Goal: Task Accomplishment & Management: Complete application form

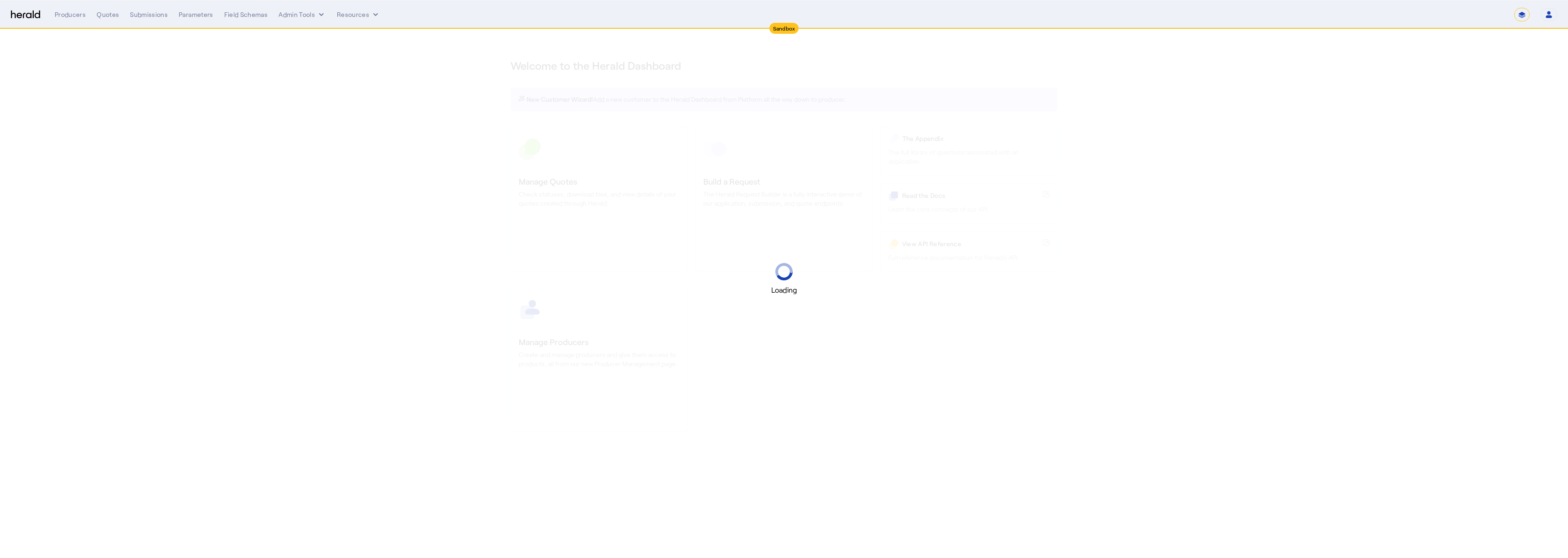
select select "*******"
select select "pfm_2v8p_herald_api"
select select "*******"
select select "pfm_2v8p_herald_api"
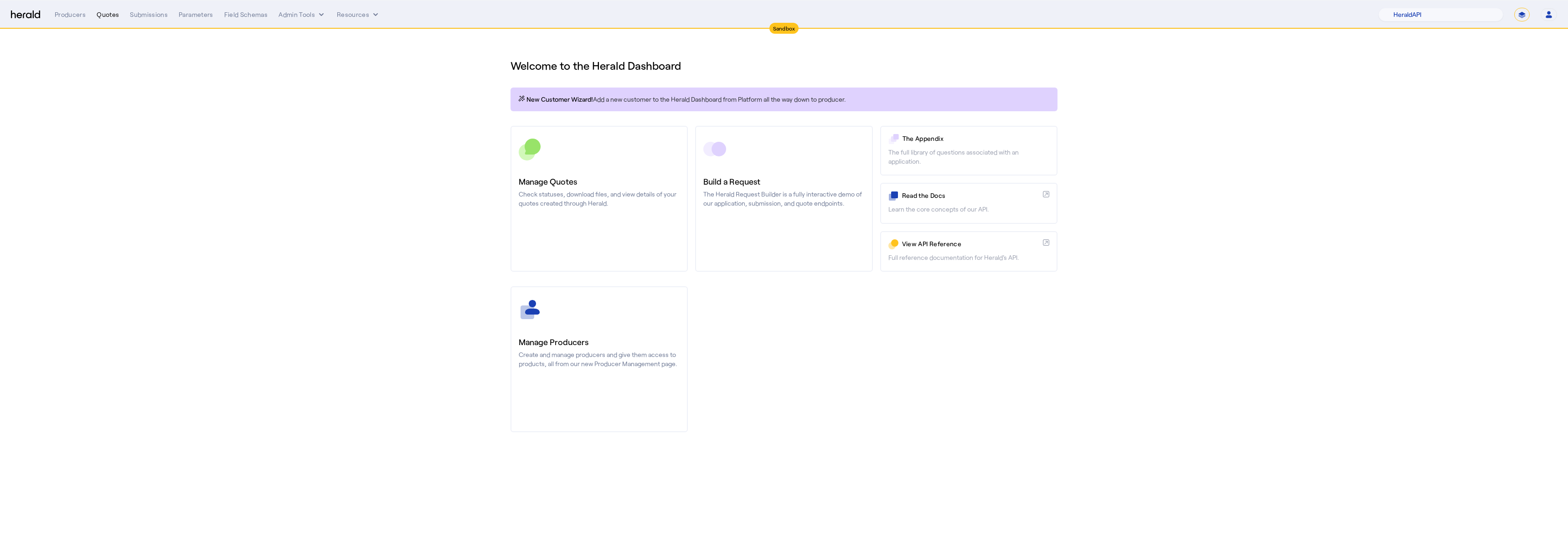
click at [109, 15] on div "Quotes" at bounding box center [107, 14] width 22 height 9
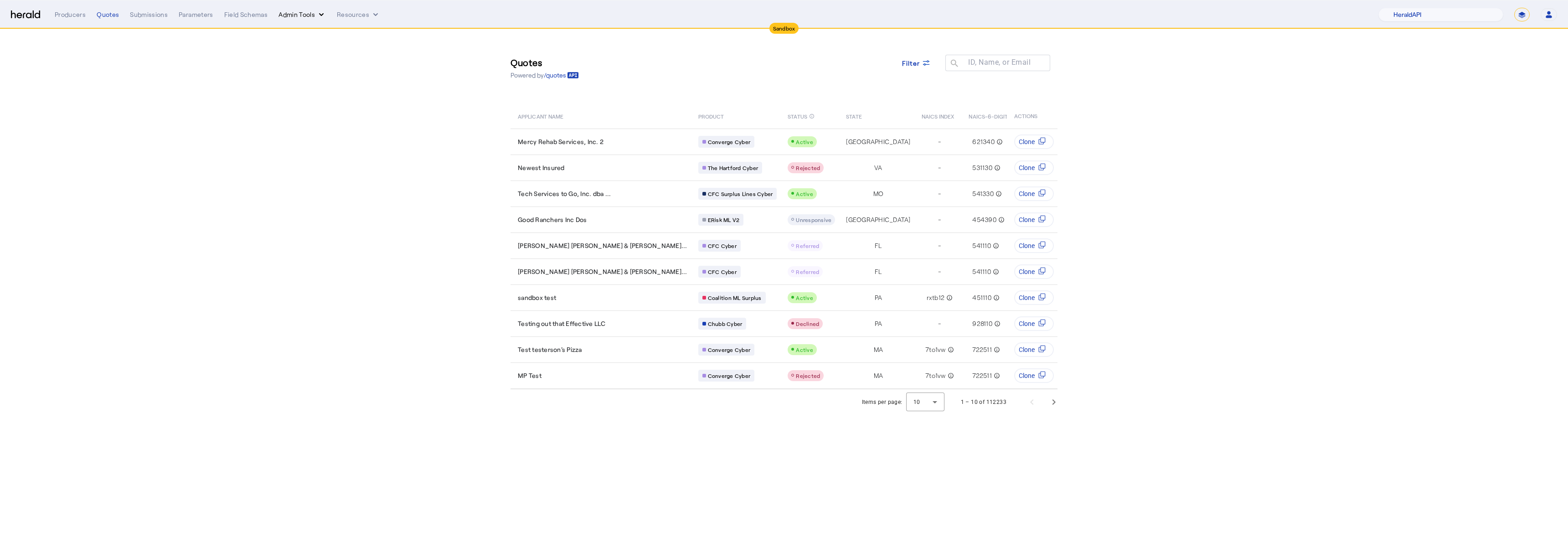
click at [296, 18] on button "Admin Tools" at bounding box center [302, 14] width 47 height 9
click at [306, 34] on span "Platforms Manager" at bounding box center [318, 34] width 67 height 11
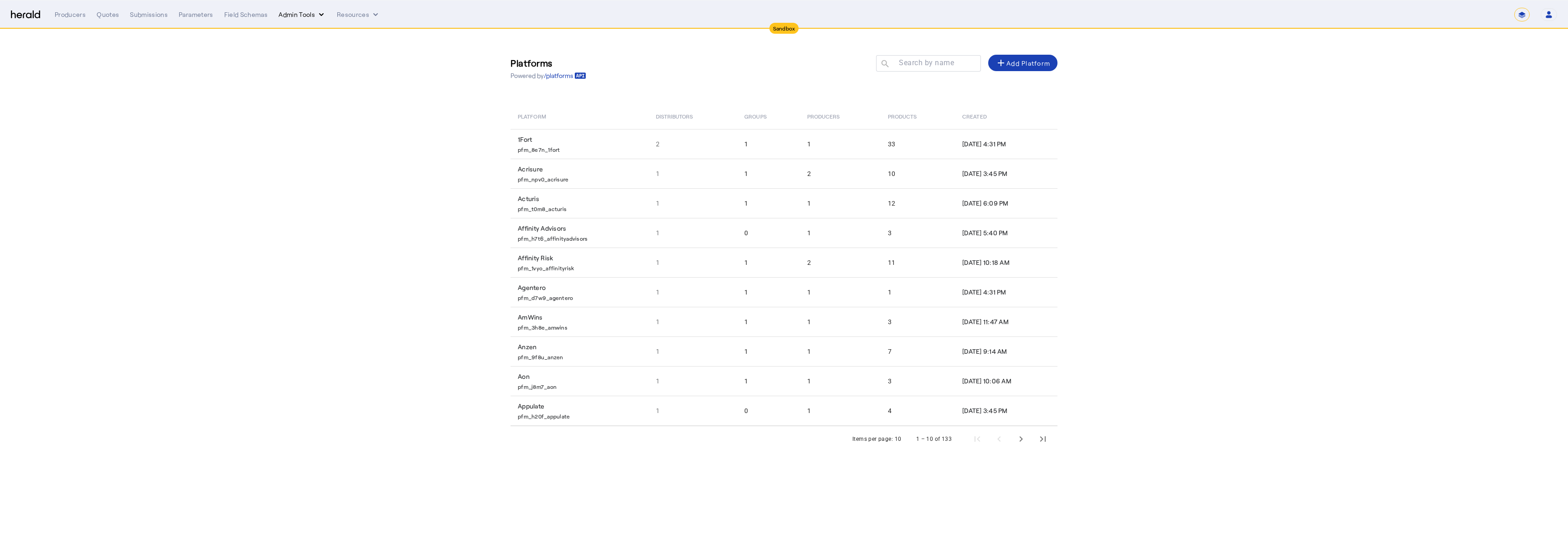
click at [314, 12] on button "Admin Tools" at bounding box center [302, 14] width 47 height 9
click at [434, 49] on div at bounding box center [784, 279] width 1568 height 558
click at [357, 20] on div "**********" at bounding box center [806, 14] width 1502 height 14
click at [357, 13] on button "Resources" at bounding box center [359, 14] width 43 height 9
click at [350, 31] on span "Herald Request Builder" at bounding box center [382, 33] width 78 height 9
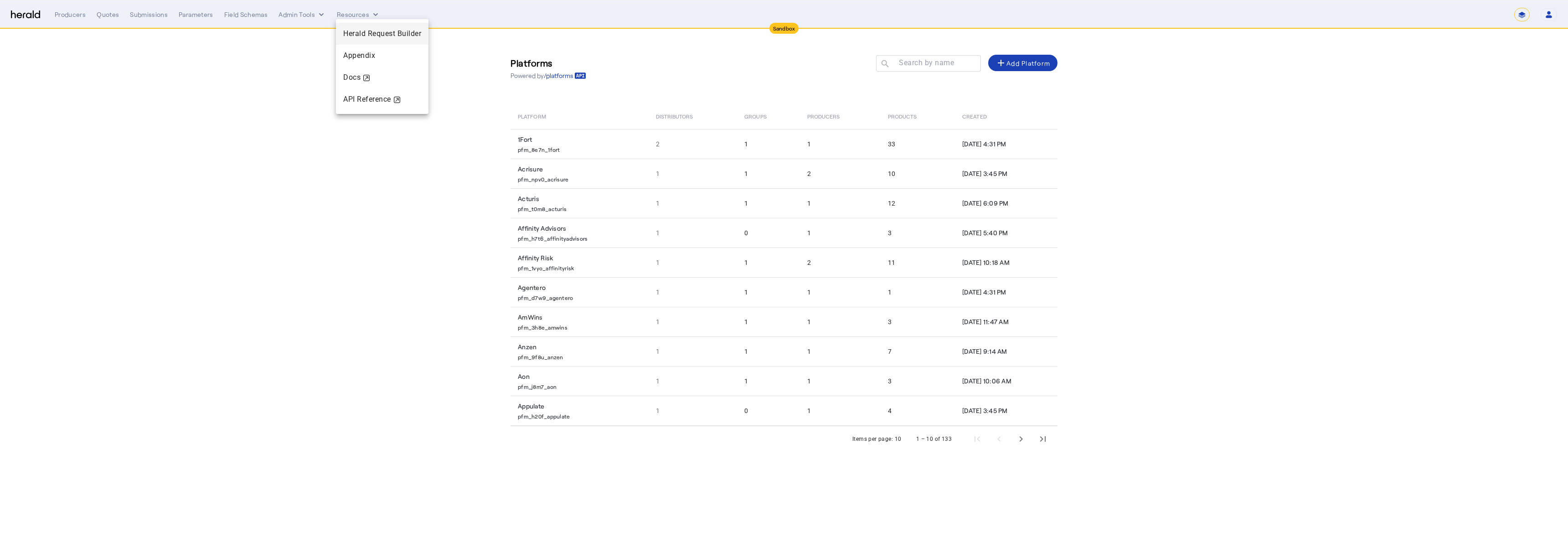
select select "pfm_2v8p_herald_api"
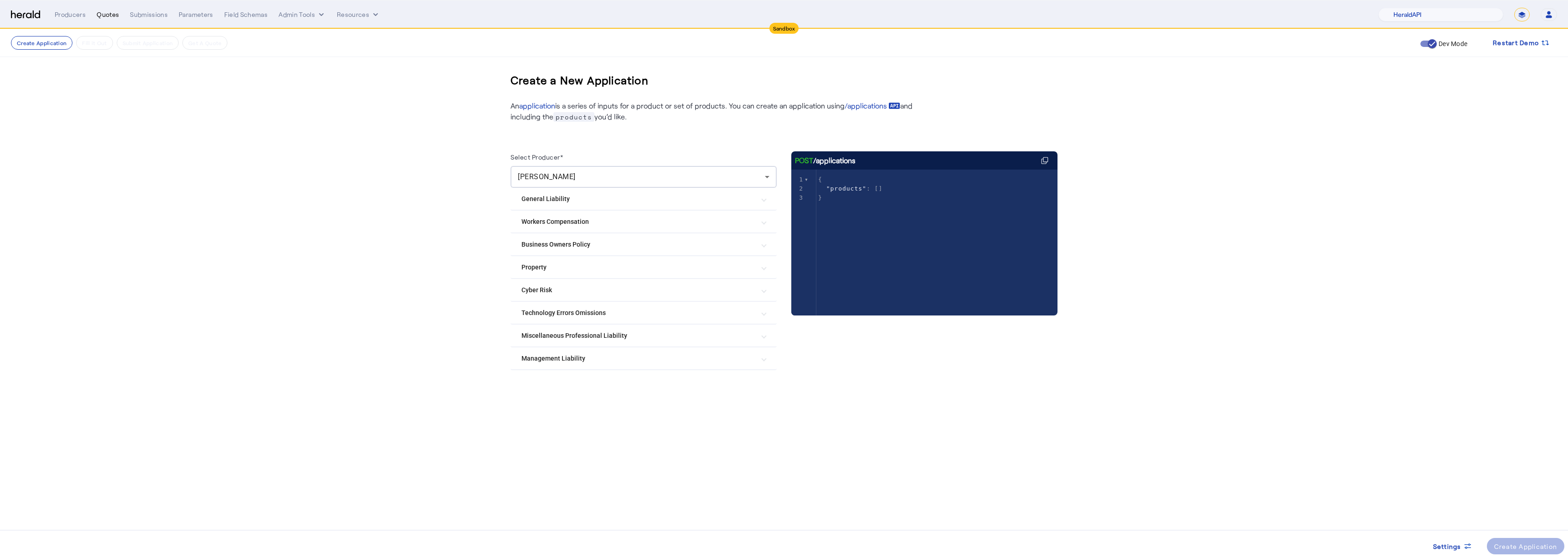
click at [97, 18] on div "Quotes" at bounding box center [107, 14] width 22 height 9
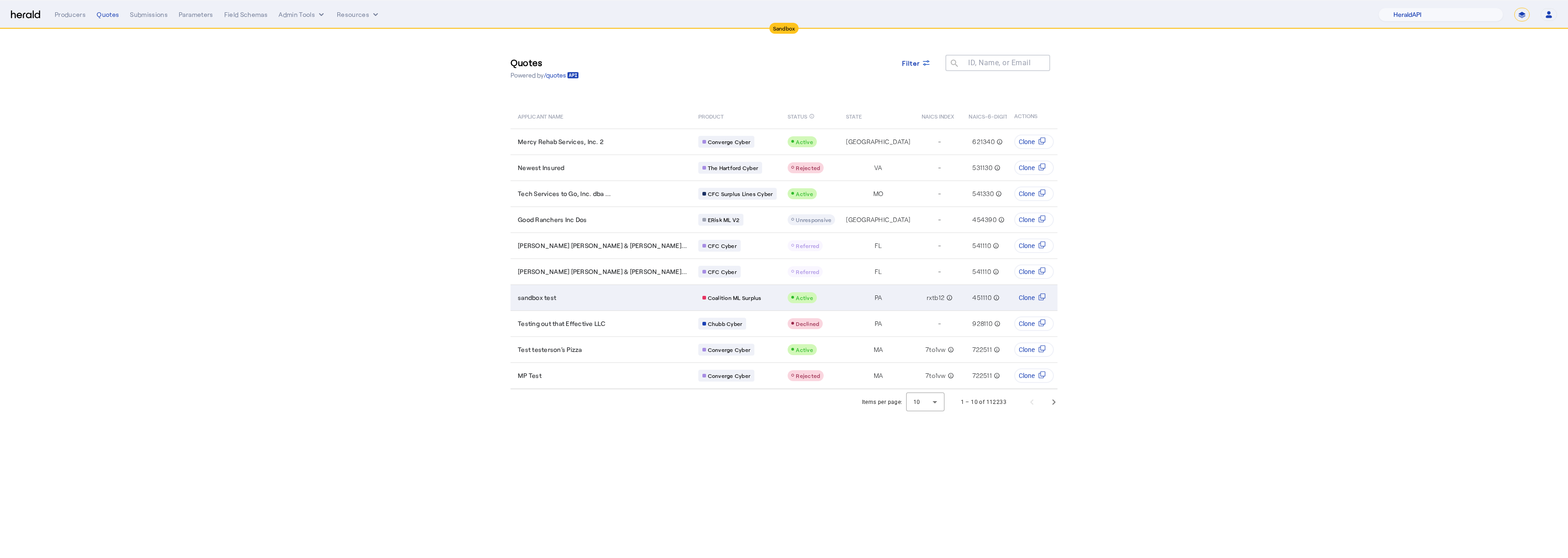
click at [588, 301] on div "sandbox test" at bounding box center [602, 297] width 169 height 9
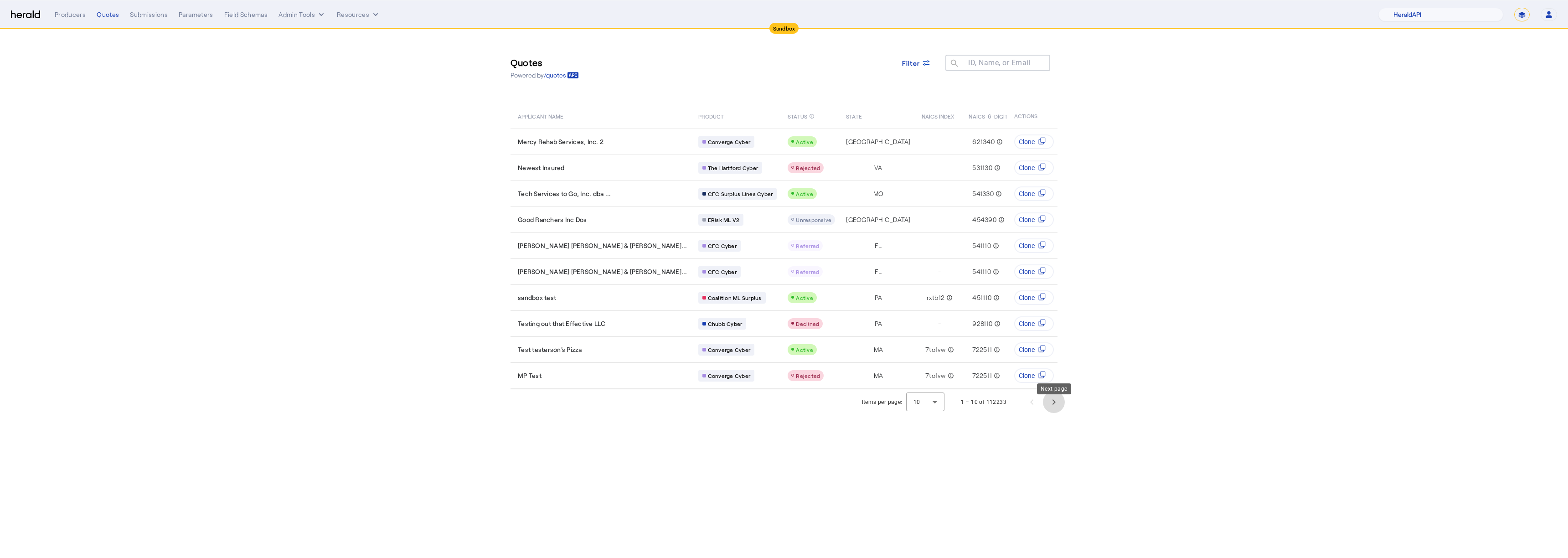
click at [1061, 410] on span "Next page" at bounding box center [1053, 402] width 22 height 22
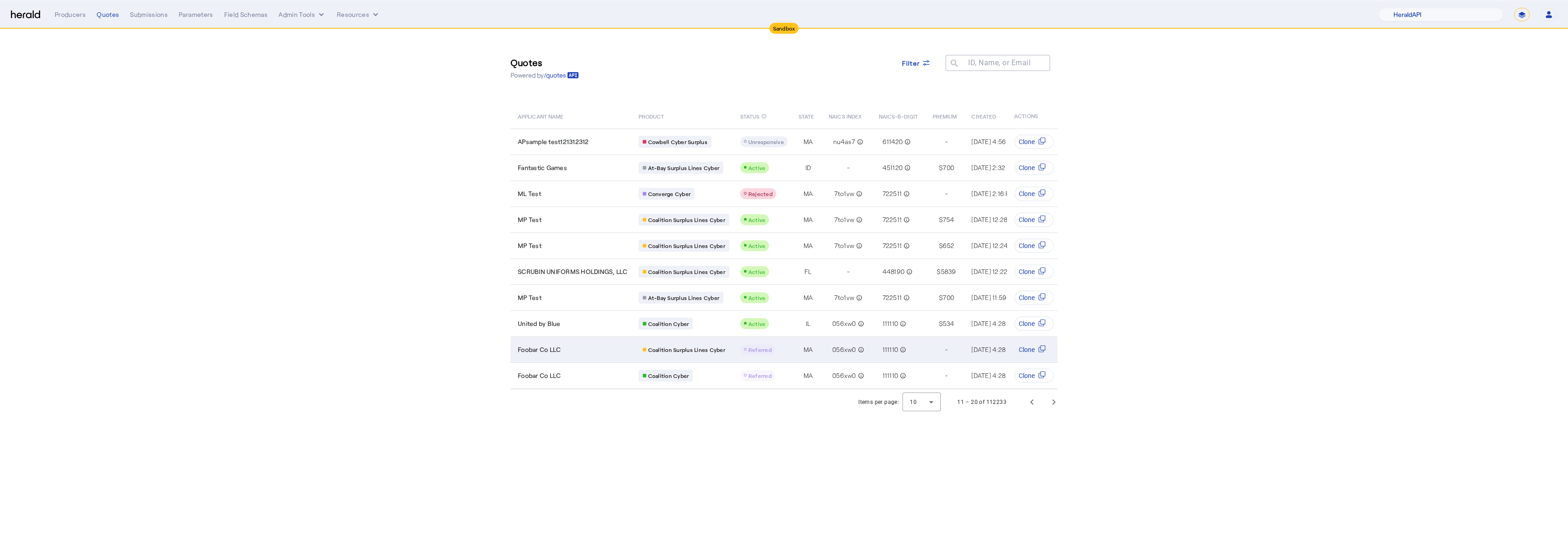
click at [590, 347] on div "Foobar Co LLC" at bounding box center [573, 349] width 110 height 9
click at [1518, 11] on select "**********" at bounding box center [1521, 14] width 16 height 14
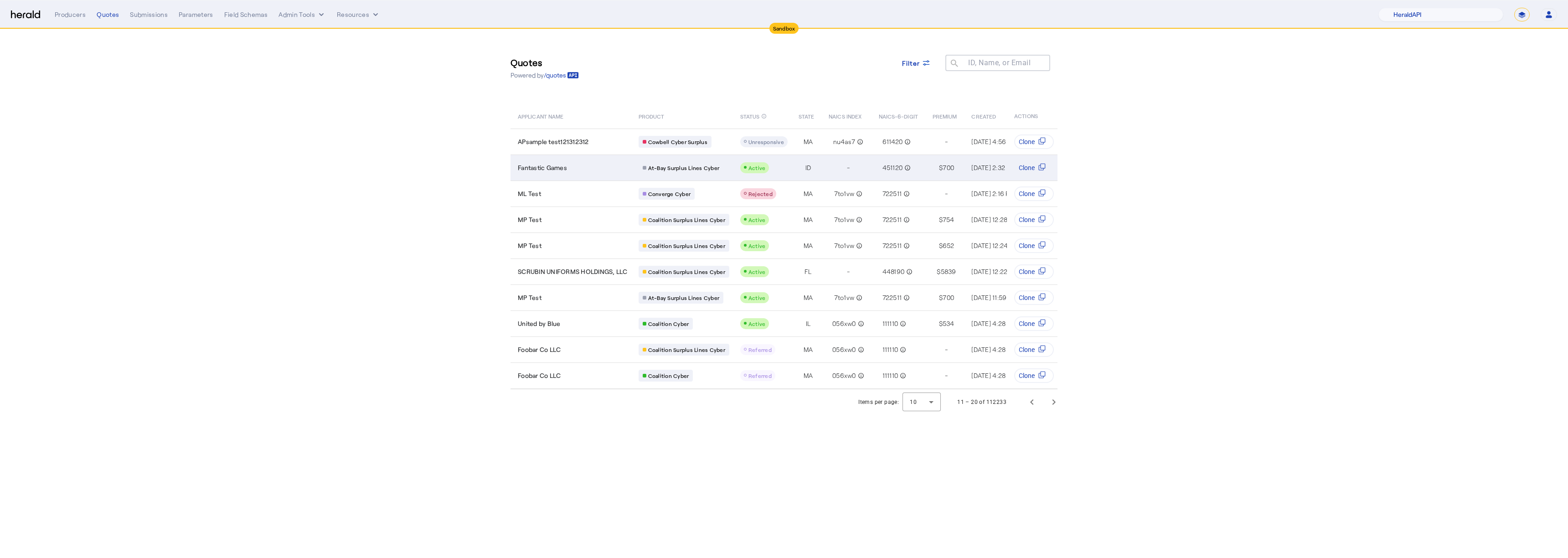
click at [591, 165] on div "Fantastic Games" at bounding box center [573, 168] width 110 height 9
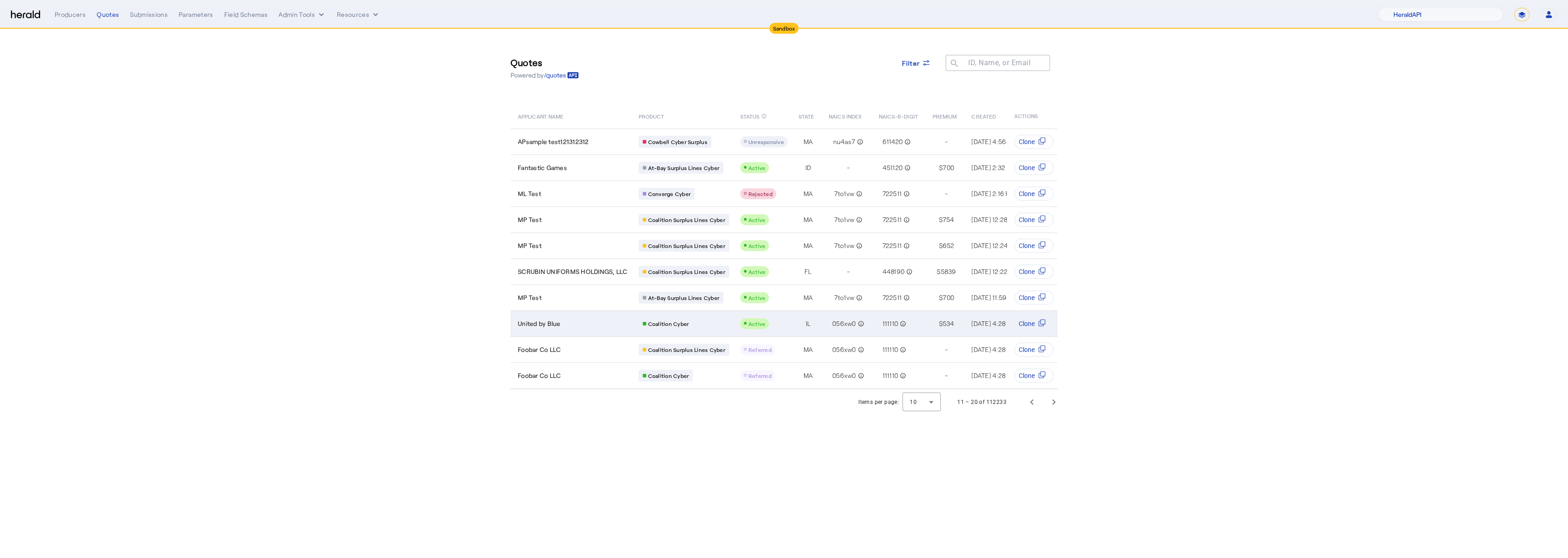
click at [584, 322] on div "United by Blue" at bounding box center [573, 323] width 110 height 9
click at [1027, 324] on span "Clone" at bounding box center [1026, 323] width 16 height 9
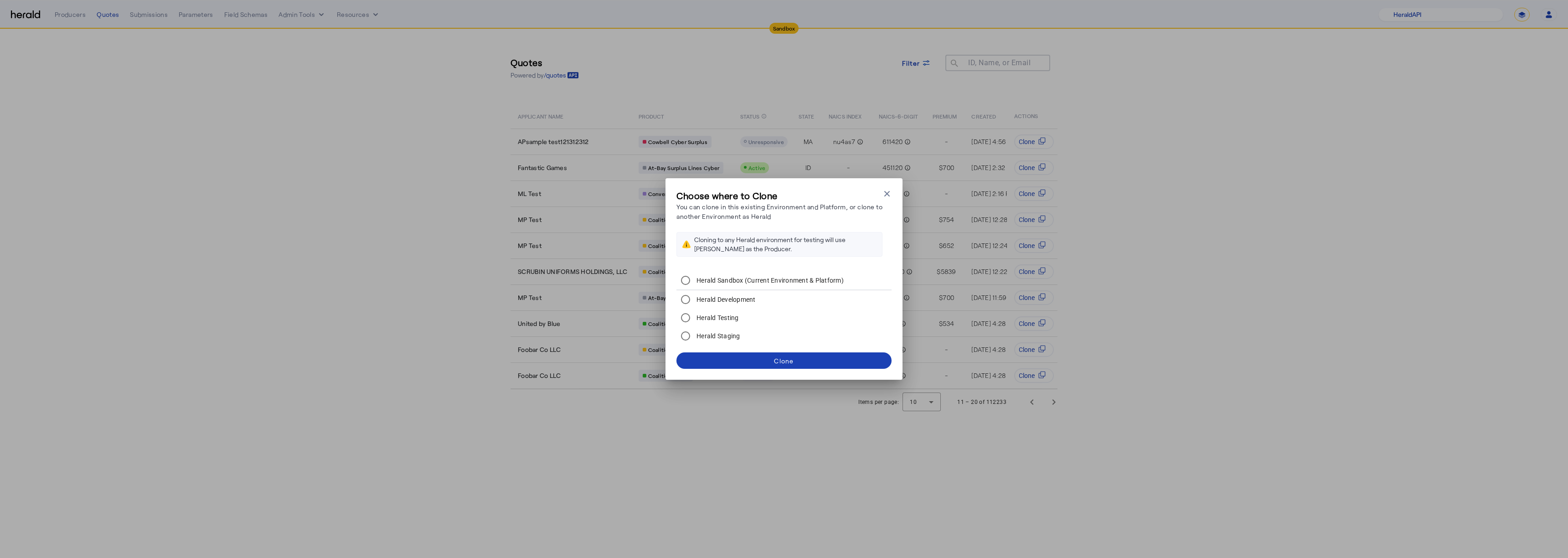
click at [864, 188] on div "Choose where to Clone You can clone in this existing Environment and Platform, …" at bounding box center [783, 279] width 237 height 201
click at [899, 193] on div "Choose where to Clone You can clone in this existing Environment and Platform, …" at bounding box center [783, 279] width 237 height 201
click at [891, 191] on div "Choose where to Clone You can clone in this existing Environment and Platform, …" at bounding box center [783, 279] width 237 height 201
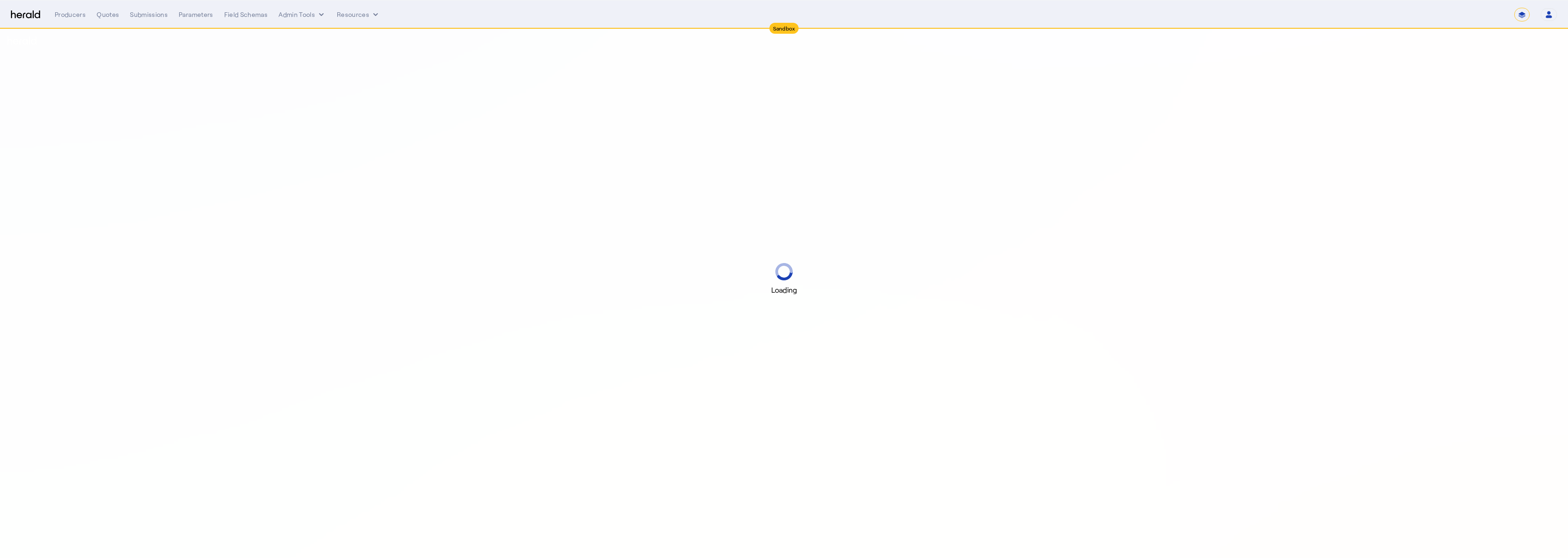
select select "*******"
select select "pfm_2v8p_herald_api"
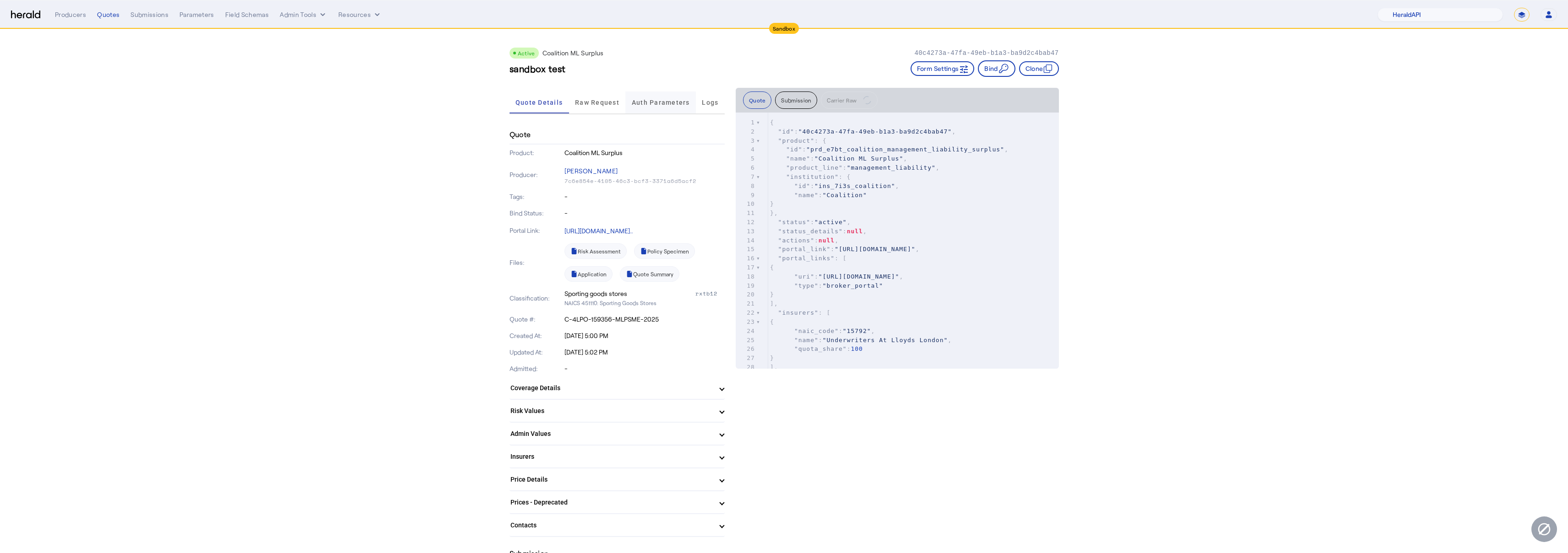
click at [659, 95] on span "Auth Parameters" at bounding box center [661, 102] width 58 height 22
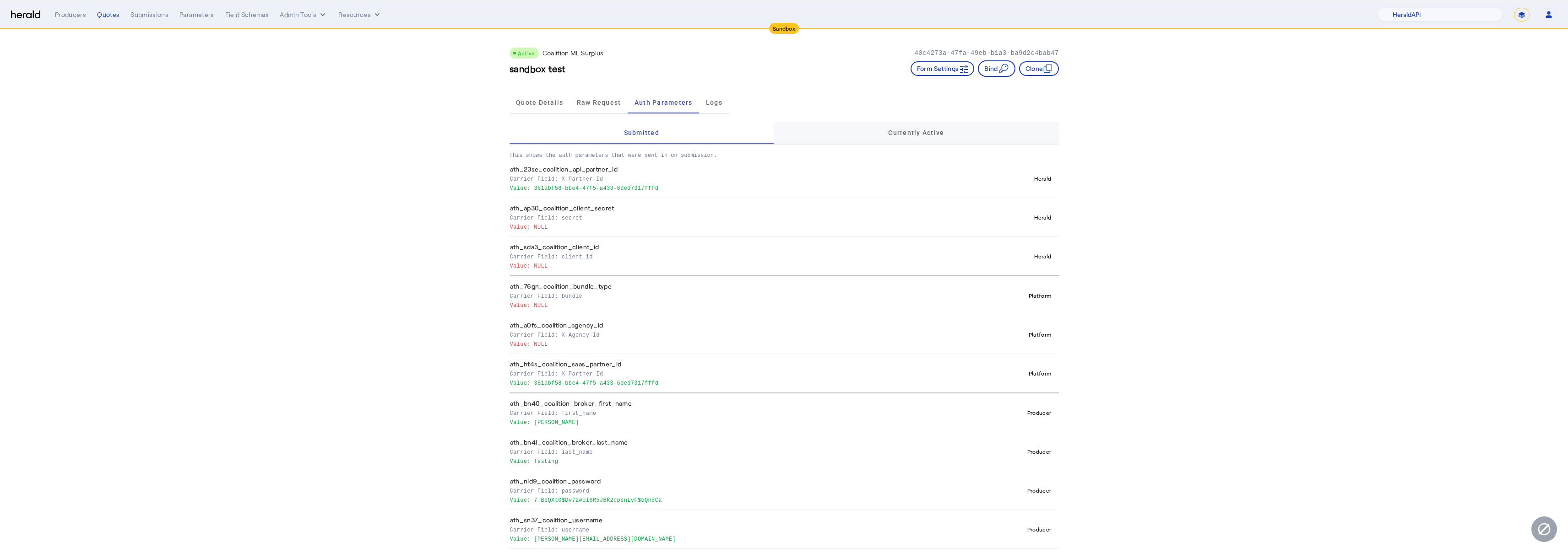
click at [920, 136] on span "Currently Active" at bounding box center [916, 133] width 56 height 22
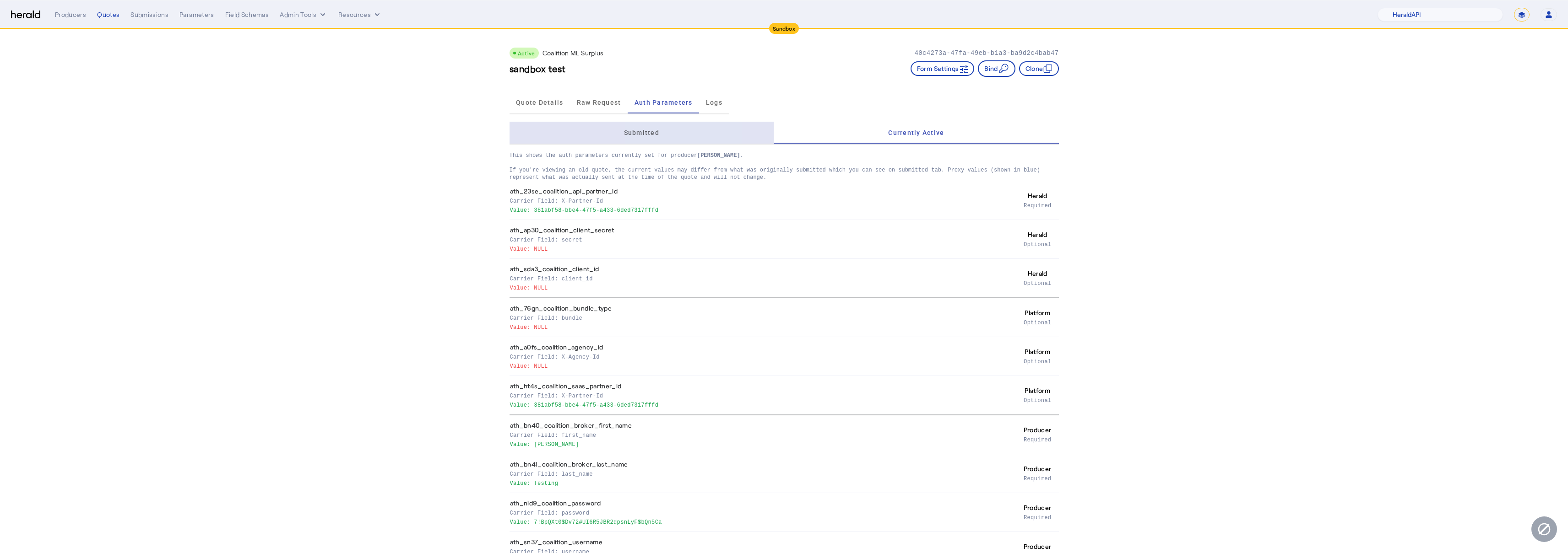
click at [659, 131] on span "Submitted" at bounding box center [642, 132] width 35 height 6
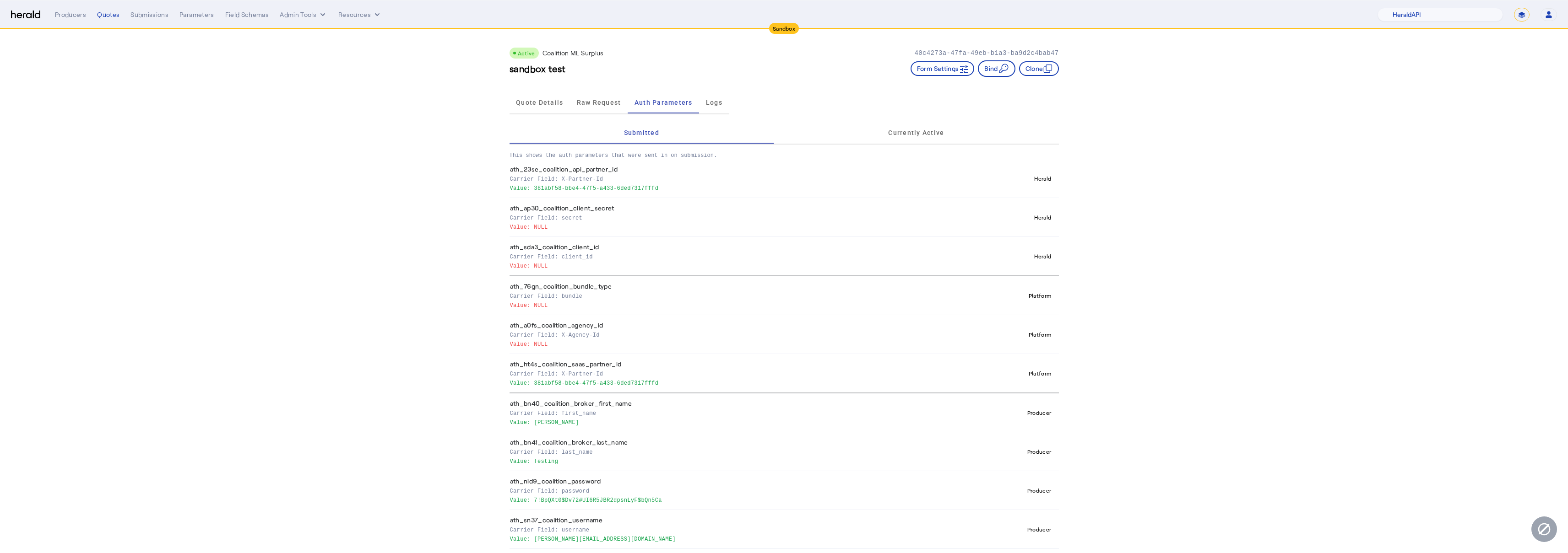
scroll to position [39, 0]
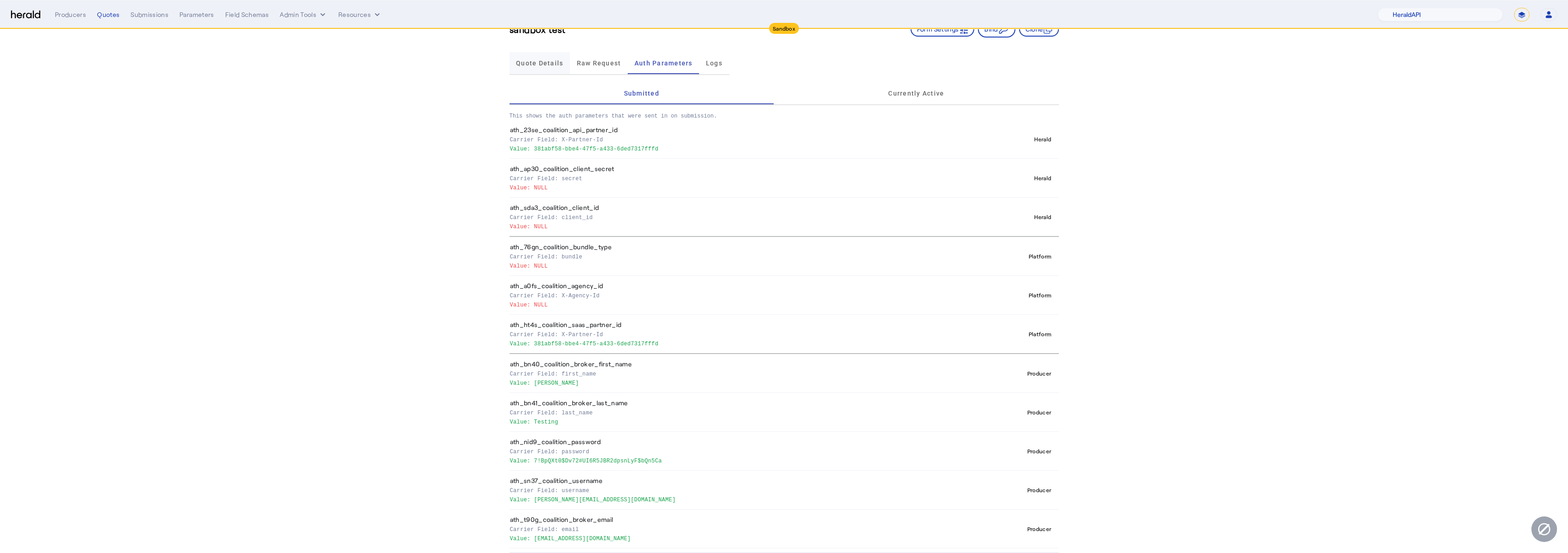
click at [531, 58] on span "Quote Details" at bounding box center [540, 63] width 47 height 22
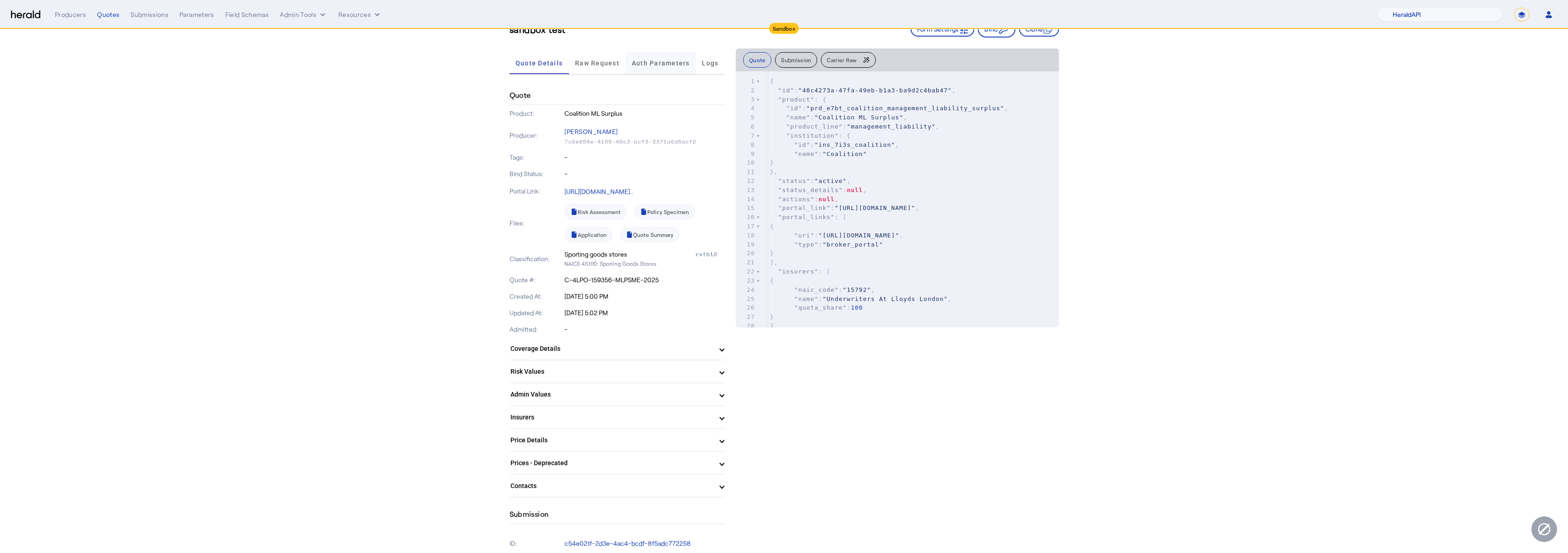
click at [665, 66] on span "Auth Parameters" at bounding box center [661, 62] width 58 height 6
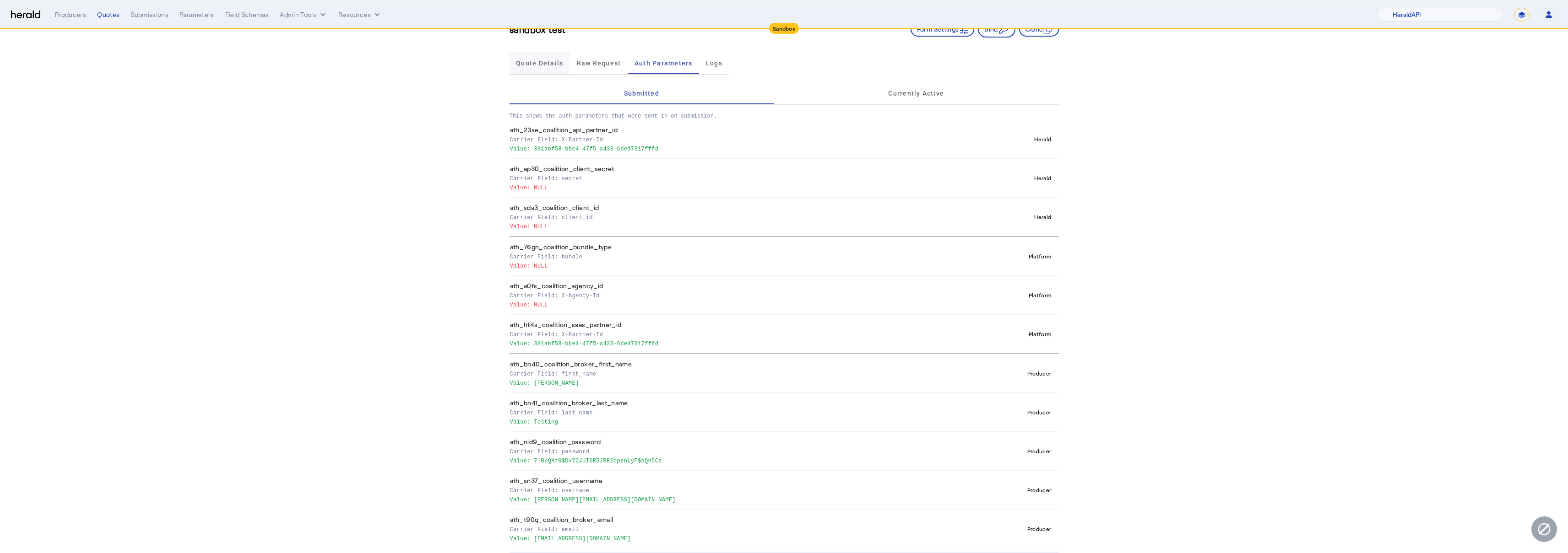
click at [529, 65] on span "Quote Details" at bounding box center [540, 62] width 47 height 6
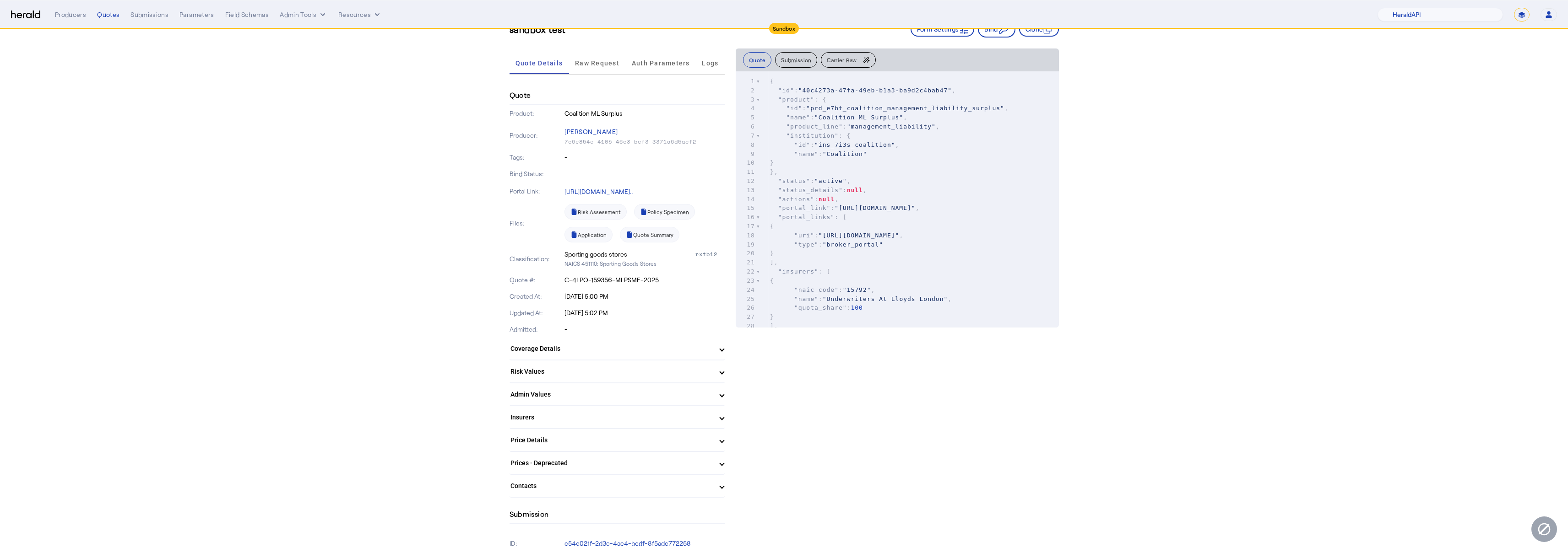
scroll to position [0, 0]
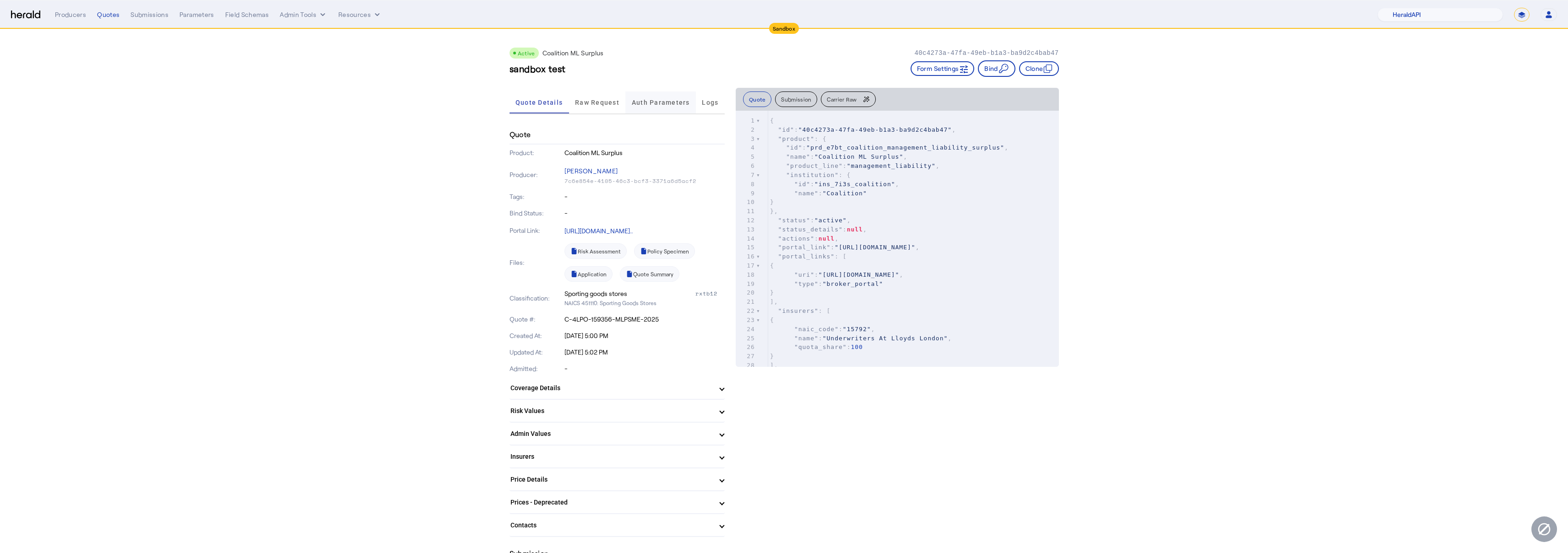
click at [647, 101] on span "Auth Parameters" at bounding box center [661, 102] width 58 height 6
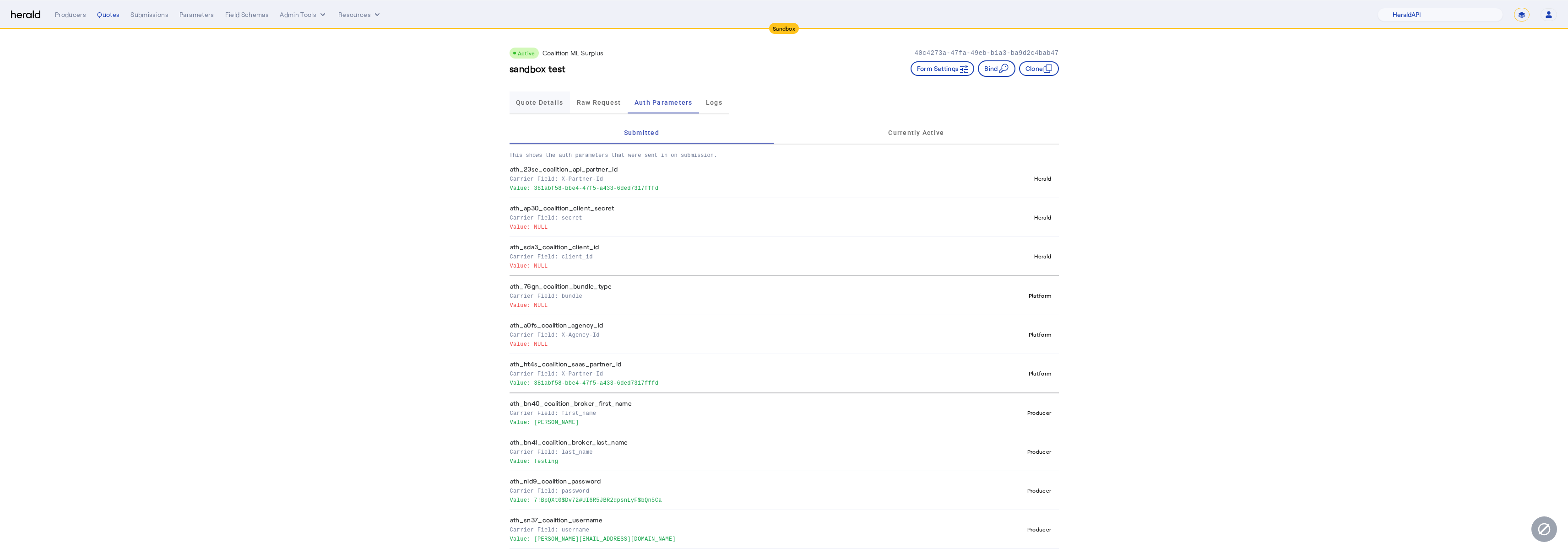
click at [530, 100] on span "Quote Details" at bounding box center [540, 102] width 47 height 6
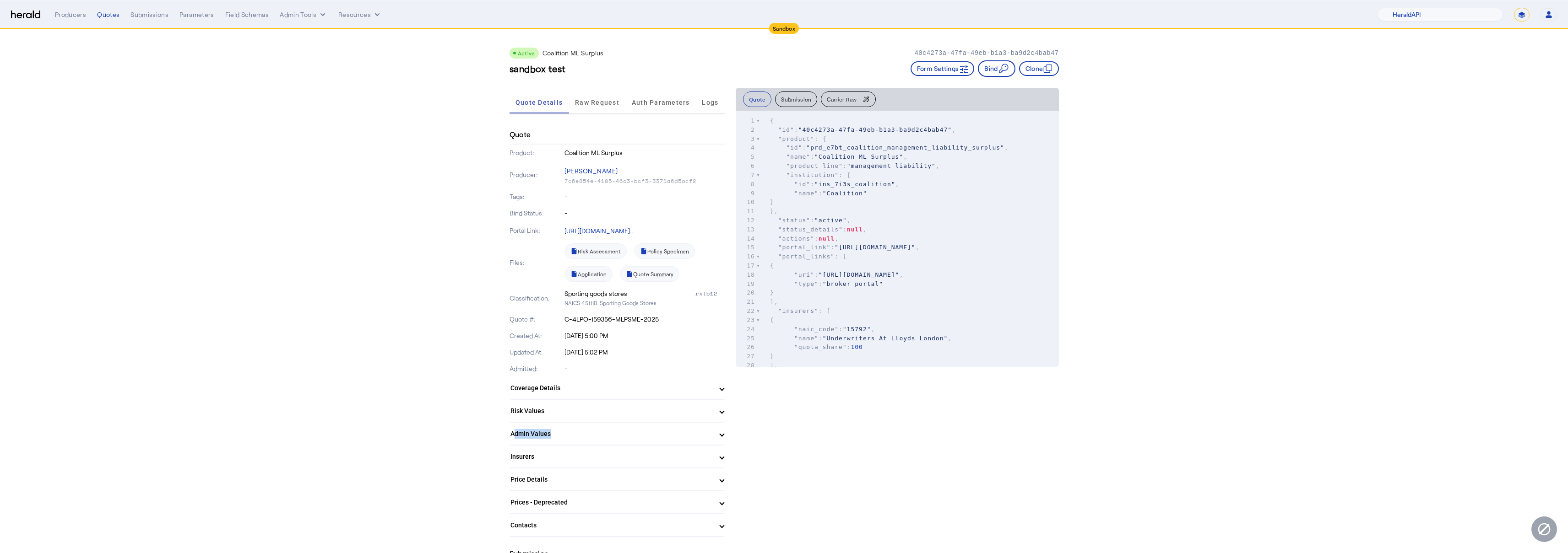
click at [549, 430] on mat-expansion-panel-header "Admin Values" at bounding box center [616, 434] width 215 height 22
click at [549, 430] on mat-expansion-panel-header "Admin Values" at bounding box center [616, 437] width 215 height 29
click at [549, 430] on mat-panel-title "Admin Values" at bounding box center [612, 434] width 202 height 9
click at [549, 429] on mat-expansion-panel-header "Admin Values" at bounding box center [616, 437] width 215 height 29
click at [615, 105] on span "Raw Request" at bounding box center [597, 102] width 44 height 6
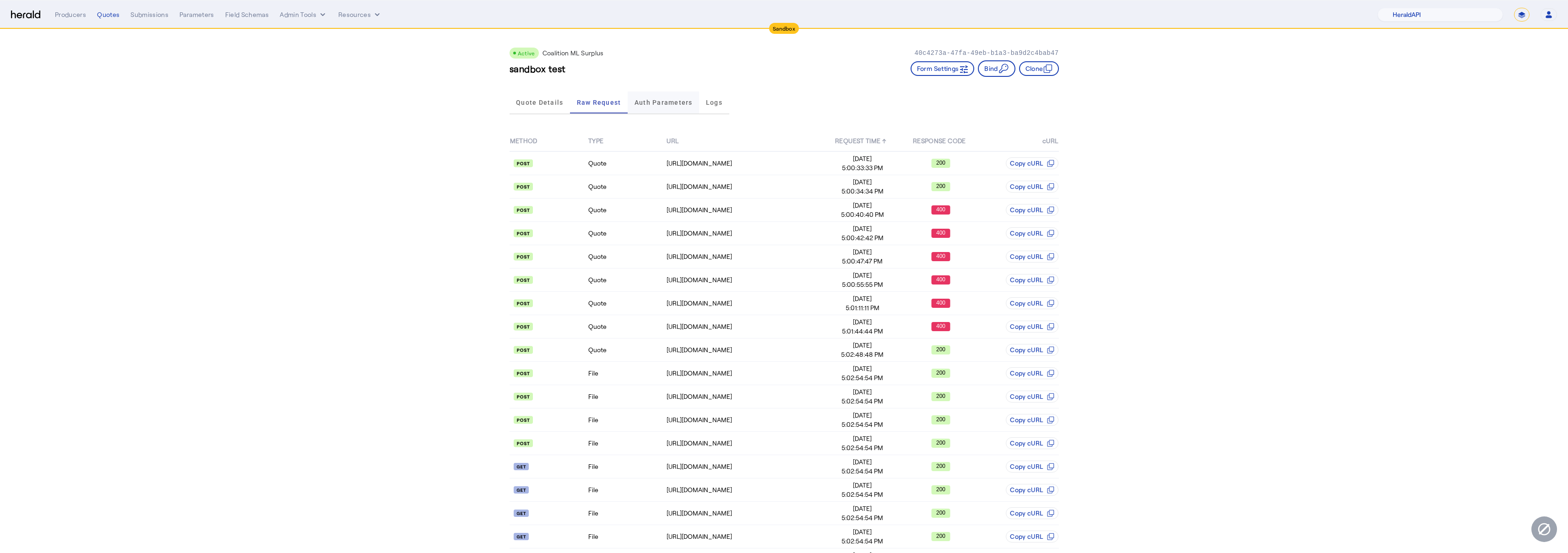
click at [654, 102] on span "Auth Parameters" at bounding box center [663, 102] width 58 height 6
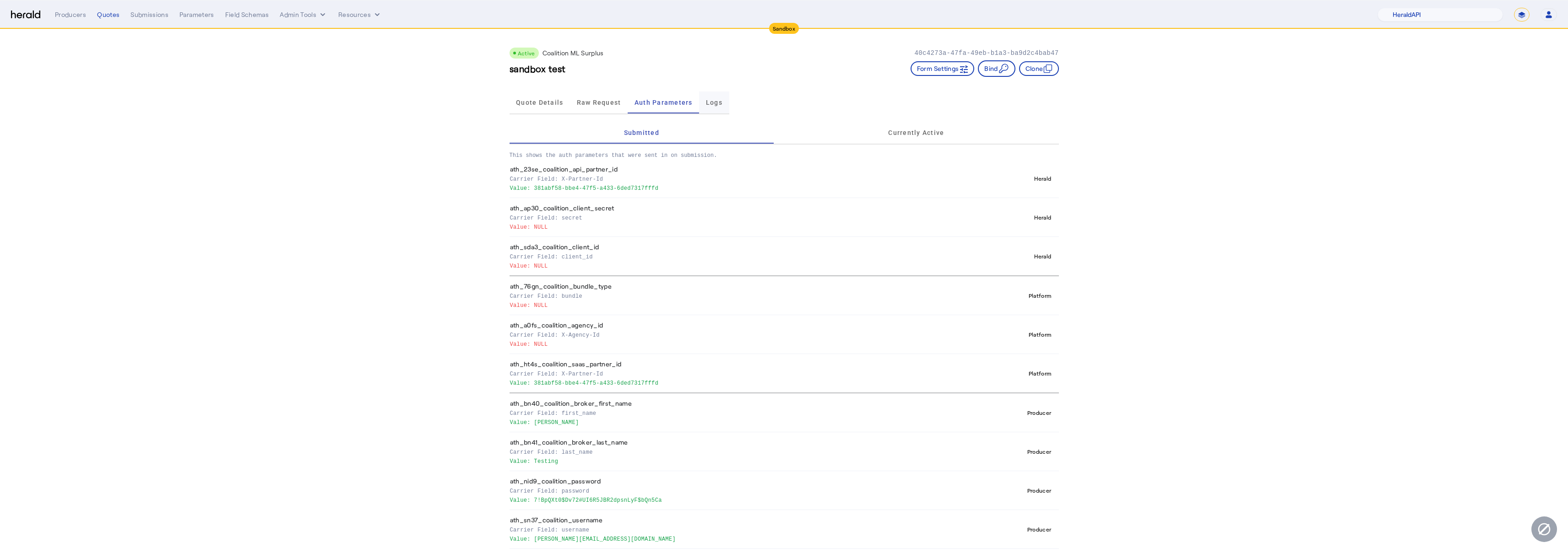
click at [715, 104] on span "Logs" at bounding box center [714, 102] width 16 height 6
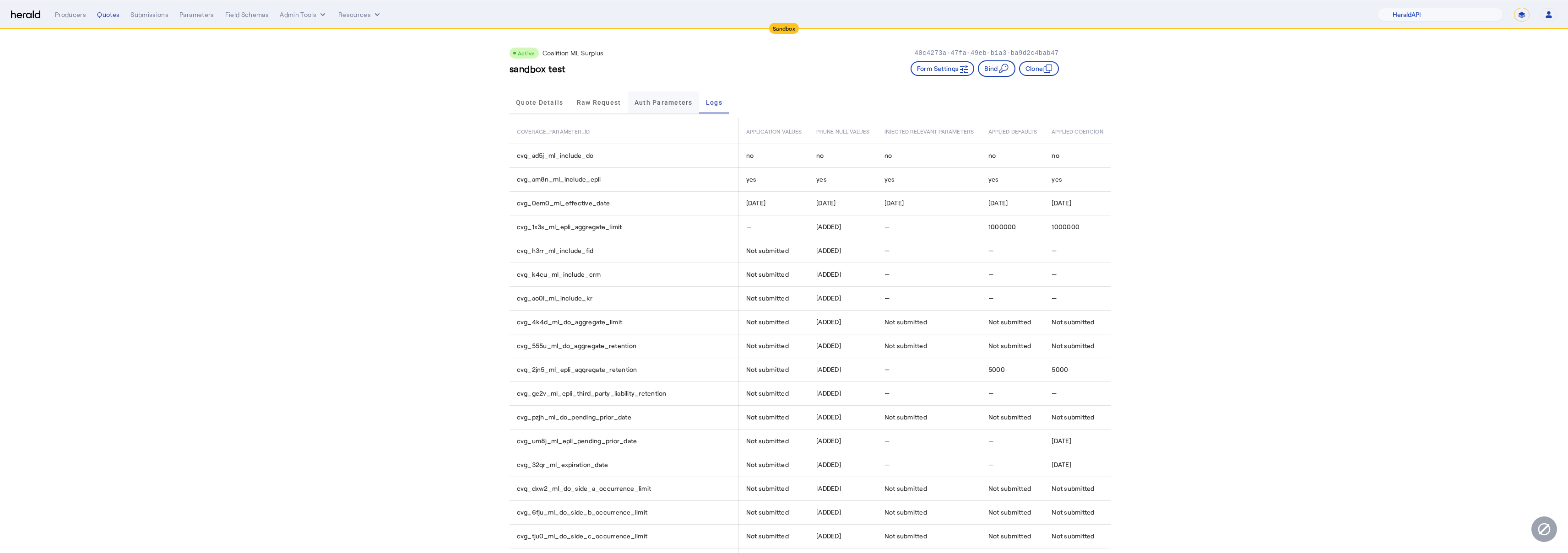
click at [671, 106] on span "Auth Parameters" at bounding box center [663, 102] width 58 height 6
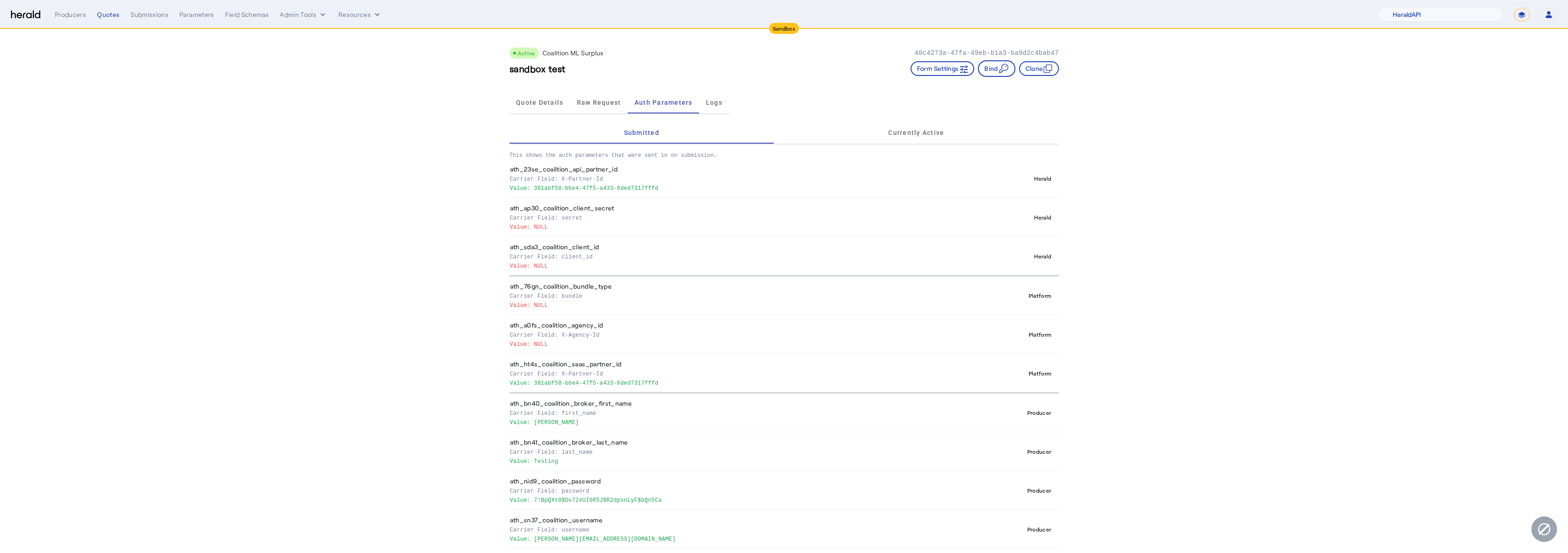
scroll to position [39, 0]
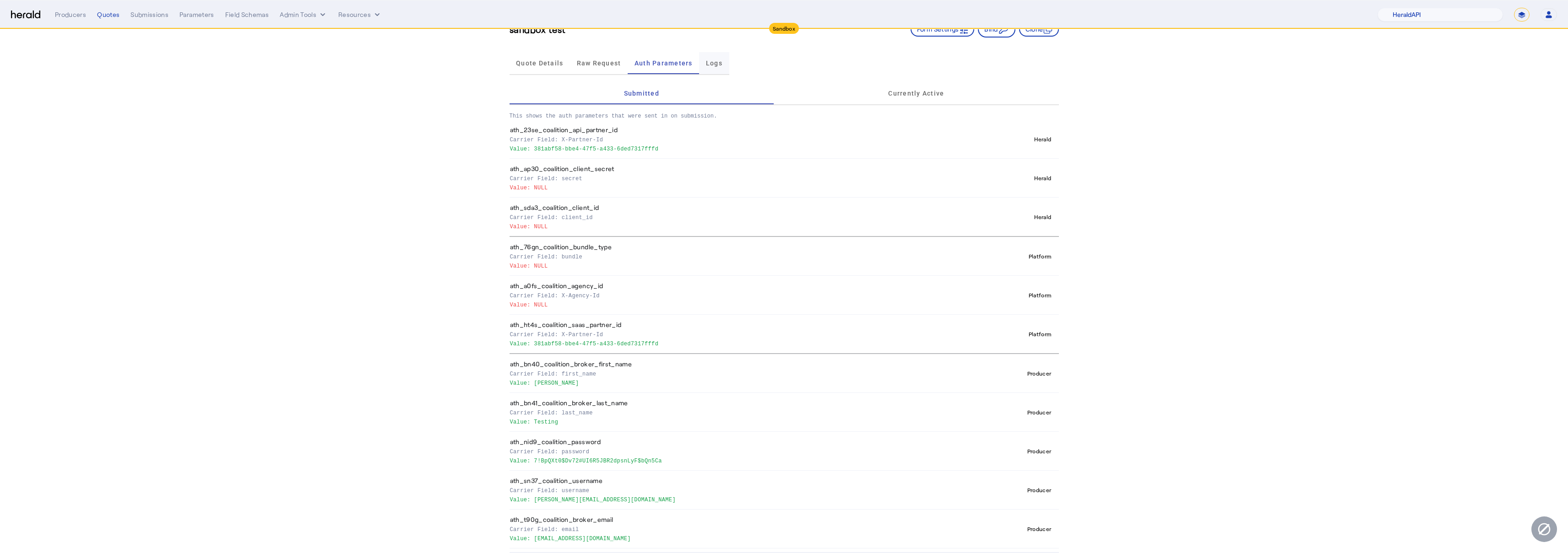
click at [714, 67] on span "Logs" at bounding box center [714, 63] width 16 height 22
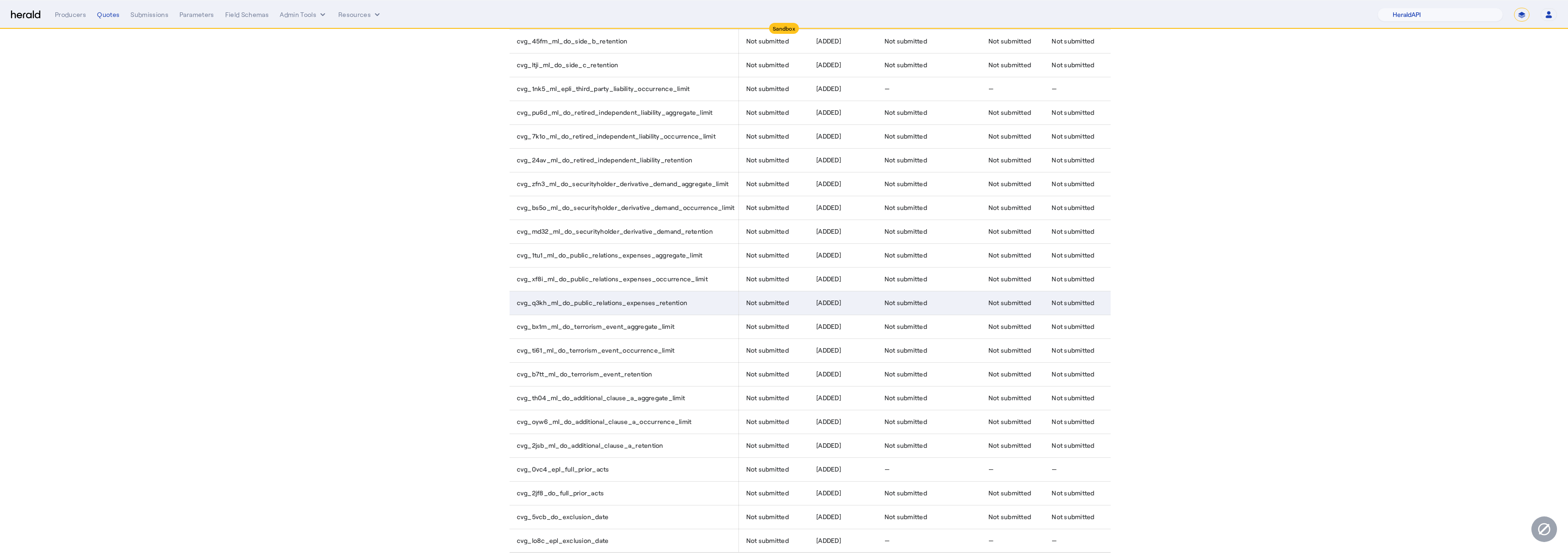
scroll to position [0, 0]
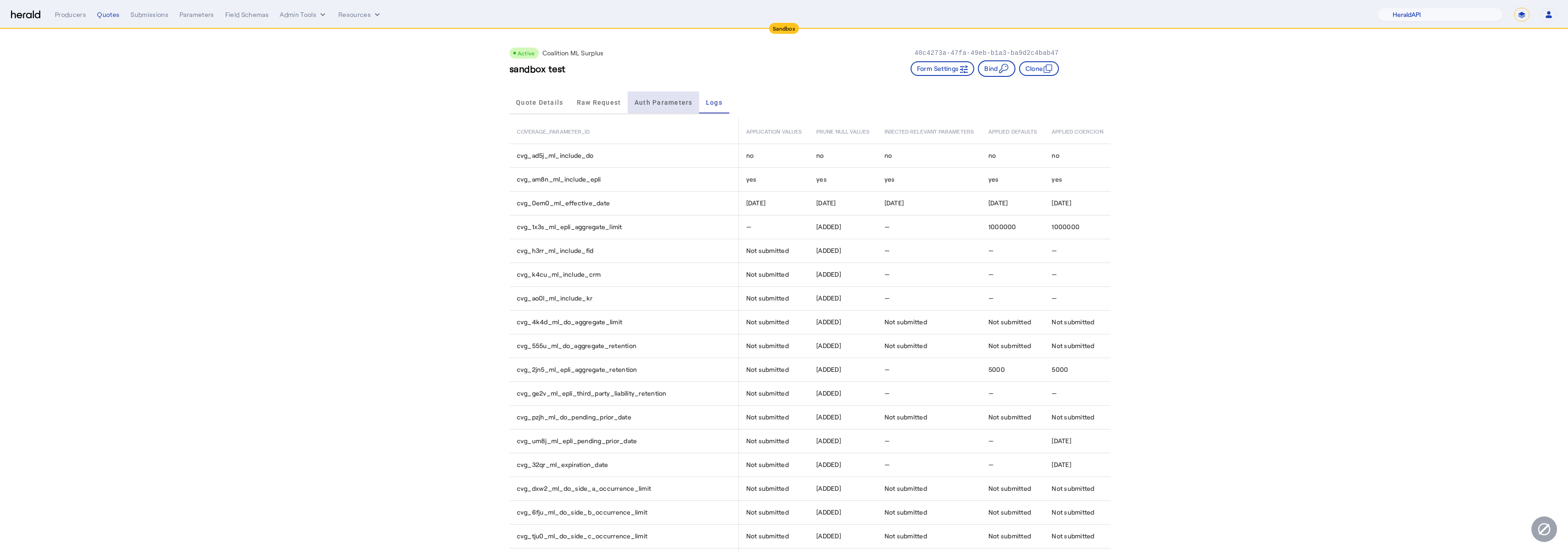
click at [652, 99] on span "Auth Parameters" at bounding box center [663, 102] width 58 height 6
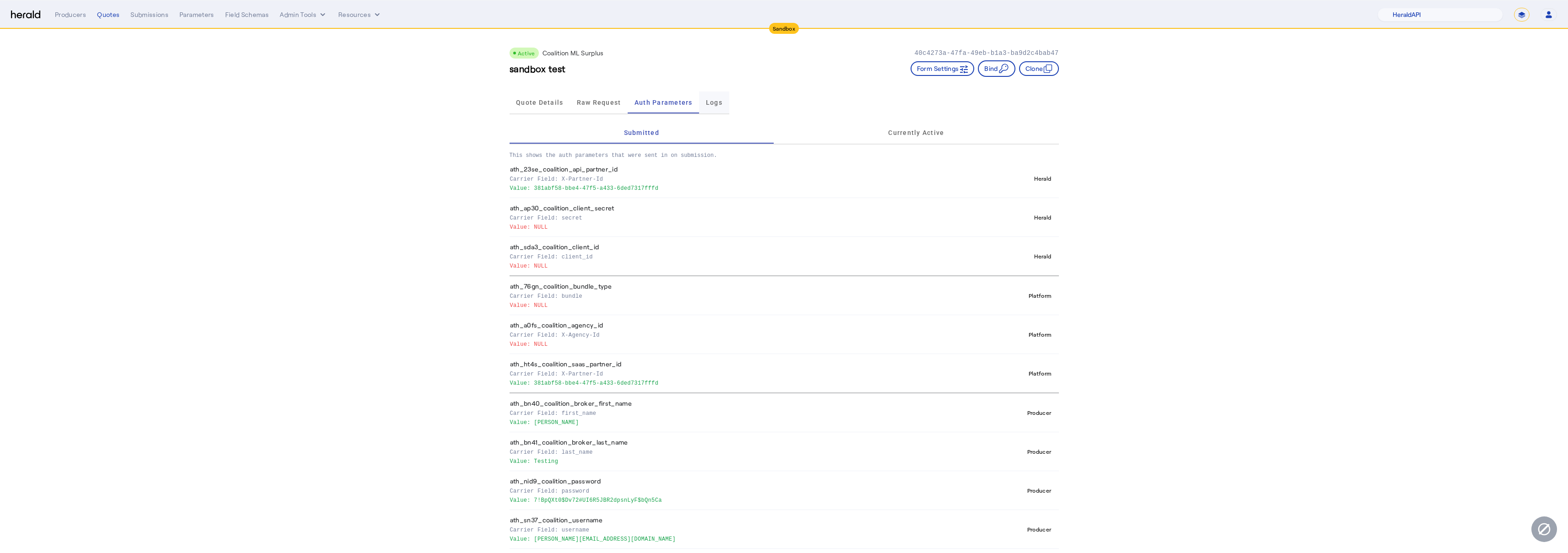
click at [720, 105] on span "Logs" at bounding box center [714, 102] width 16 height 6
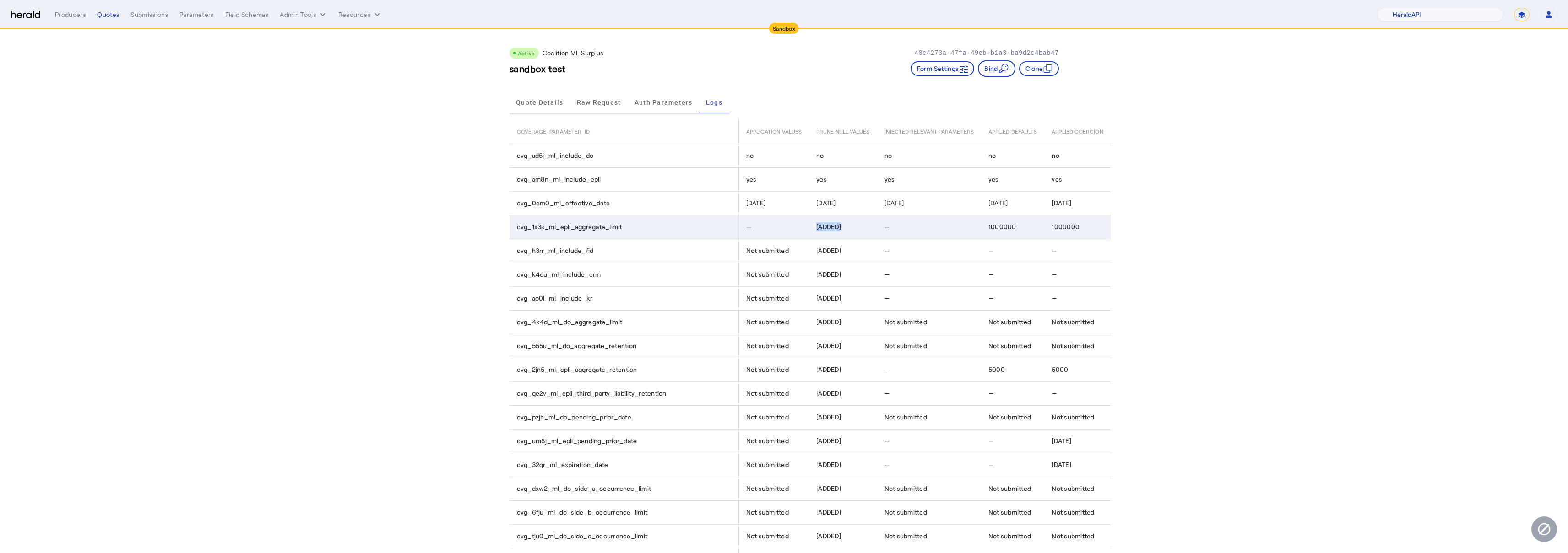
drag, startPoint x: 863, startPoint y: 226, endPoint x: 817, endPoint y: 230, distance: 46.2
click at [817, 230] on td "[ADDED]" at bounding box center [843, 226] width 68 height 24
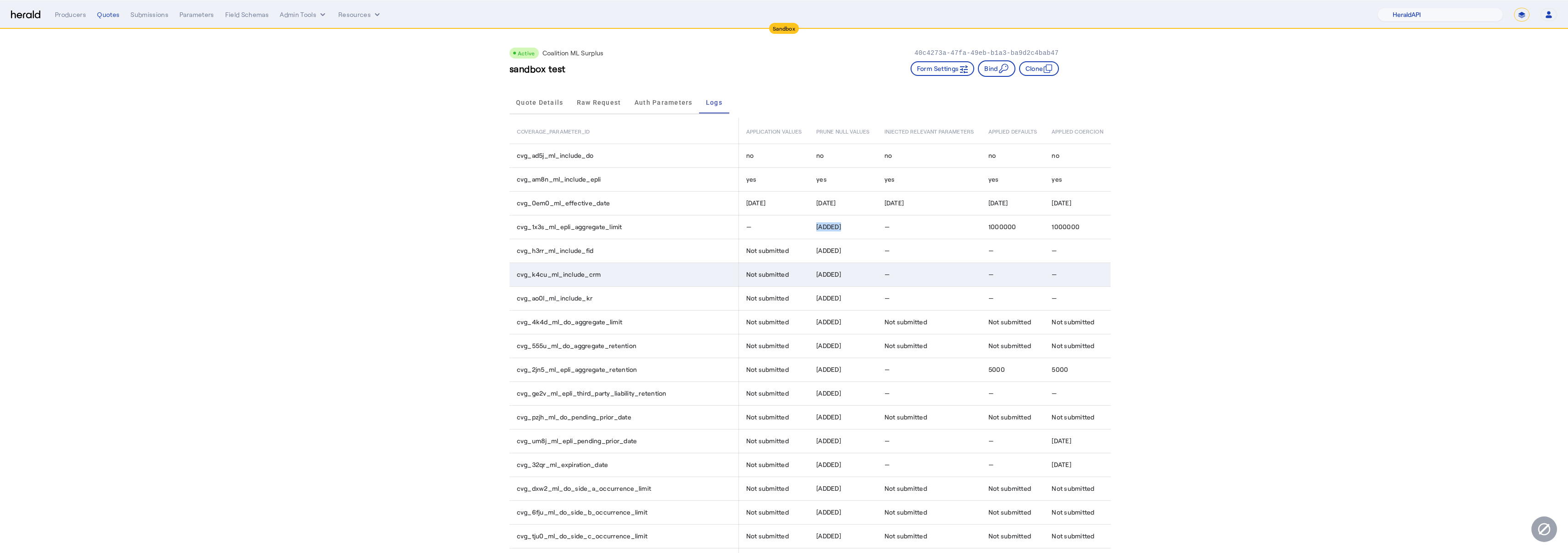
copy span "[ADDED]"
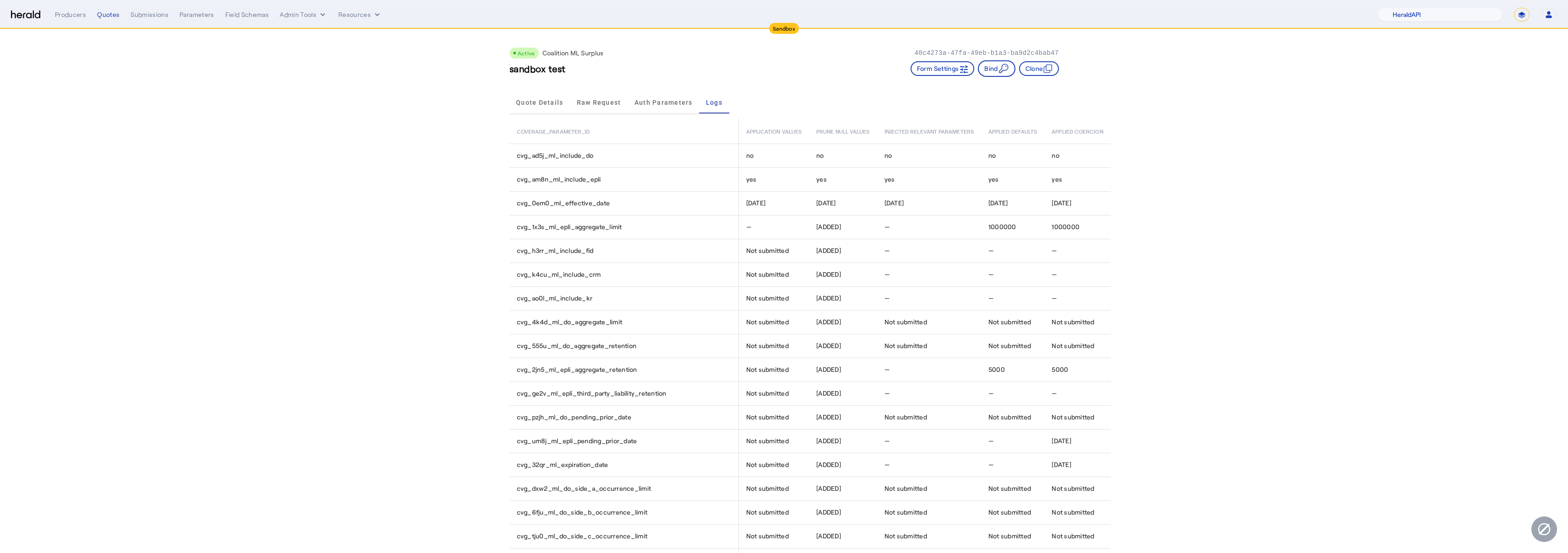
click at [884, 99] on div "Quote Details Raw Request Auth Parameters Logs" at bounding box center [784, 103] width 549 height 30
click at [547, 102] on span "Quote Details" at bounding box center [540, 102] width 47 height 6
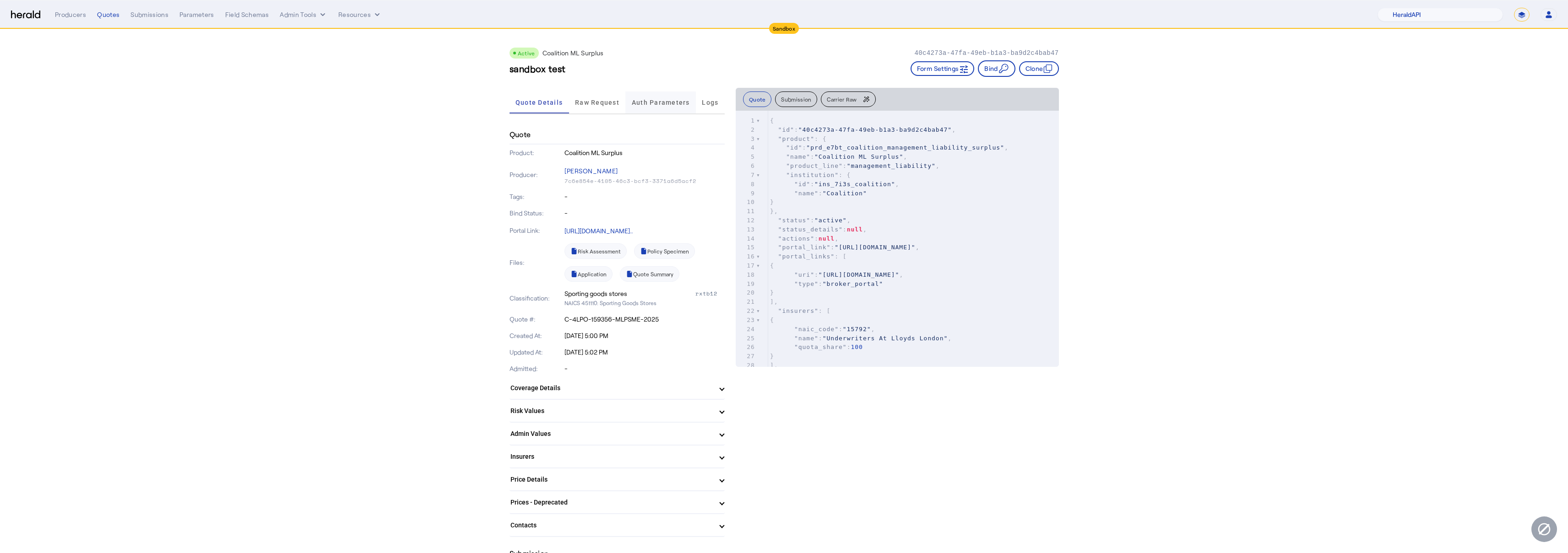
click at [668, 100] on span "Auth Parameters" at bounding box center [661, 102] width 58 height 6
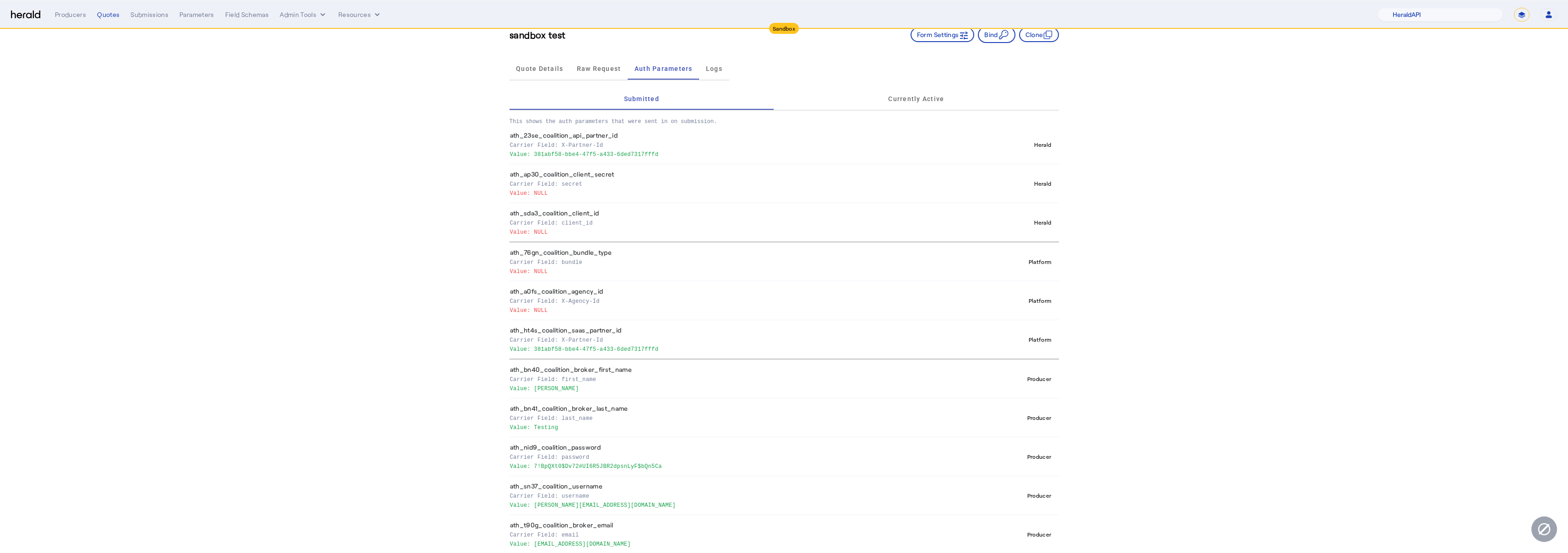
scroll to position [39, 0]
click at [937, 84] on span "Currently Active" at bounding box center [916, 93] width 56 height 22
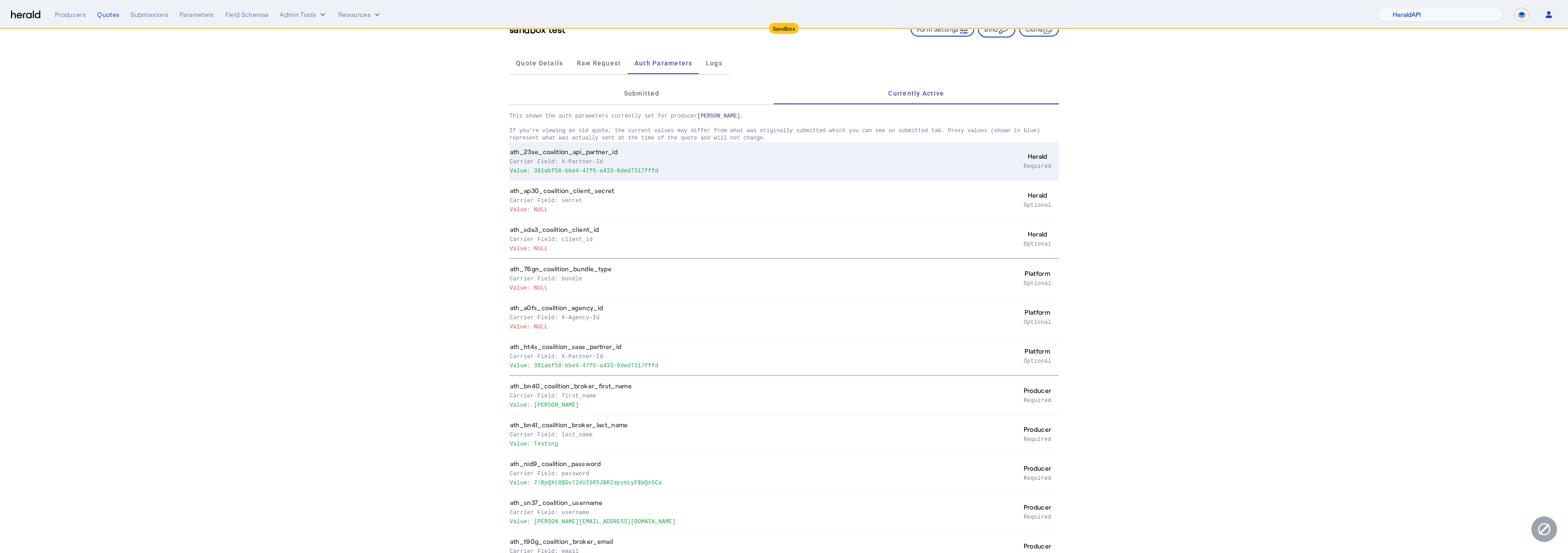
scroll to position [61, 0]
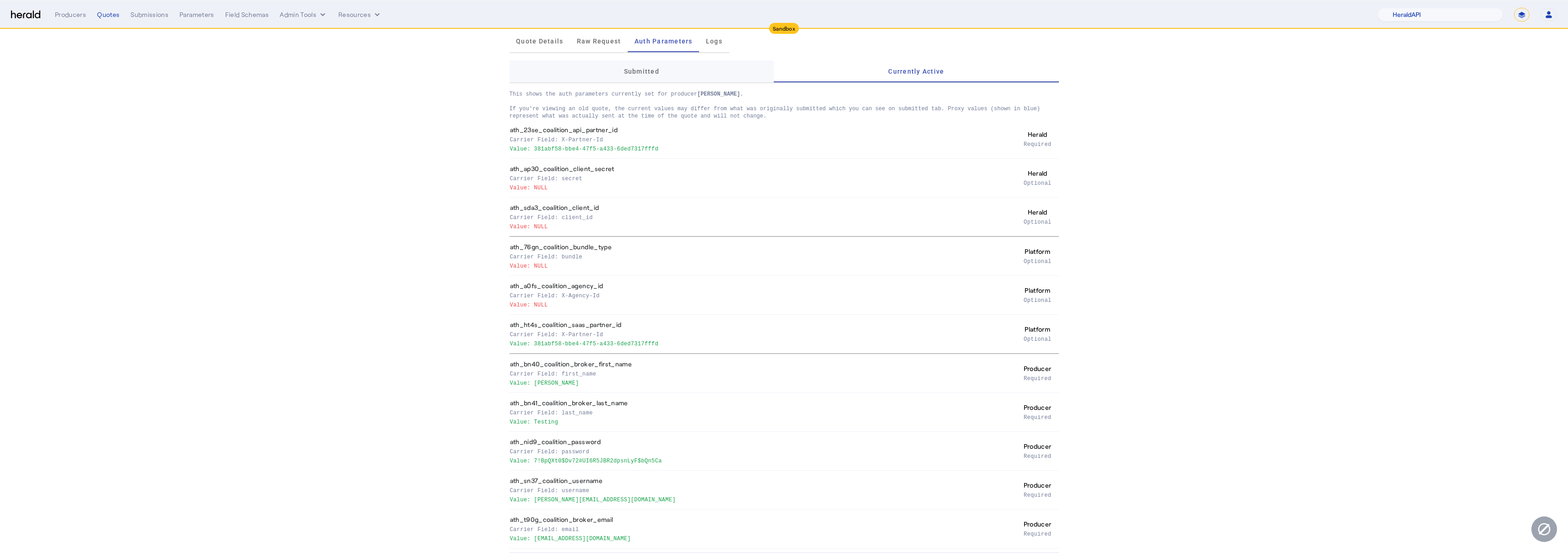
click at [711, 76] on div "Submitted" at bounding box center [642, 71] width 264 height 22
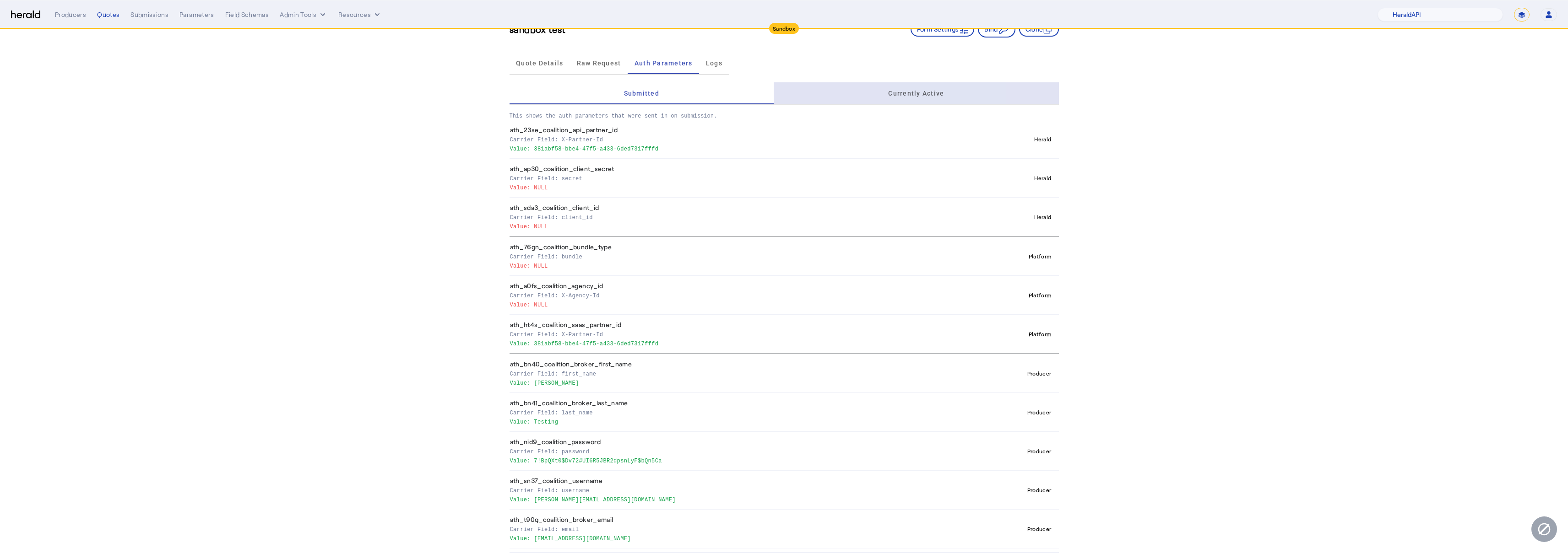
click at [926, 92] on span "Currently Active" at bounding box center [916, 93] width 56 height 6
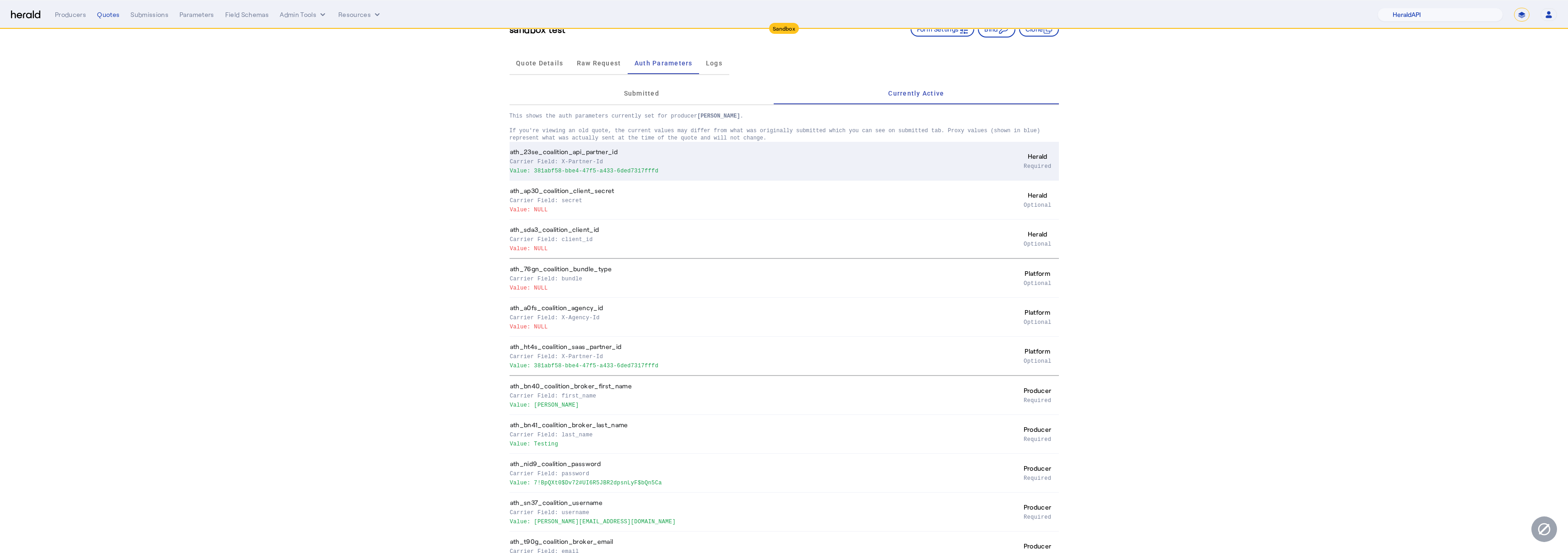
scroll to position [61, 0]
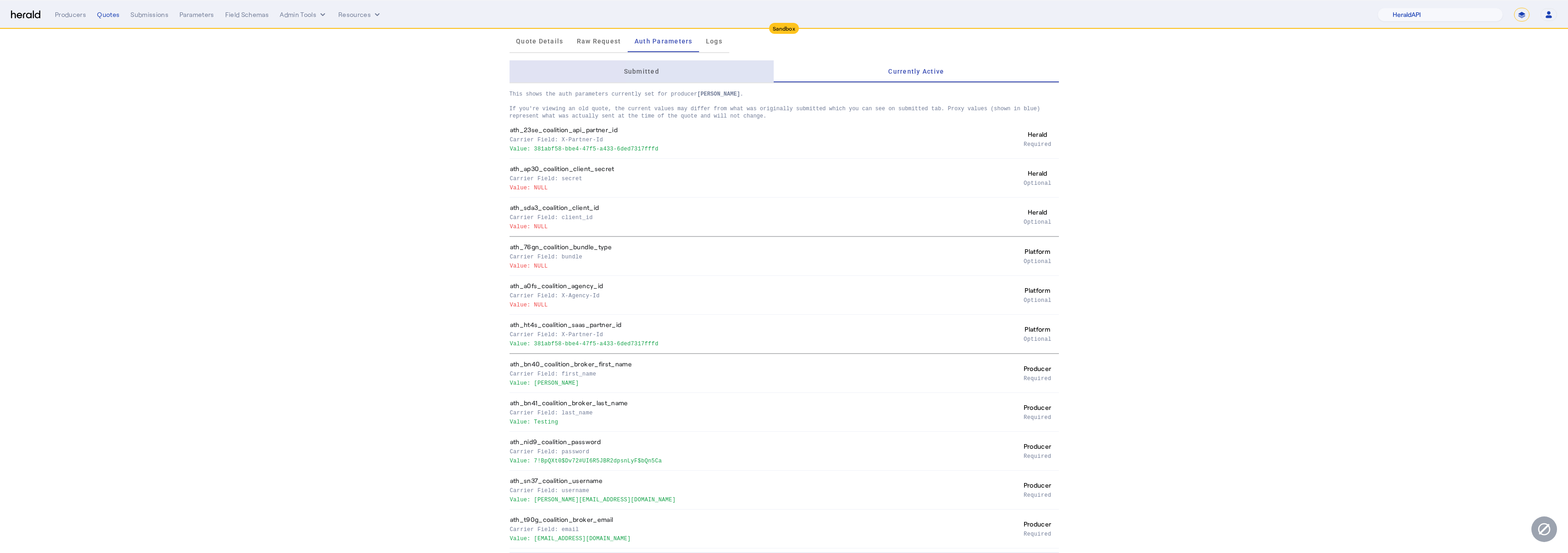
click at [711, 71] on div "Submitted" at bounding box center [642, 71] width 264 height 22
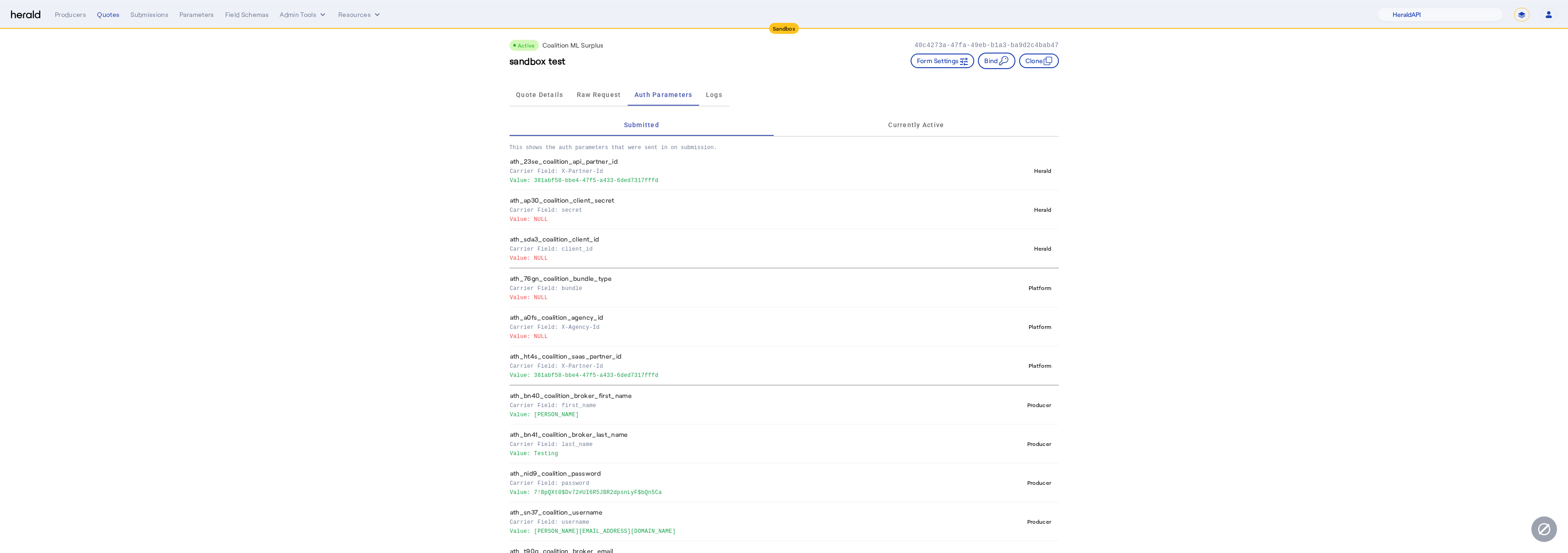
scroll to position [0, 0]
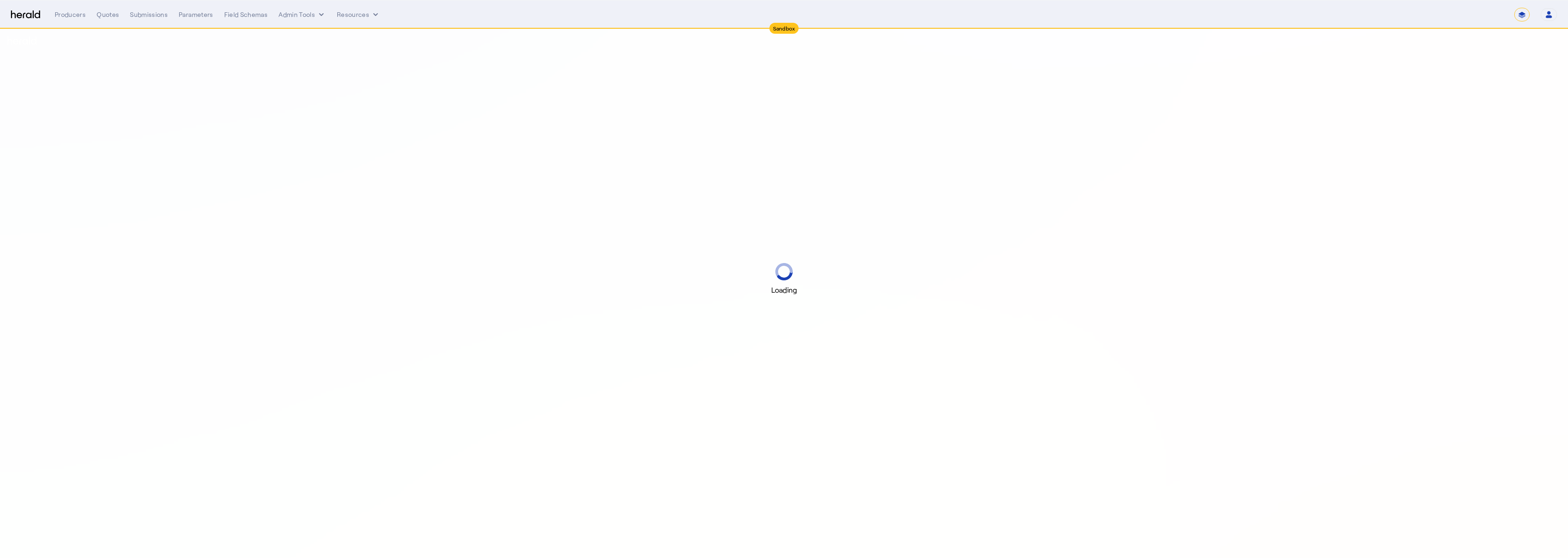
select select "*******"
select select "pfm_2v8p_herald_api"
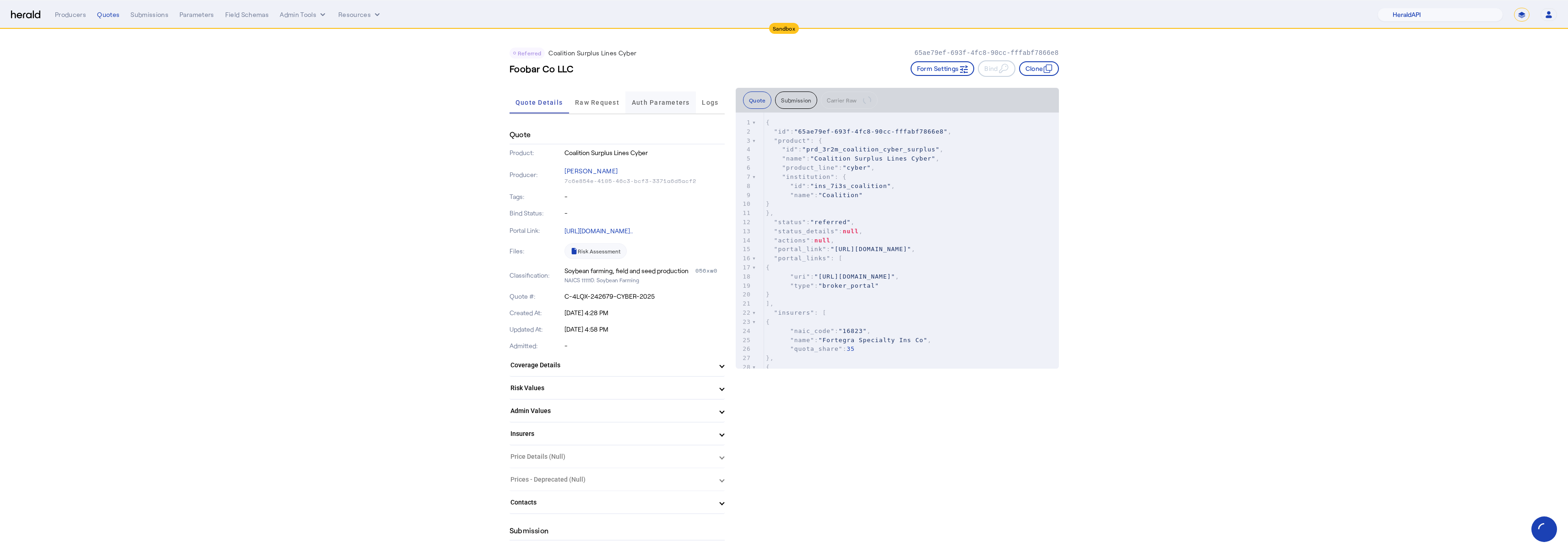
click at [647, 106] on span "Auth Parameters" at bounding box center [661, 102] width 58 height 22
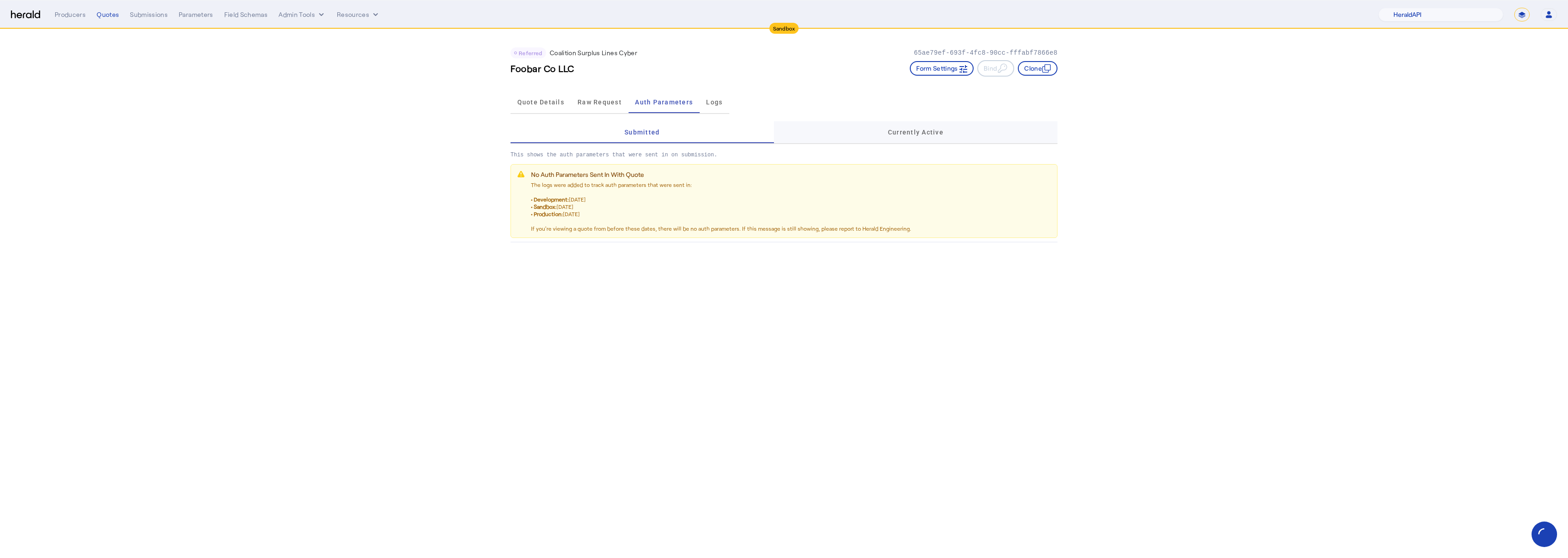
click at [908, 131] on span "Currently Active" at bounding box center [916, 132] width 55 height 6
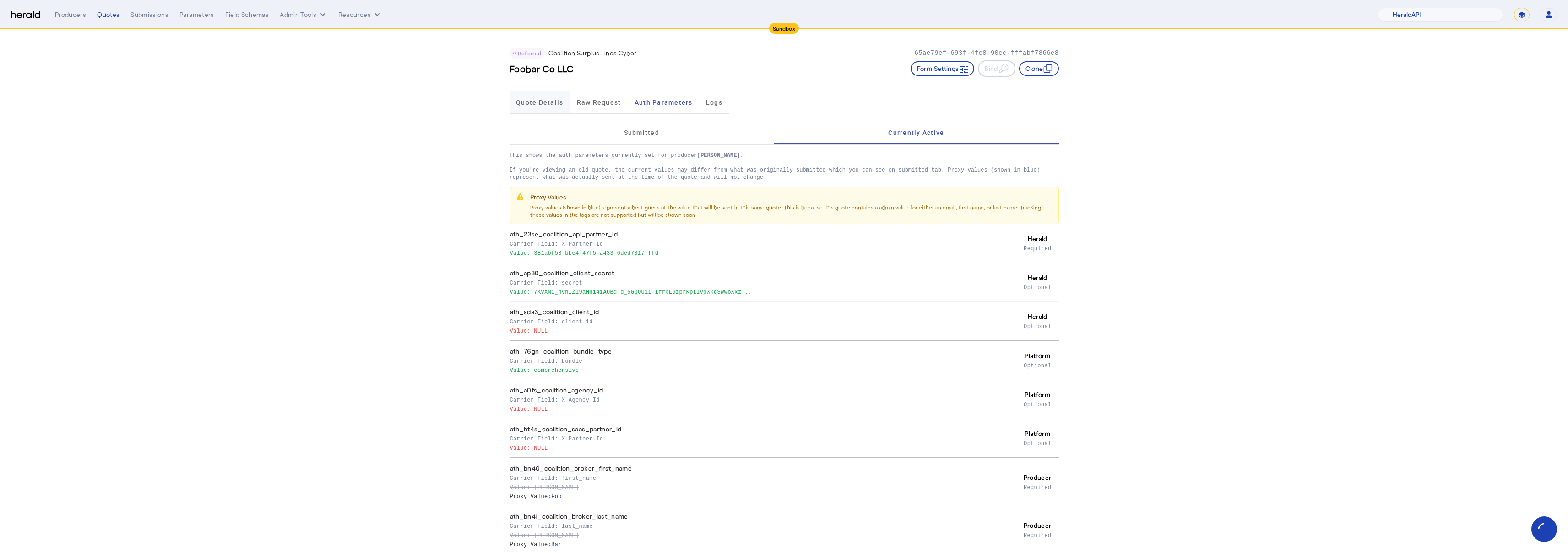
click at [570, 98] on div "Quote Details" at bounding box center [540, 102] width 61 height 22
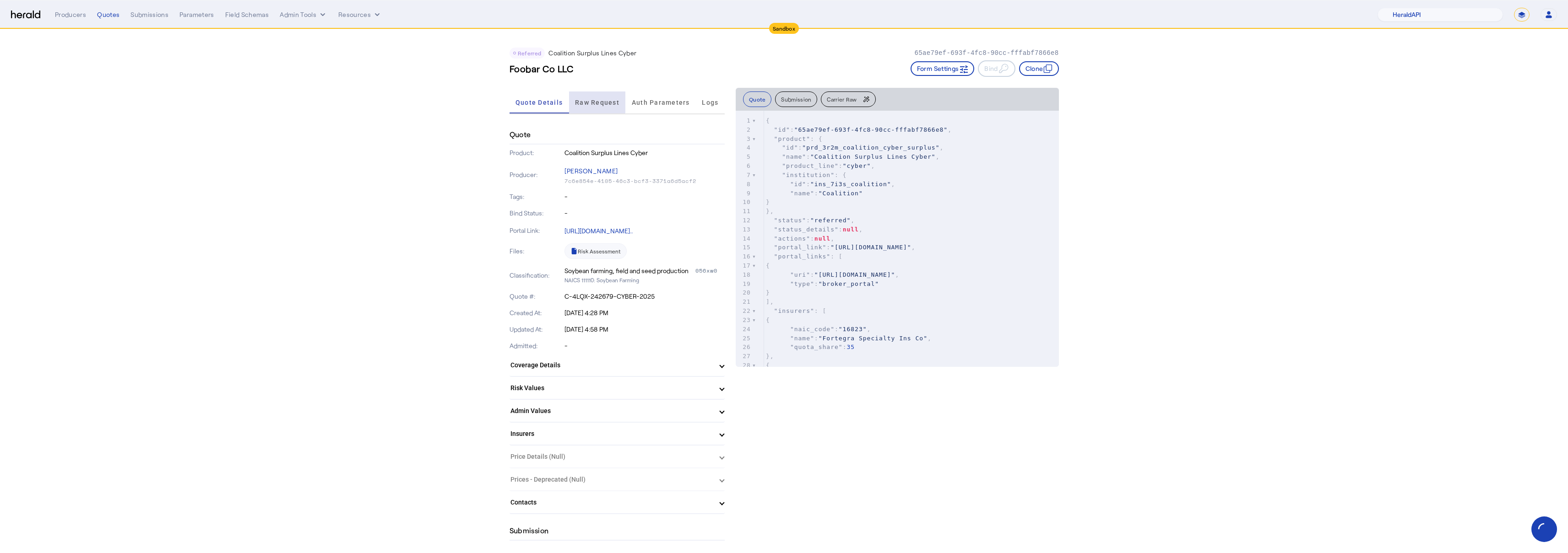
click at [598, 96] on span "Raw Request" at bounding box center [597, 102] width 44 height 22
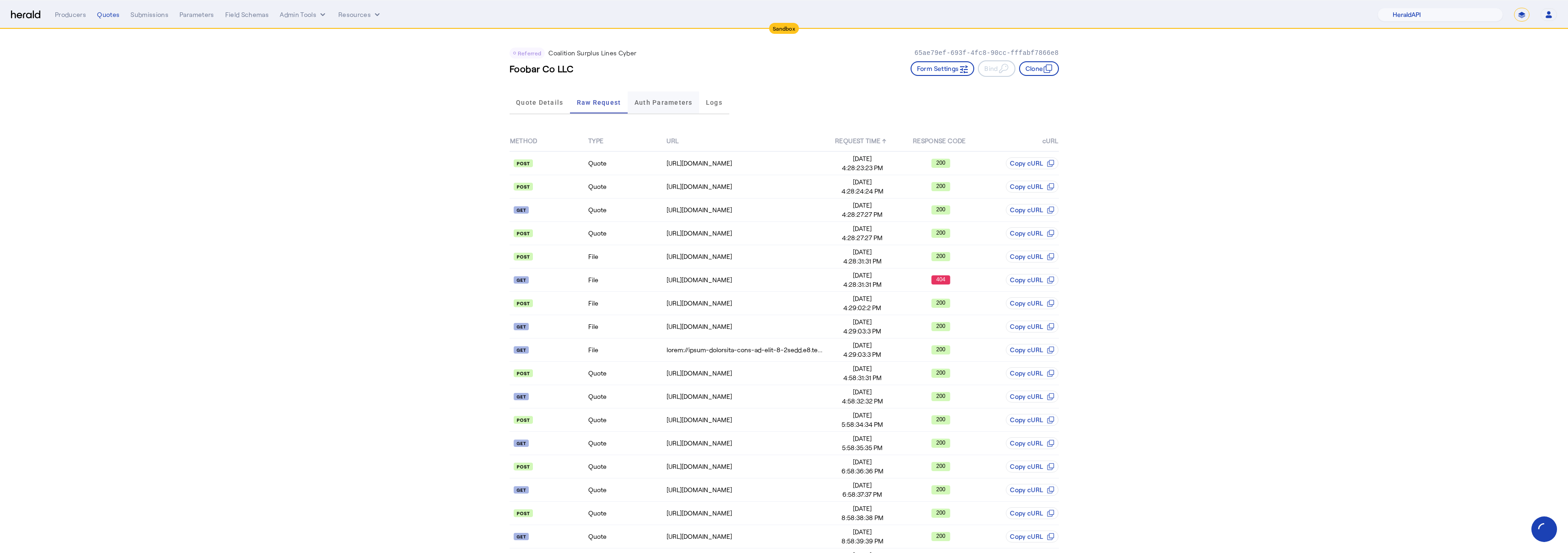
click at [635, 102] on div "Auth Parameters" at bounding box center [663, 102] width 71 height 22
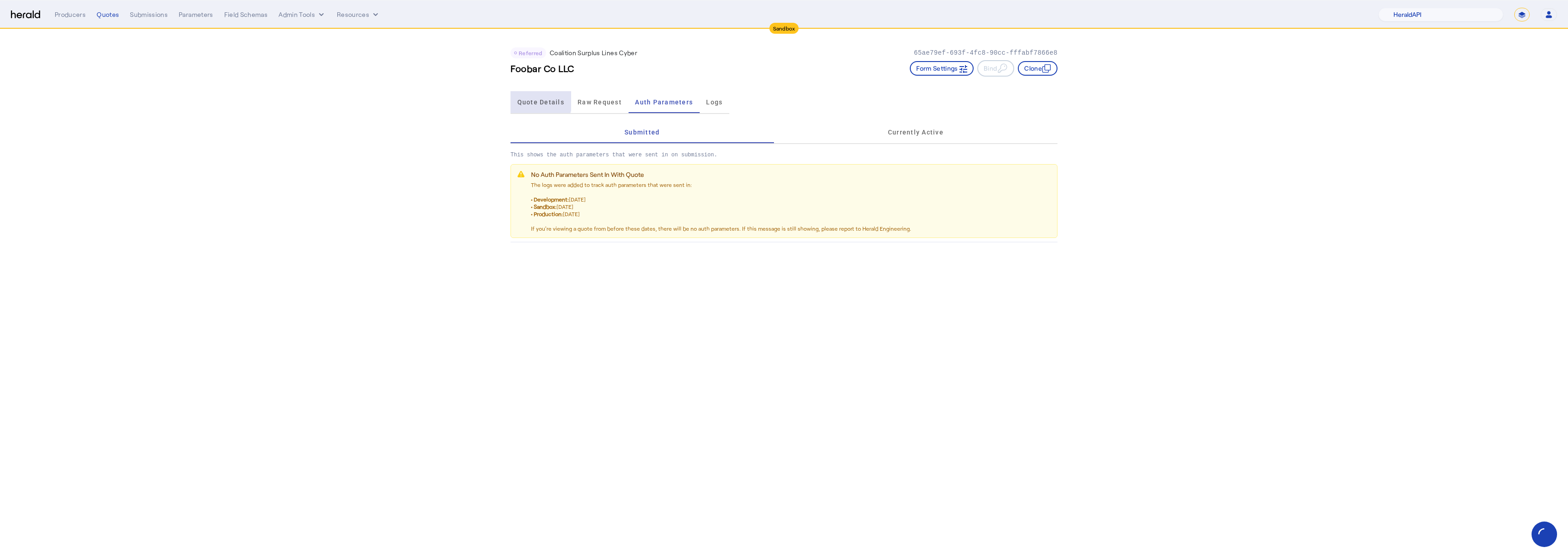
click at [527, 95] on span "Quote Details" at bounding box center [541, 102] width 47 height 22
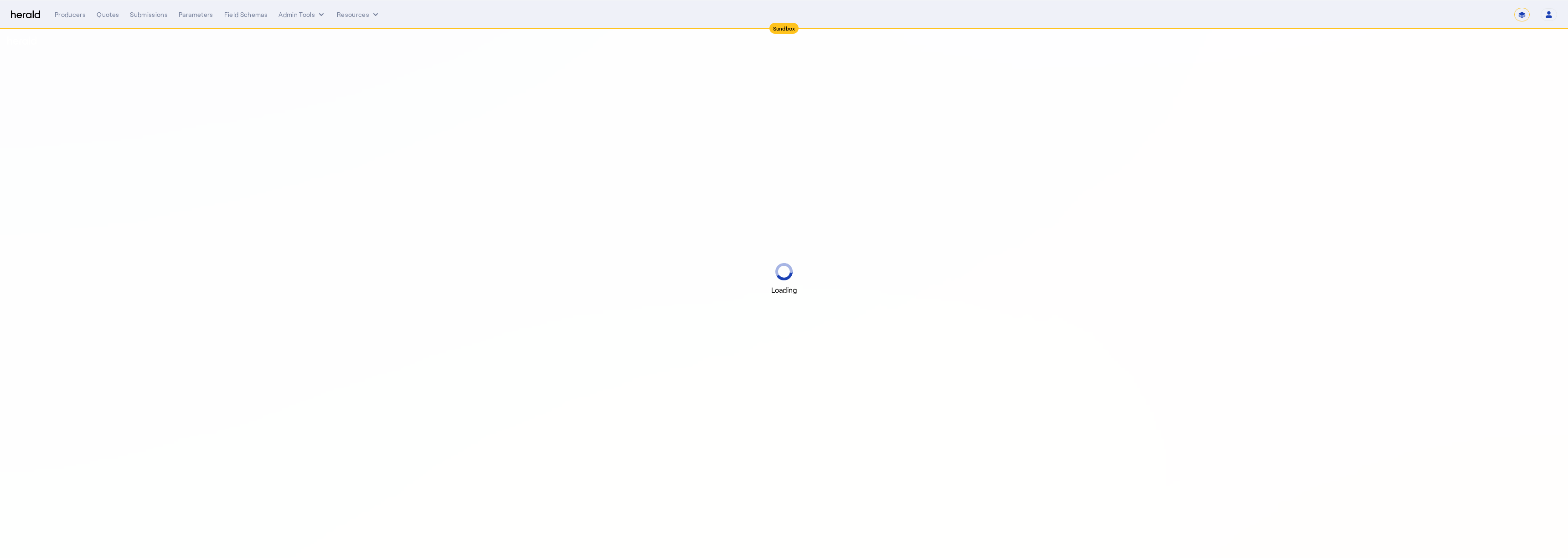
select select "*******"
select select "pfm_2v8p_herald_api"
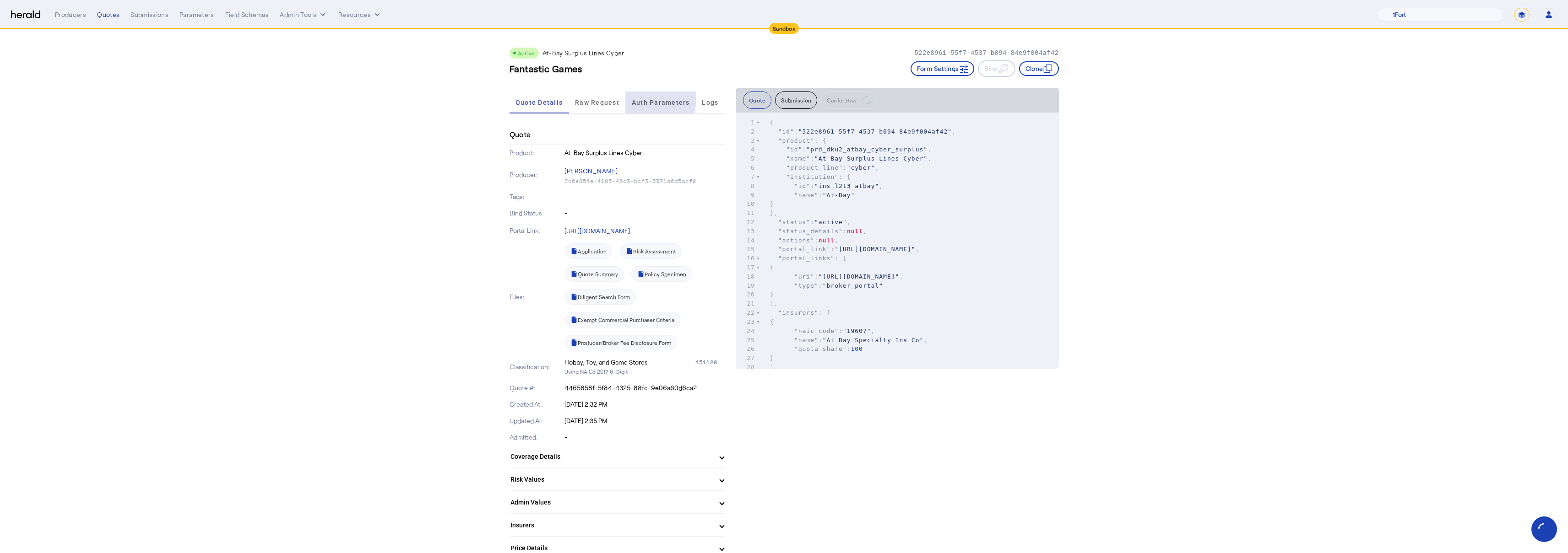
click at [655, 99] on span "Auth Parameters" at bounding box center [661, 102] width 58 height 6
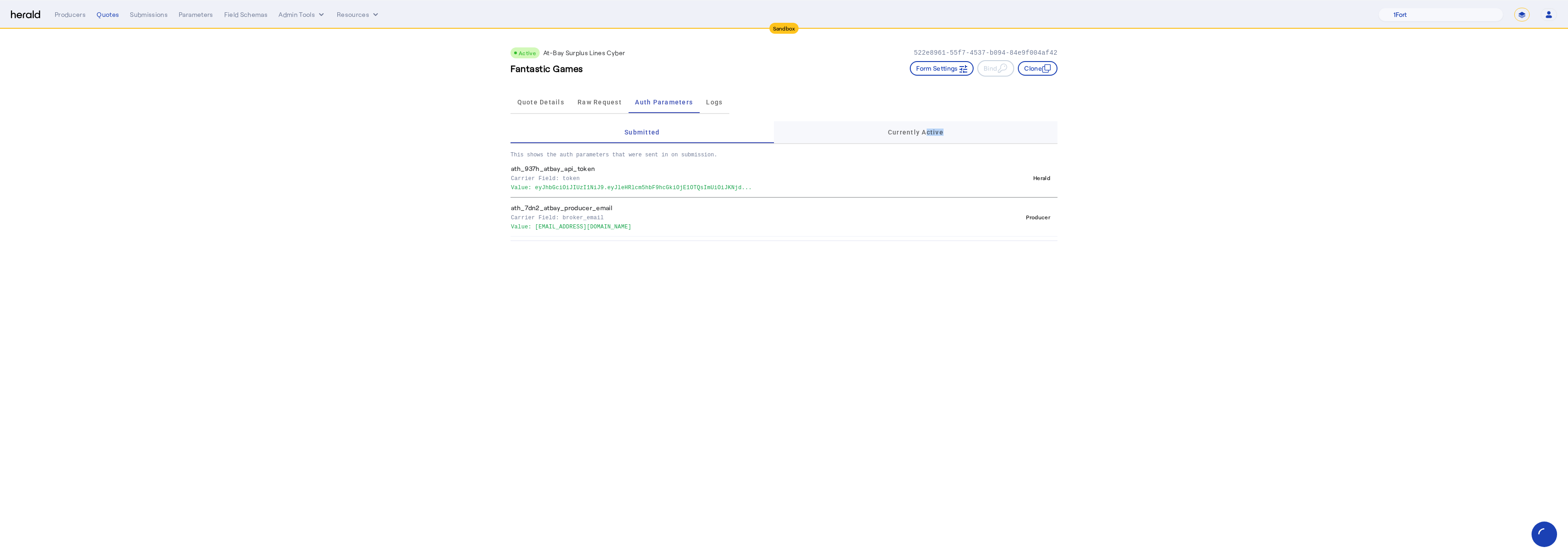
click at [926, 135] on span "Currently Active" at bounding box center [916, 132] width 55 height 22
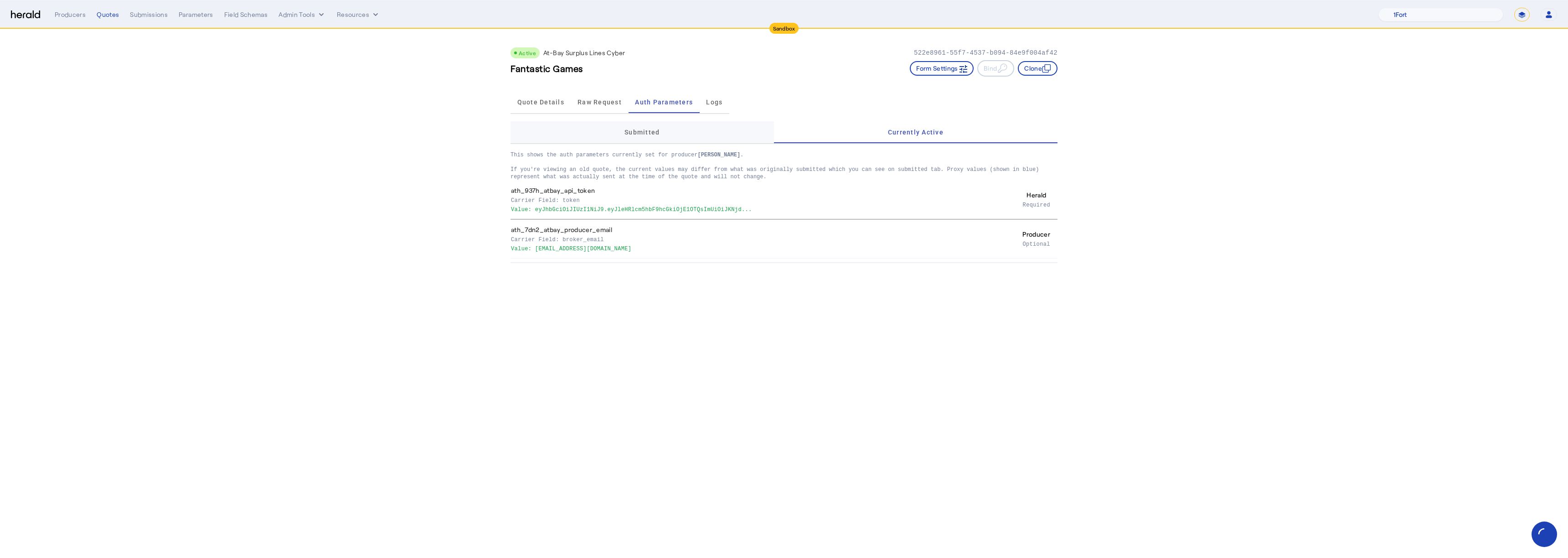
click at [619, 132] on div "Submitted" at bounding box center [642, 132] width 263 height 22
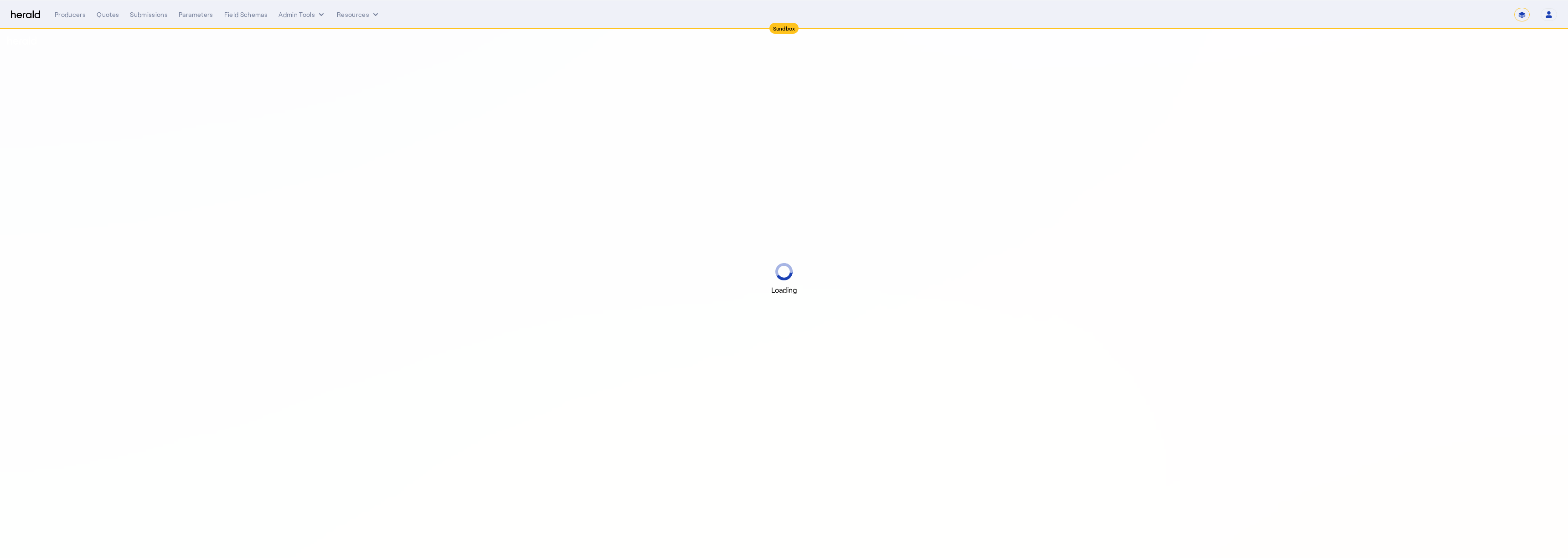
select select "*******"
select select "pfm_2v8p_herald_api"
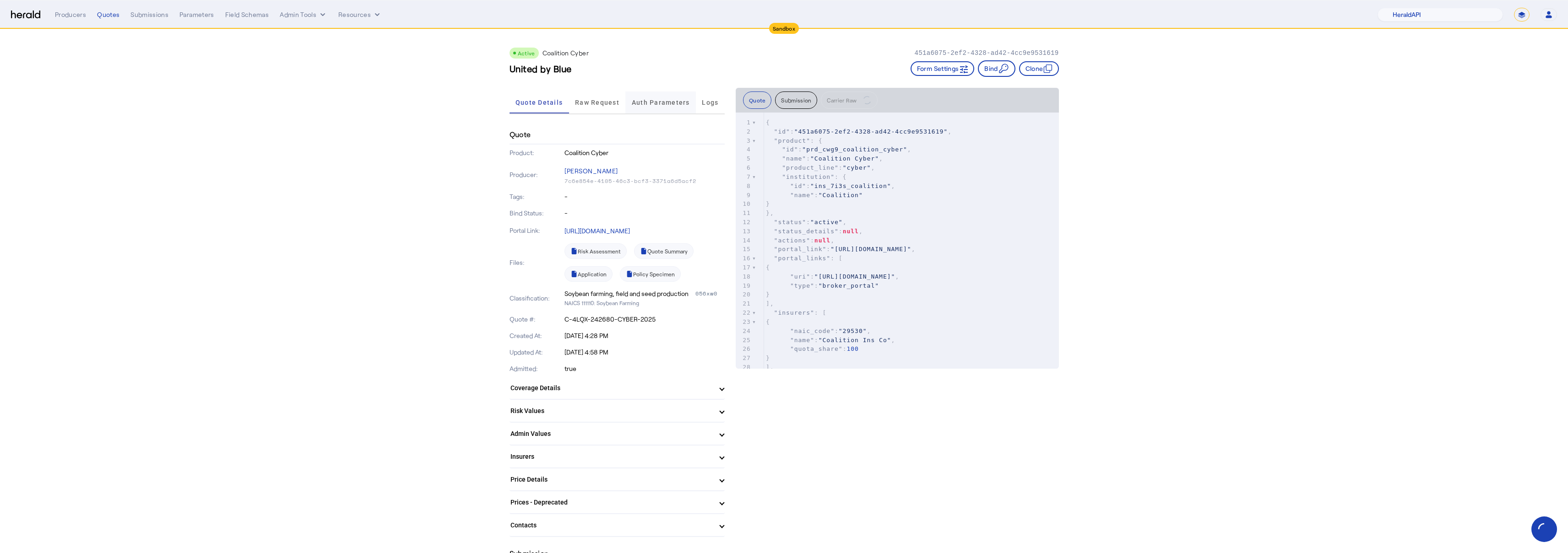
click at [644, 96] on span "Auth Parameters" at bounding box center [661, 102] width 58 height 22
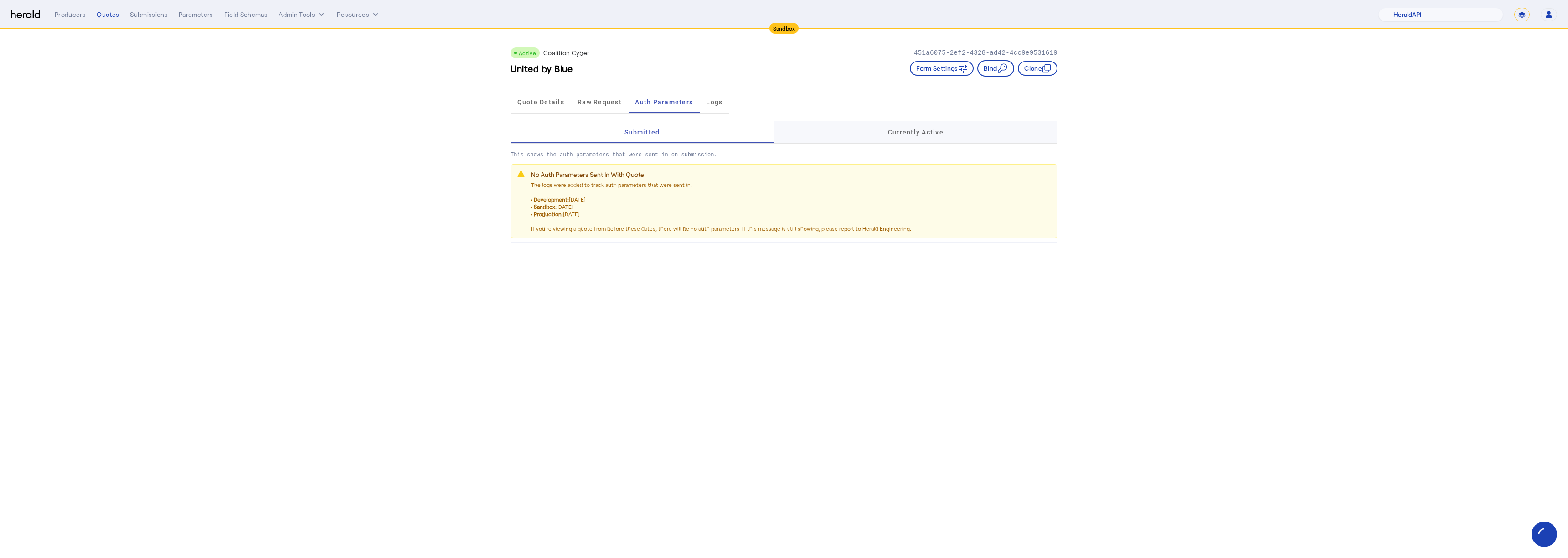
click at [874, 140] on div "Currently Active" at bounding box center [916, 132] width 284 height 22
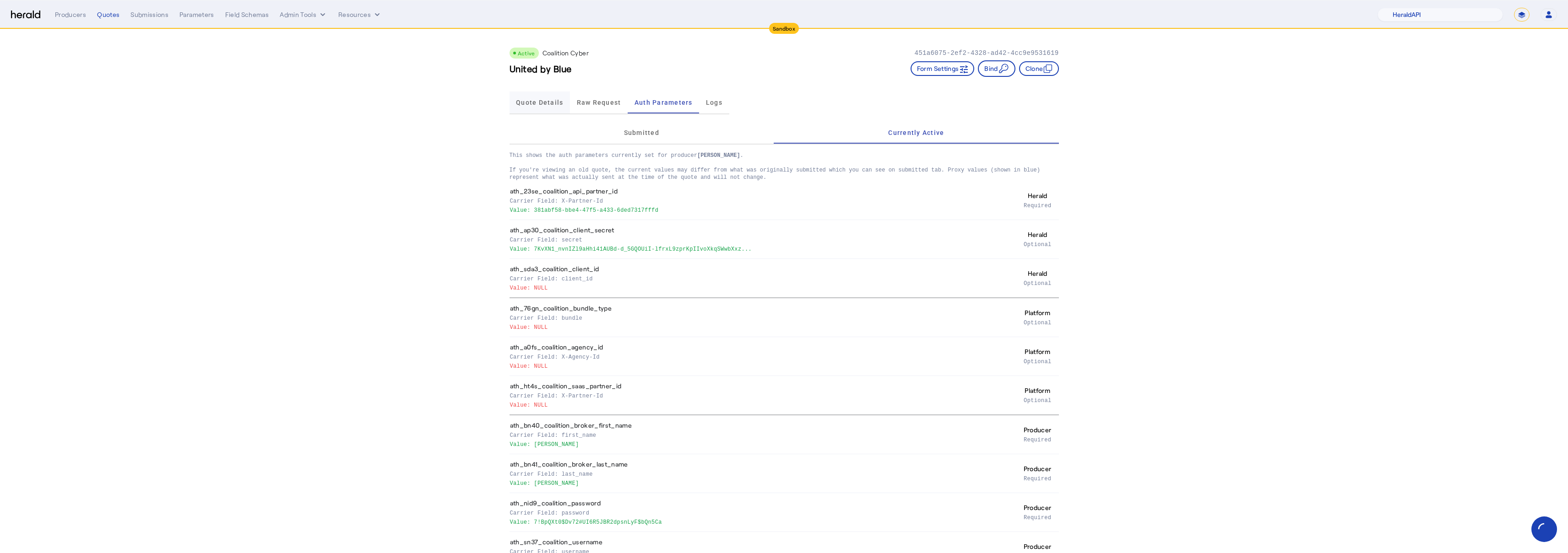
click at [541, 106] on span "Quote Details" at bounding box center [540, 102] width 47 height 22
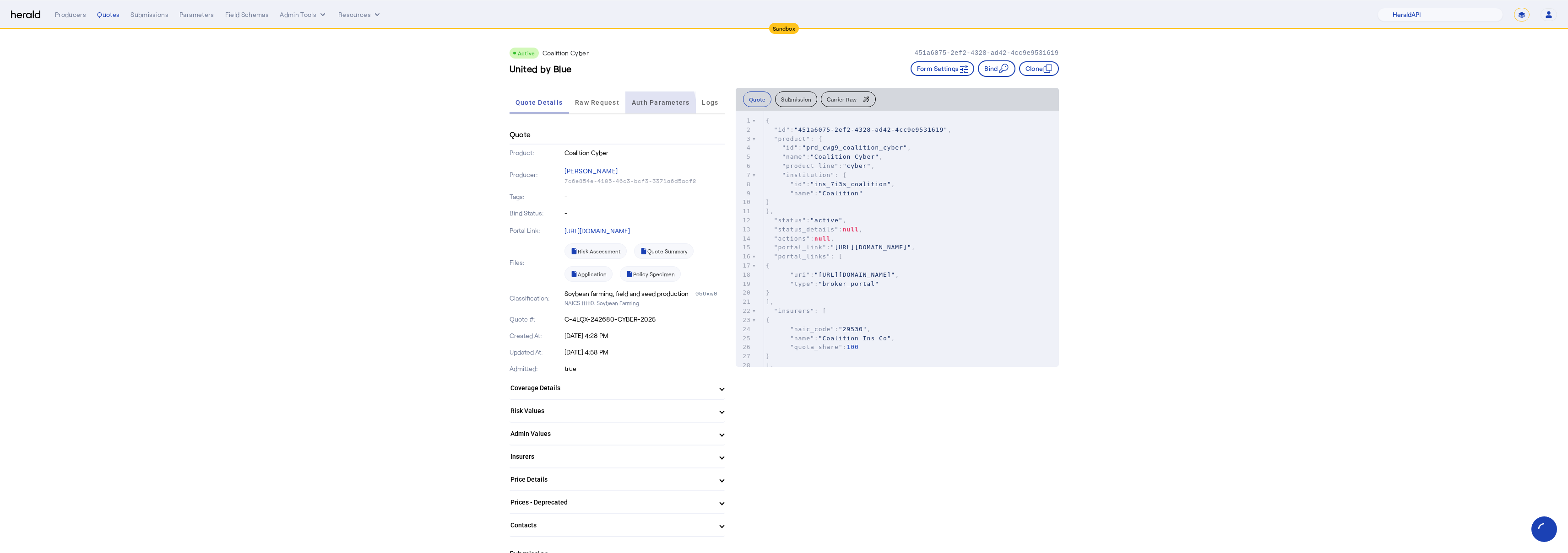
click at [631, 110] on span "Auth Parameters" at bounding box center [661, 102] width 58 height 22
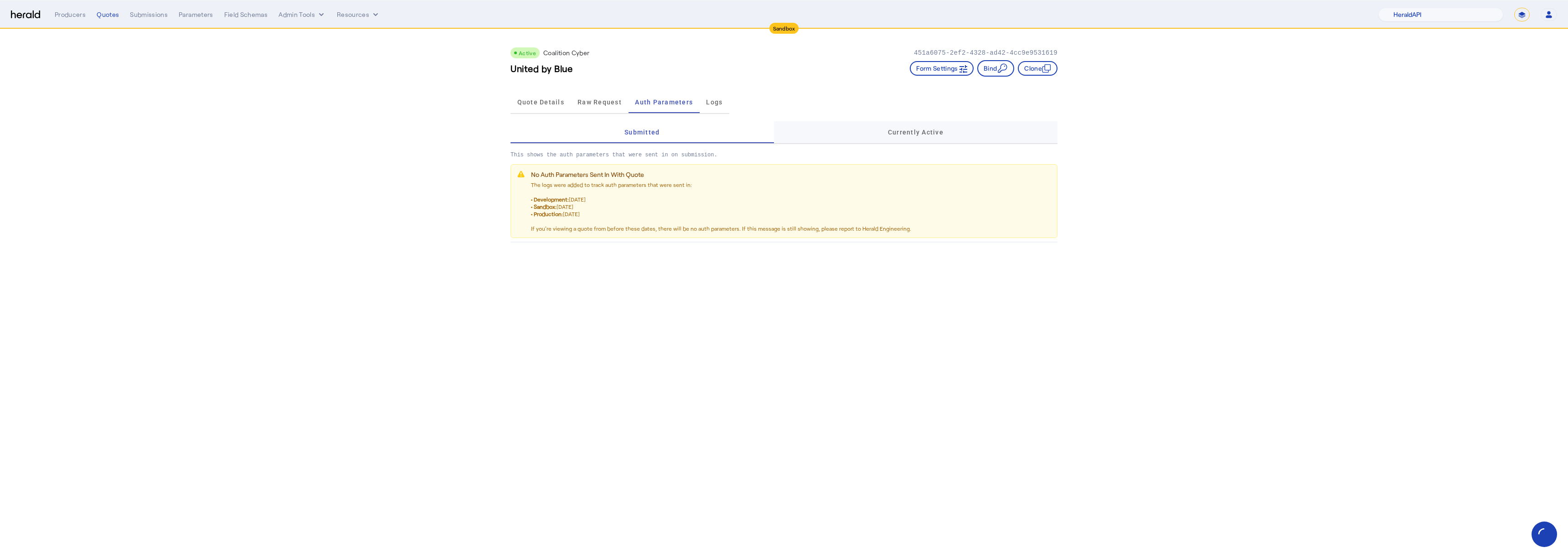
click at [853, 138] on div "Currently Active" at bounding box center [916, 132] width 284 height 22
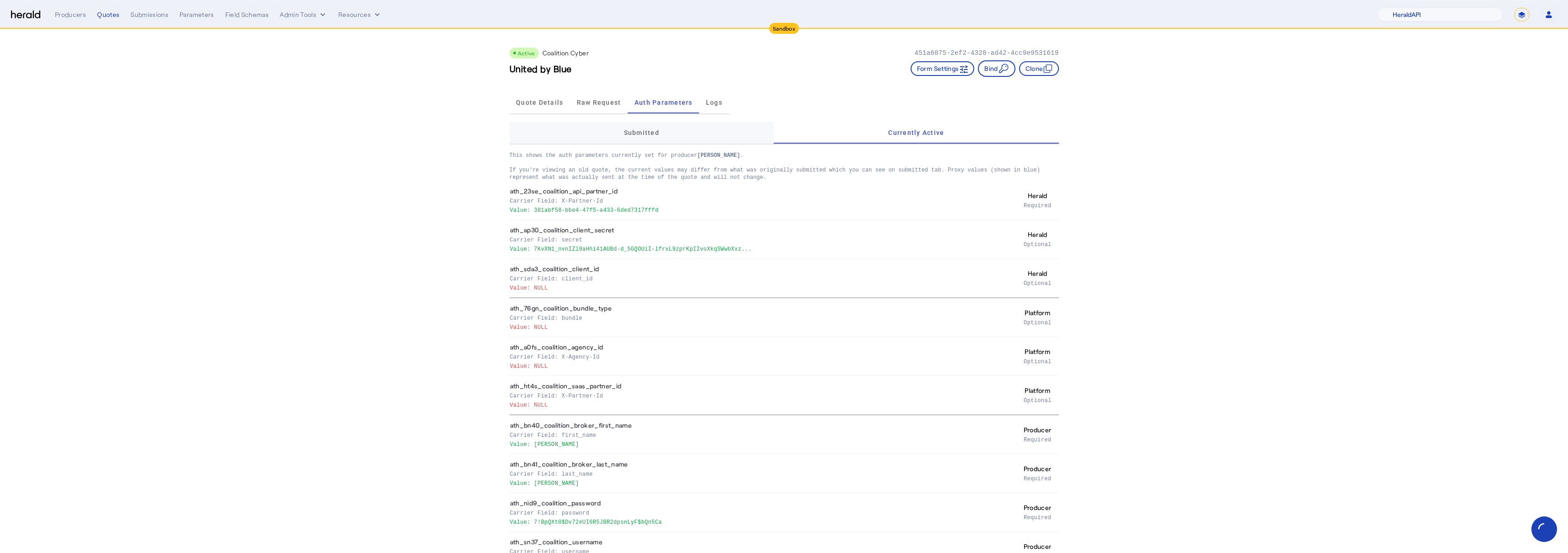
click at [689, 140] on div "Submitted" at bounding box center [642, 133] width 264 height 22
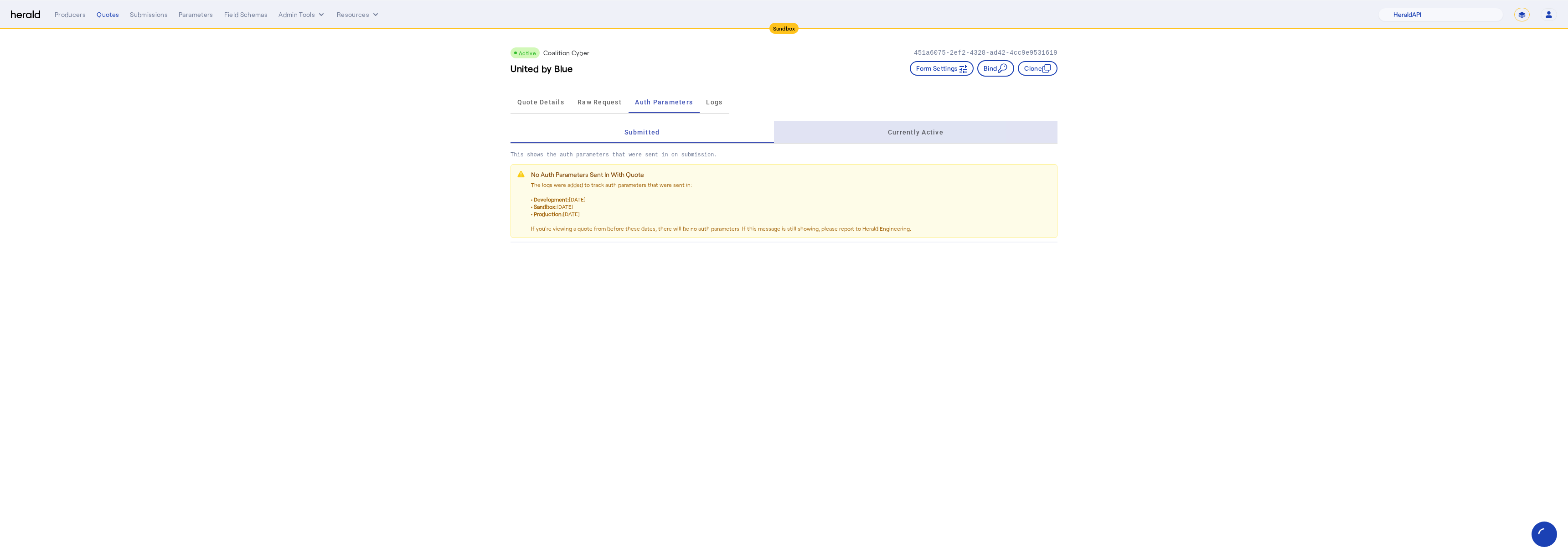
click at [942, 130] on span "Currently Active" at bounding box center [916, 132] width 55 height 6
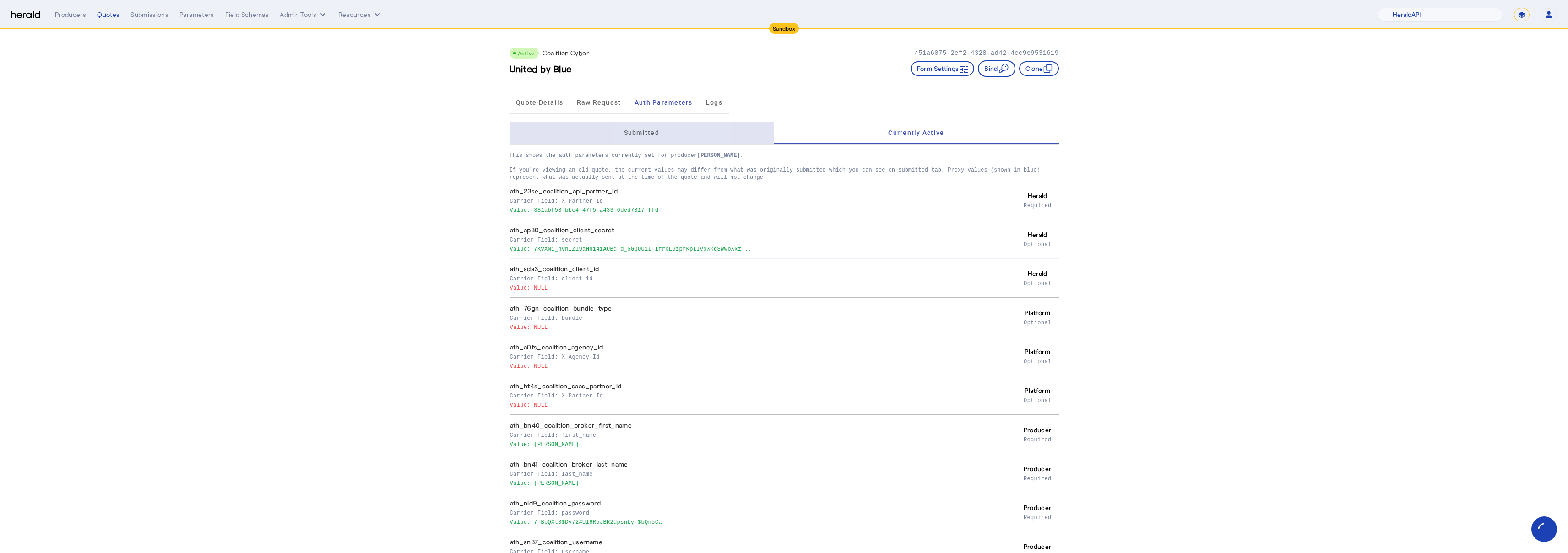
click at [640, 131] on span "Submitted" at bounding box center [642, 132] width 35 height 6
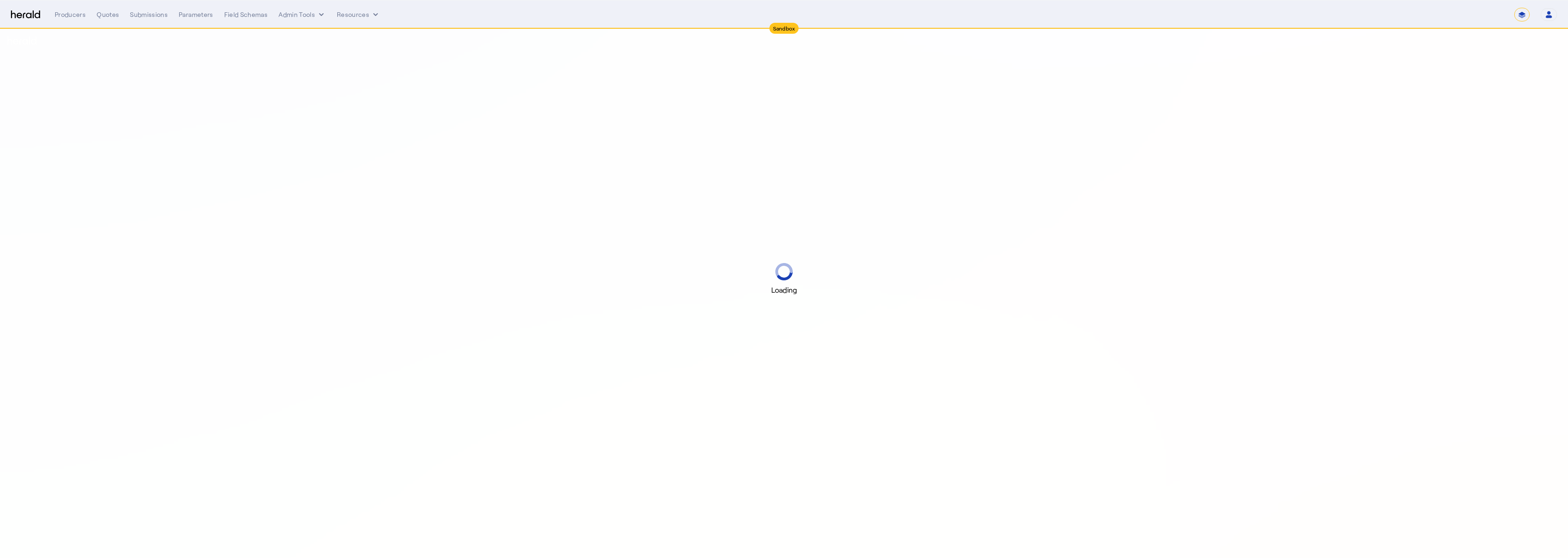
select select "*******"
select select "pfm_2v8p_herald_api"
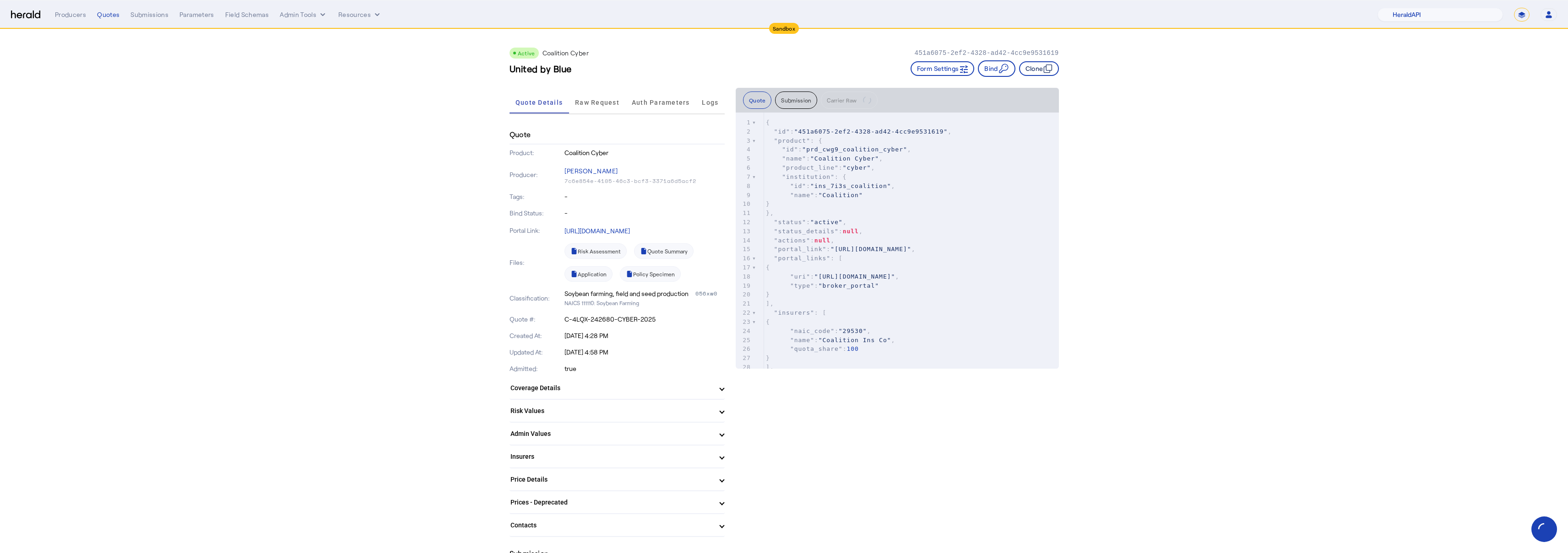
click at [1044, 67] on button "Clone" at bounding box center [1038, 68] width 40 height 15
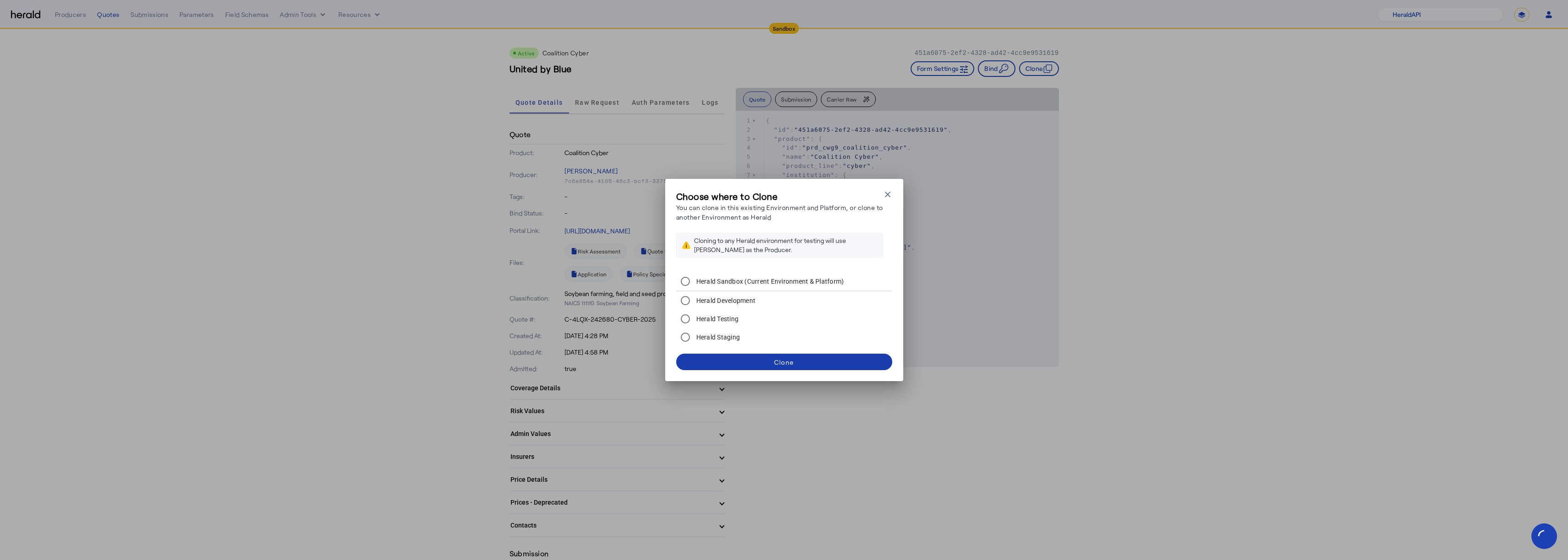
click at [745, 365] on span at bounding box center [784, 362] width 216 height 22
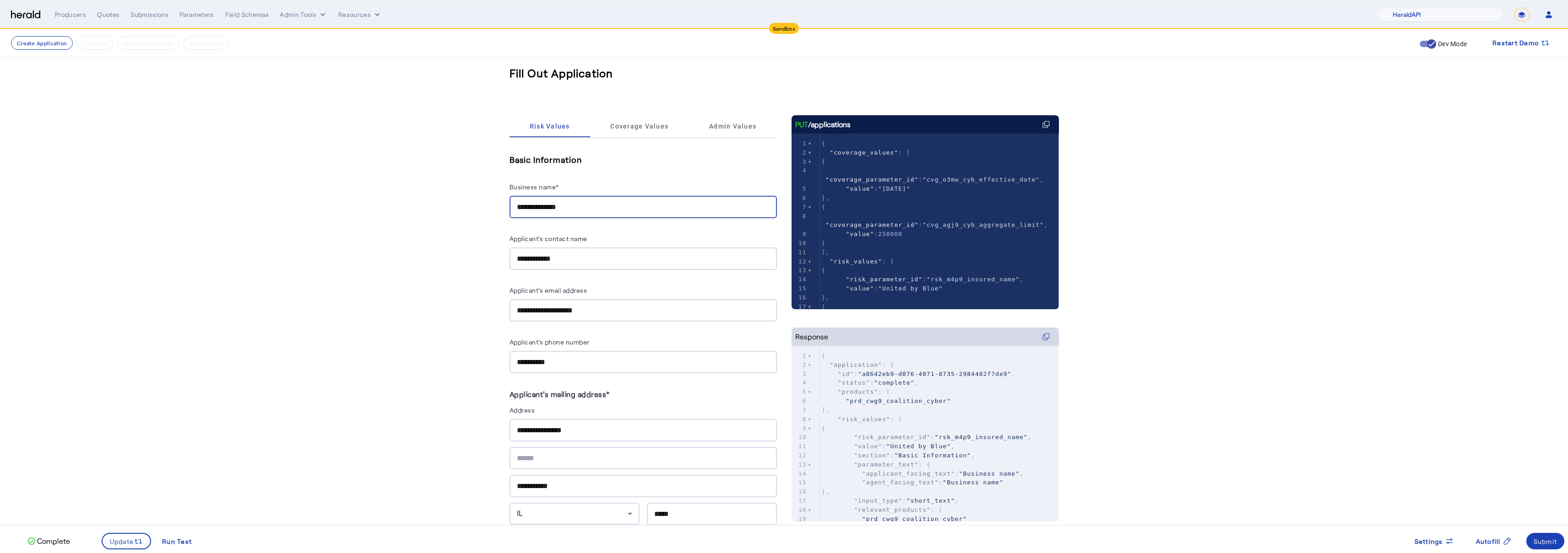
drag, startPoint x: 588, startPoint y: 206, endPoint x: 511, endPoint y: 197, distance: 77.5
type input "**********"
click at [734, 123] on span "Admin Values" at bounding box center [732, 126] width 47 height 6
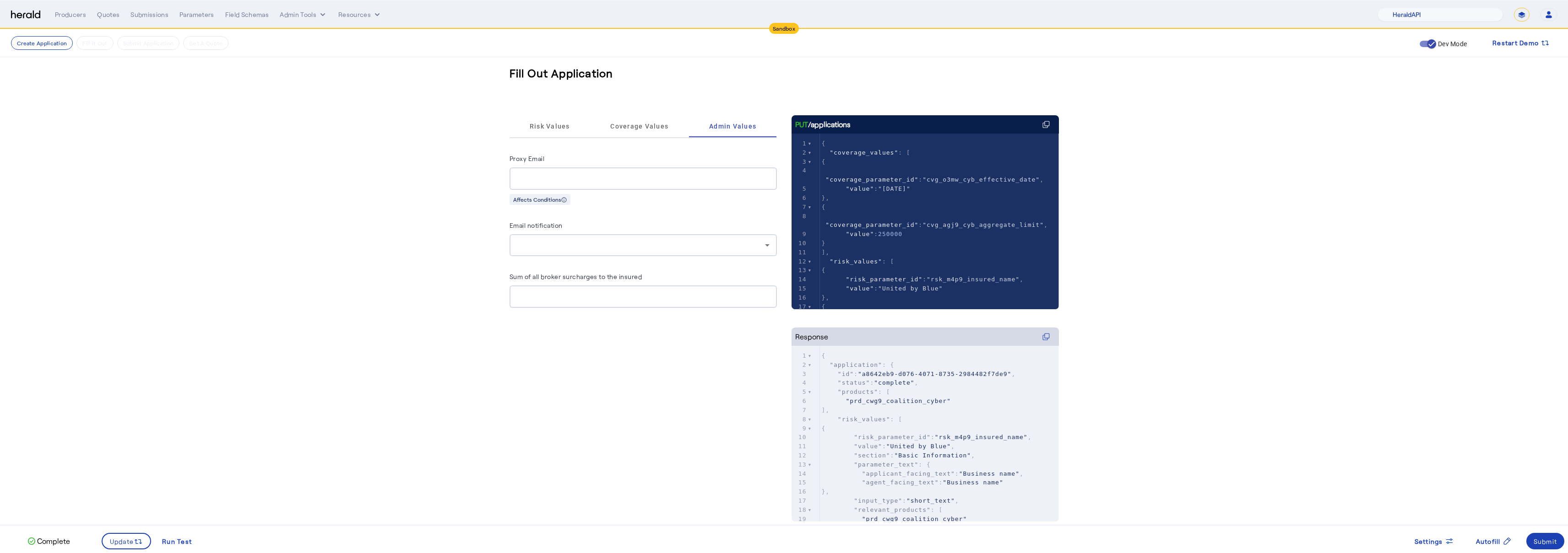
click at [588, 179] on input "Proxy Email" at bounding box center [643, 179] width 253 height 11
type input "**********"
click at [119, 541] on span "Update" at bounding box center [122, 541] width 24 height 9
click at [561, 337] on herald-input "Proxy First Name*" at bounding box center [643, 341] width 267 height 37
click at [559, 340] on div at bounding box center [643, 348] width 253 height 22
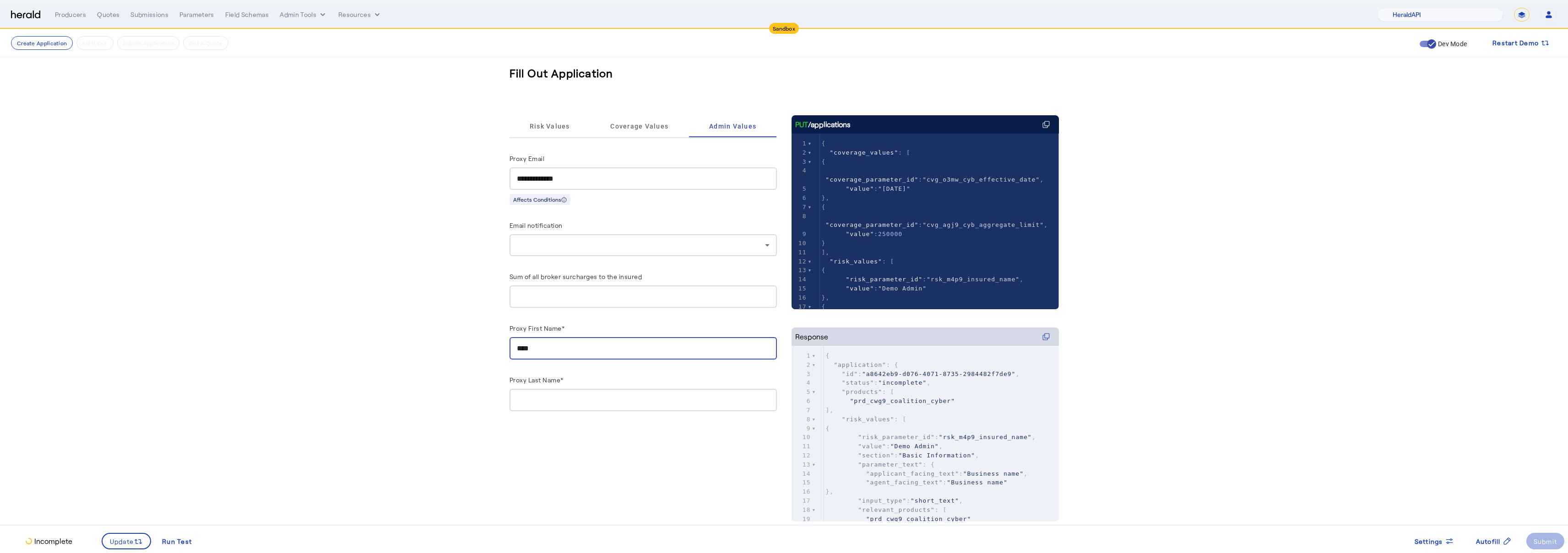
type input "****"
click at [545, 410] on div "**********" at bounding box center [643, 282] width 267 height 288
click at [549, 401] on input "Proxy Last Name*" at bounding box center [643, 400] width 253 height 11
type input "*********"
click at [123, 535] on span at bounding box center [126, 541] width 48 height 22
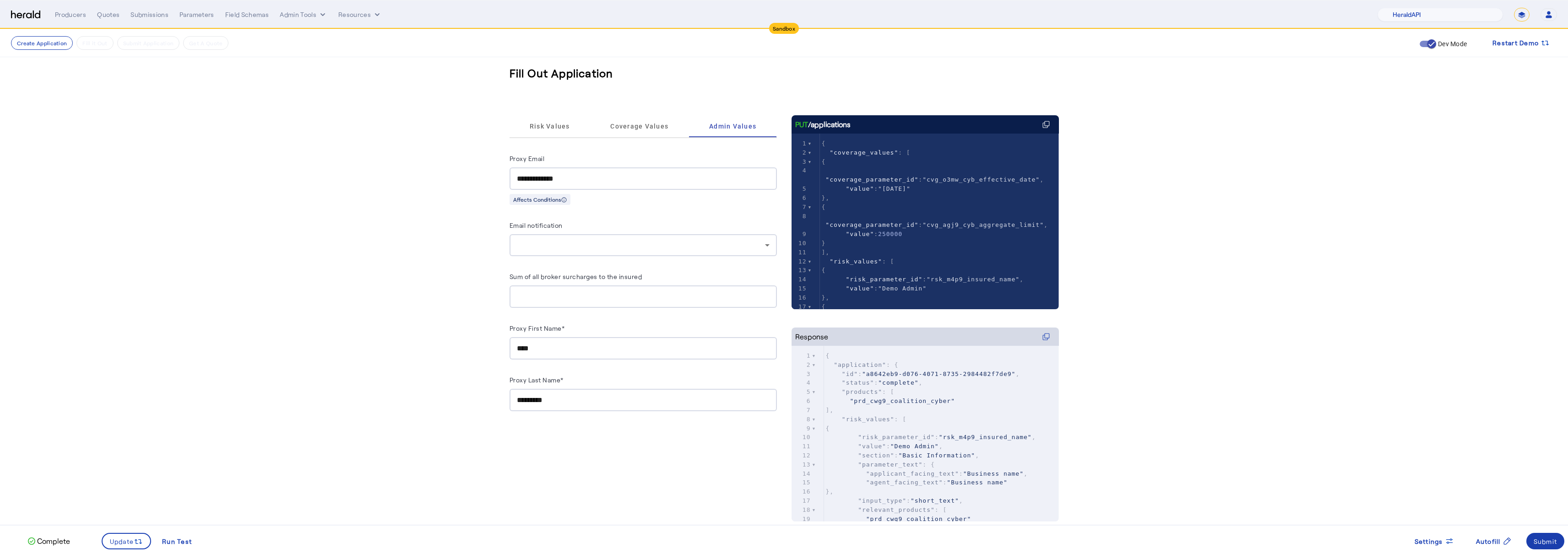
click at [1536, 539] on div "Submit" at bounding box center [1545, 541] width 24 height 9
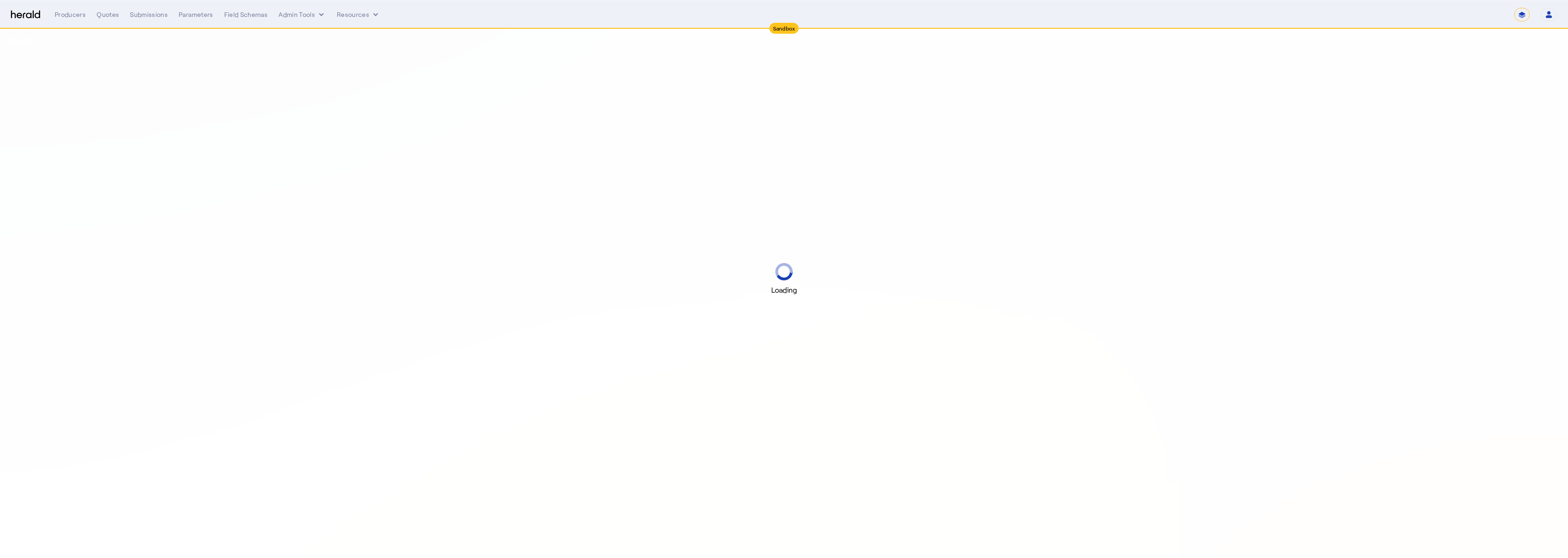
select select "*******"
select select "pfm_2v8p_herald_api"
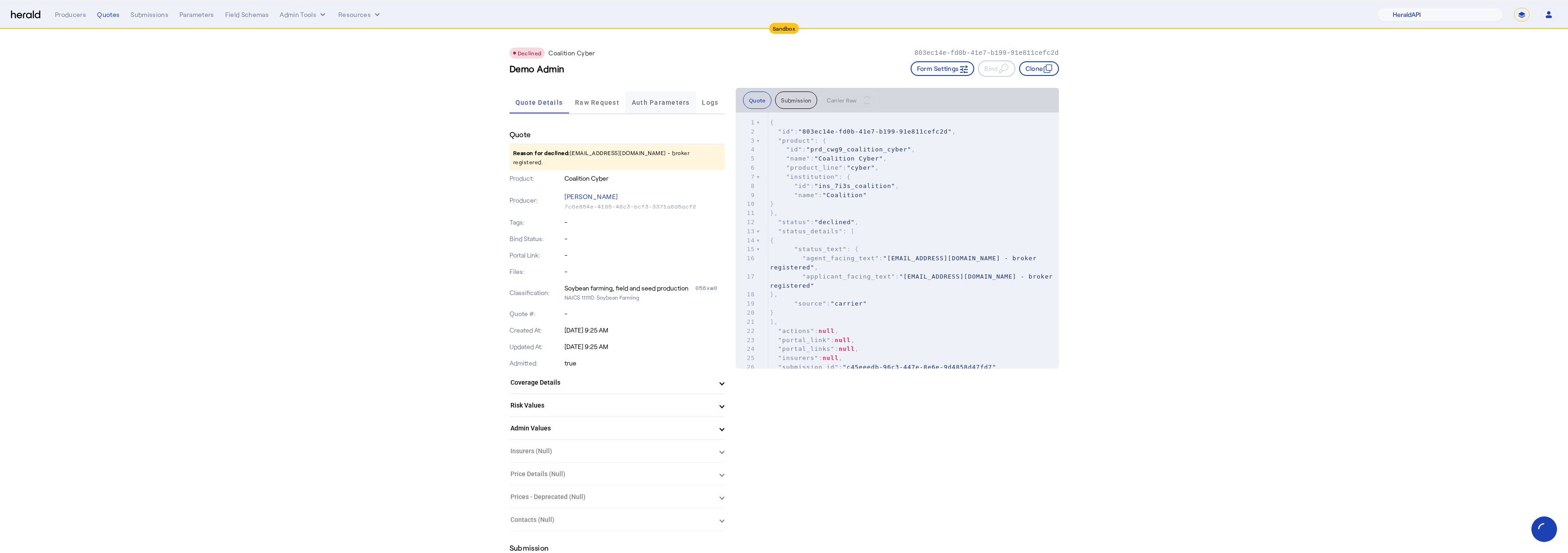
click at [664, 104] on span "Auth Parameters" at bounding box center [661, 102] width 58 height 6
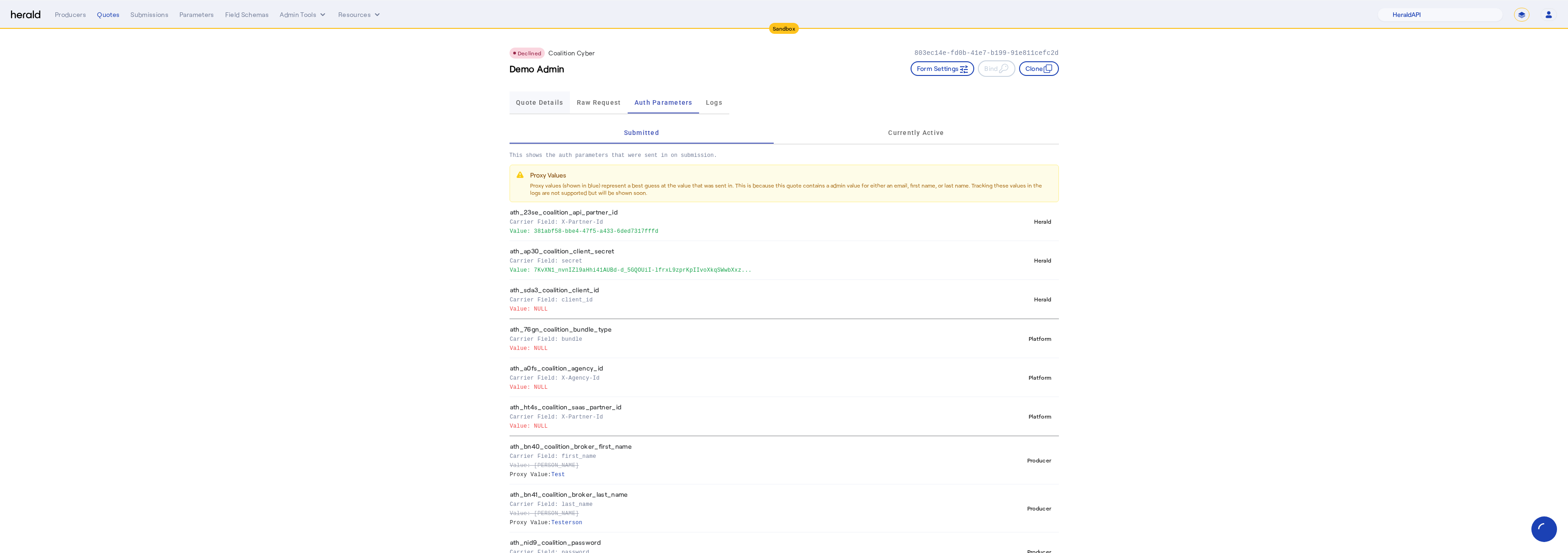
click at [551, 104] on span "Quote Details" at bounding box center [540, 102] width 47 height 6
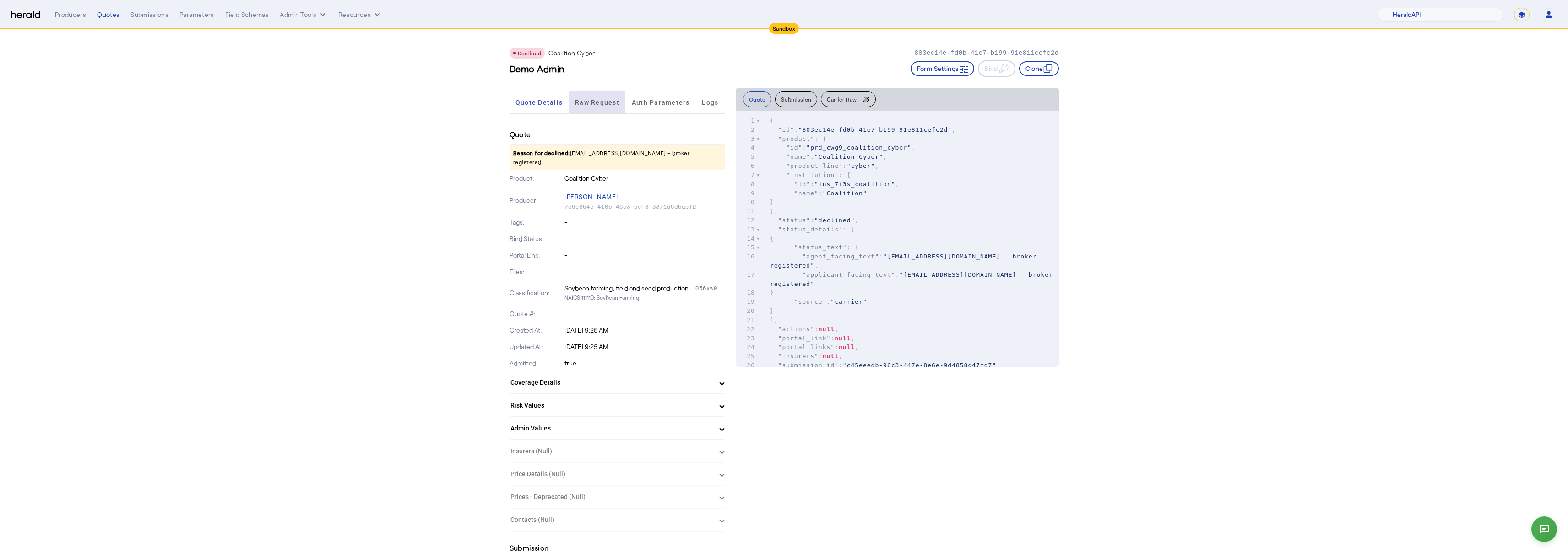
click at [584, 98] on span "Raw Request" at bounding box center [597, 102] width 44 height 22
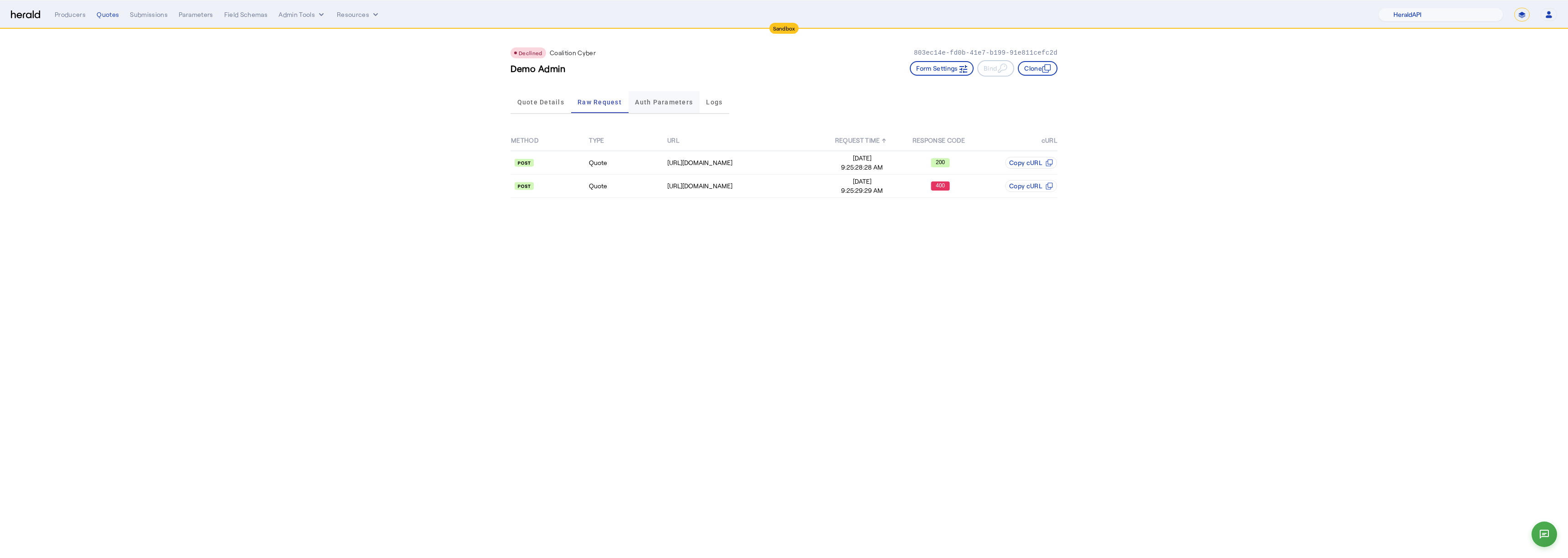
click at [640, 99] on span "Auth Parameters" at bounding box center [664, 101] width 58 height 6
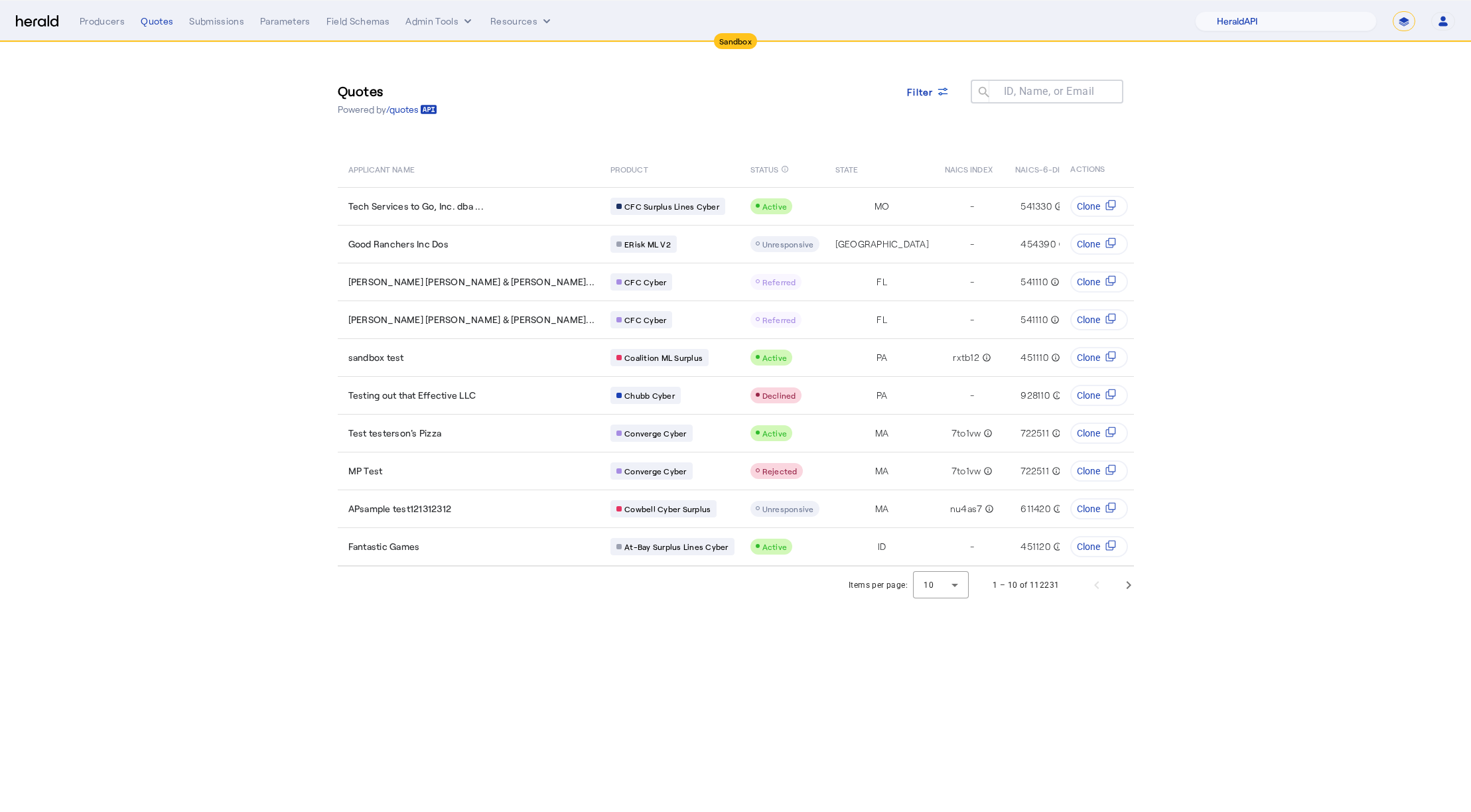
select select "pfm_2v8p_herald_api"
select select "*******"
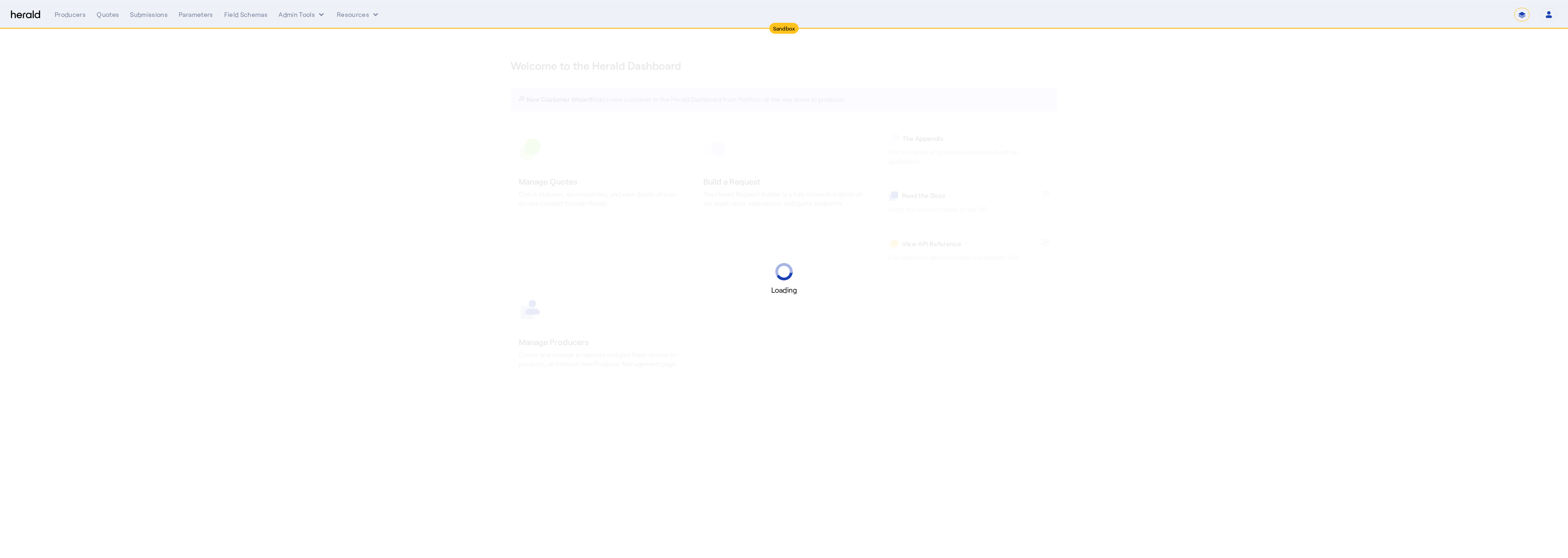
select select "*******"
select select "pfm_2v8p_herald_api"
click at [99, 12] on div "Quotes" at bounding box center [107, 14] width 22 height 9
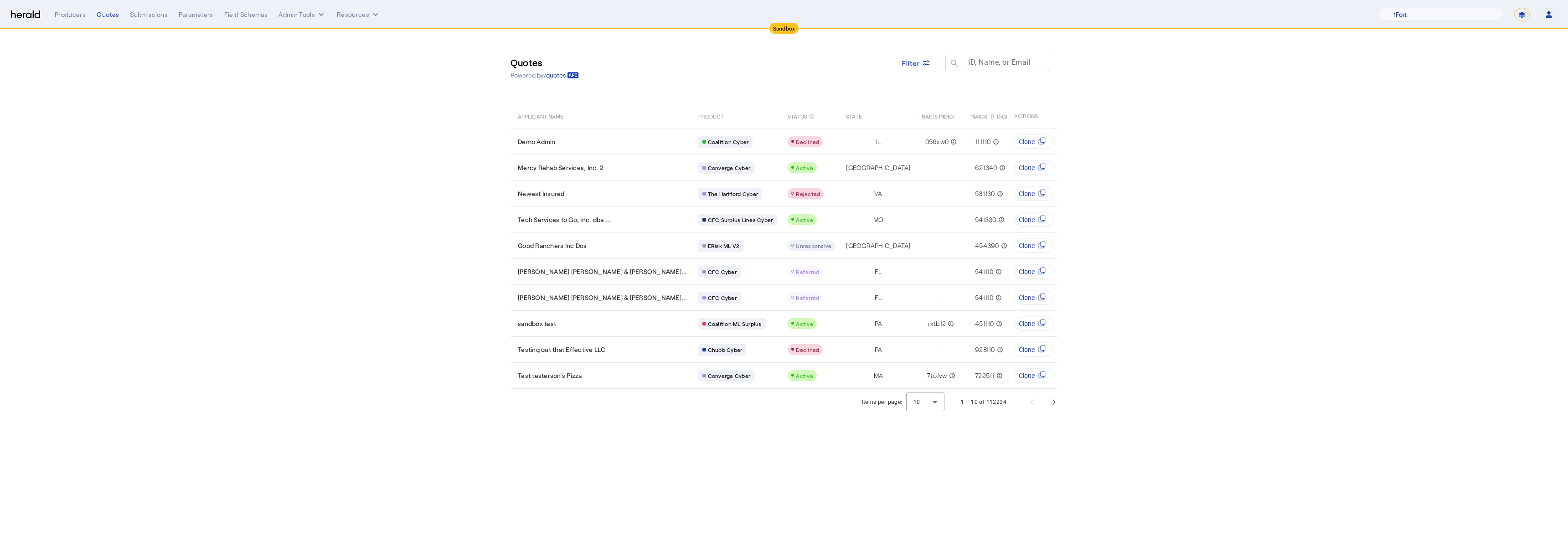
click at [972, 57] on div "ID, Name, or Email search" at bounding box center [994, 63] width 97 height 16
paste input "**********"
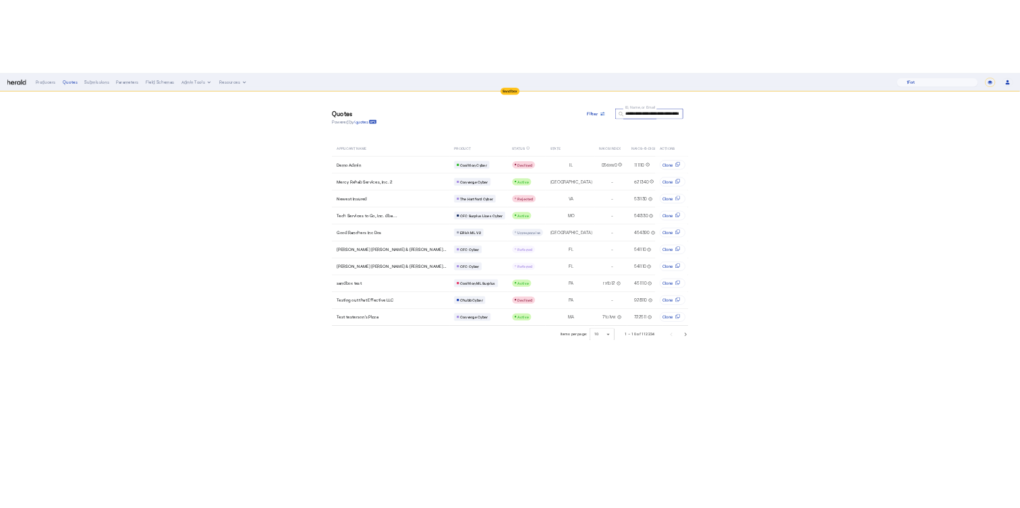
scroll to position [0, 67]
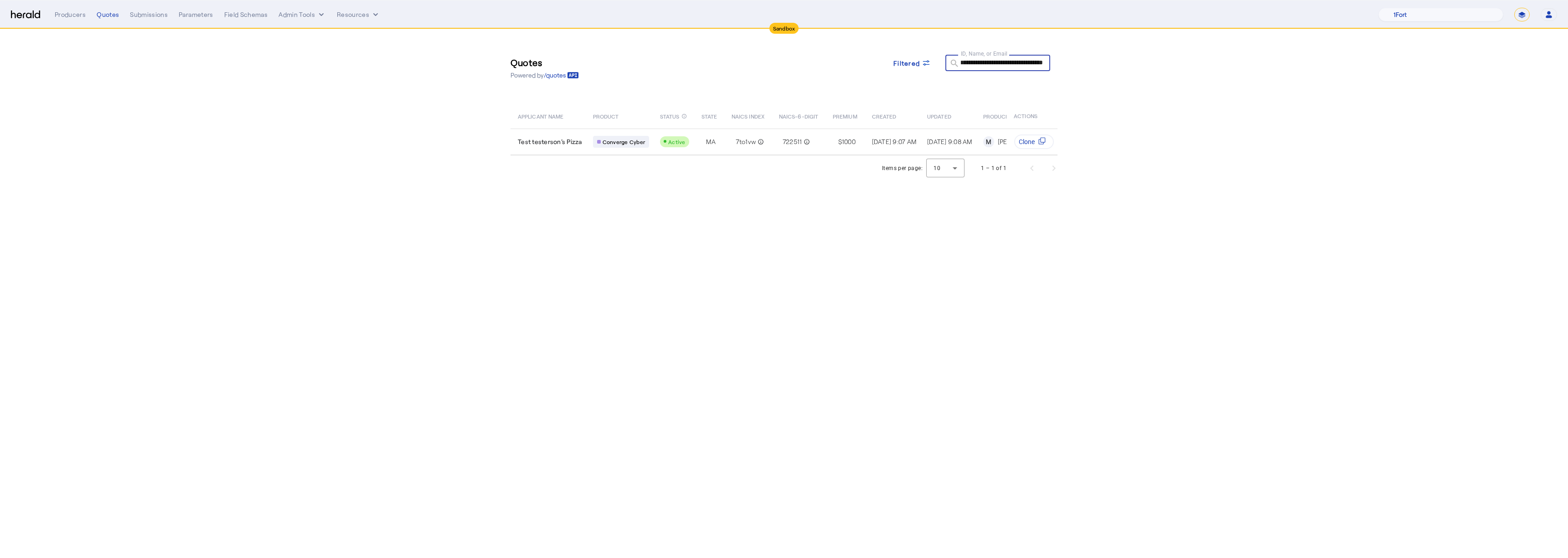
type input "**********"
click at [567, 143] on span "Test testerson's Pizza" at bounding box center [550, 141] width 64 height 9
select select "*******"
select select "pfm_2v8p_herald_api"
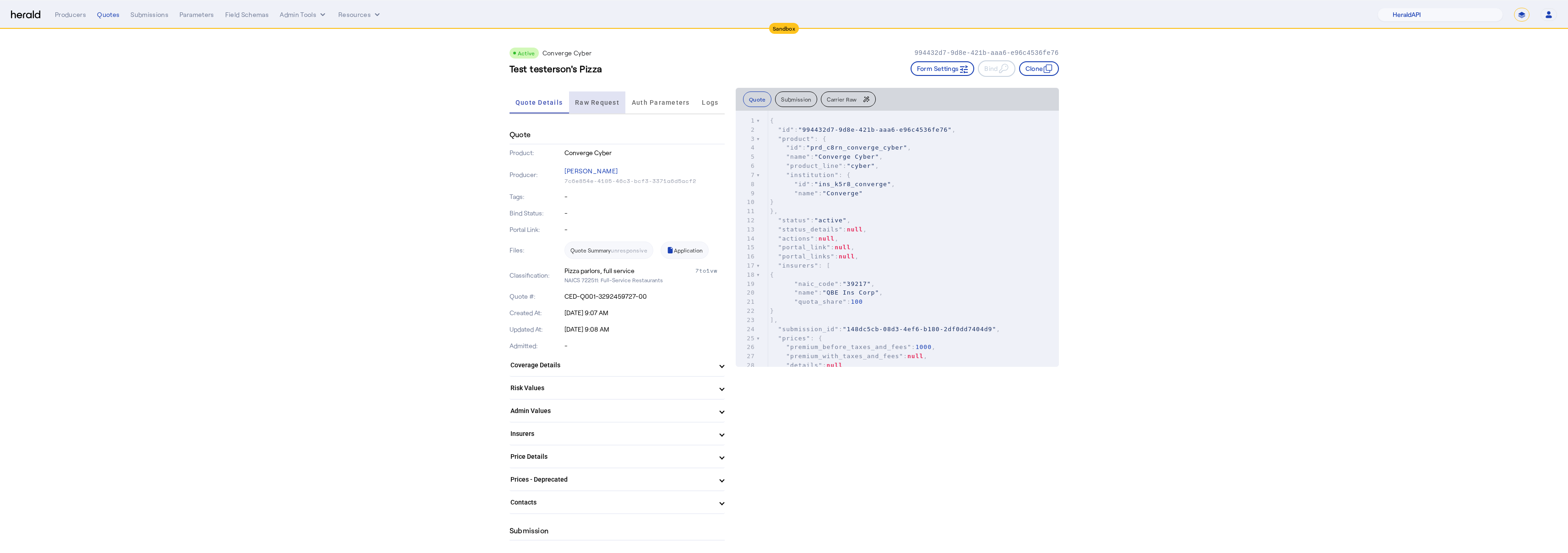
click at [601, 104] on span "Raw Request" at bounding box center [597, 102] width 44 height 6
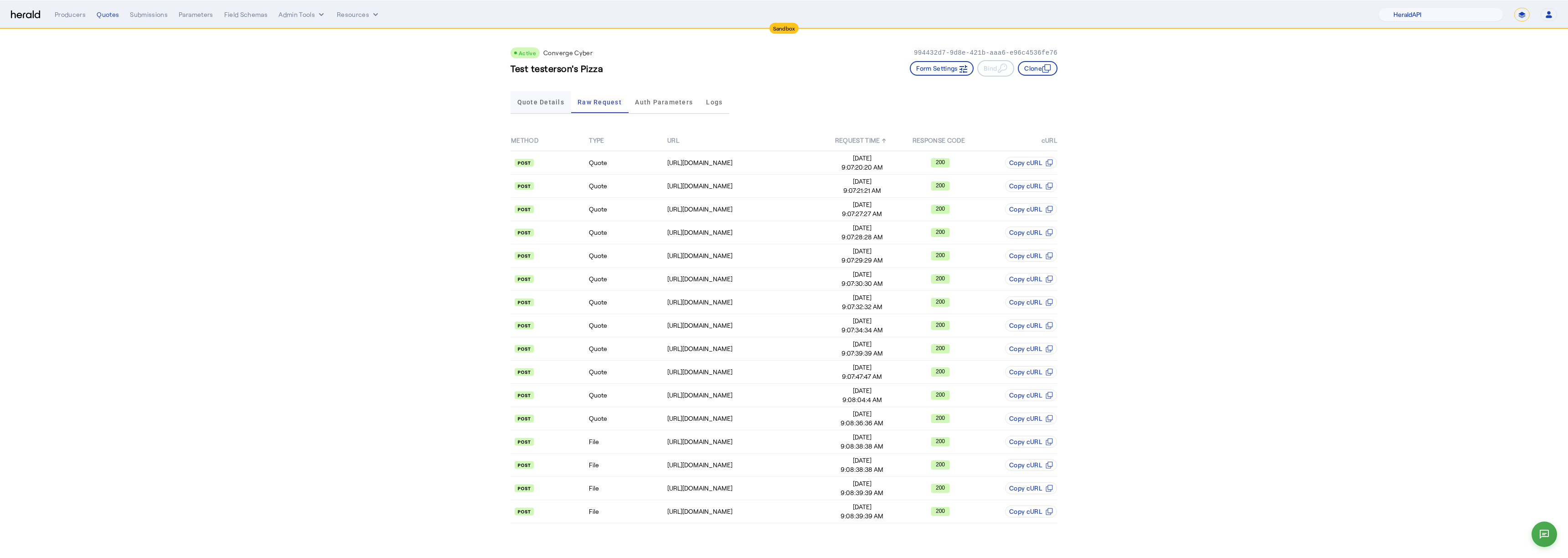
click at [531, 105] on span "Quote Details" at bounding box center [541, 101] width 47 height 6
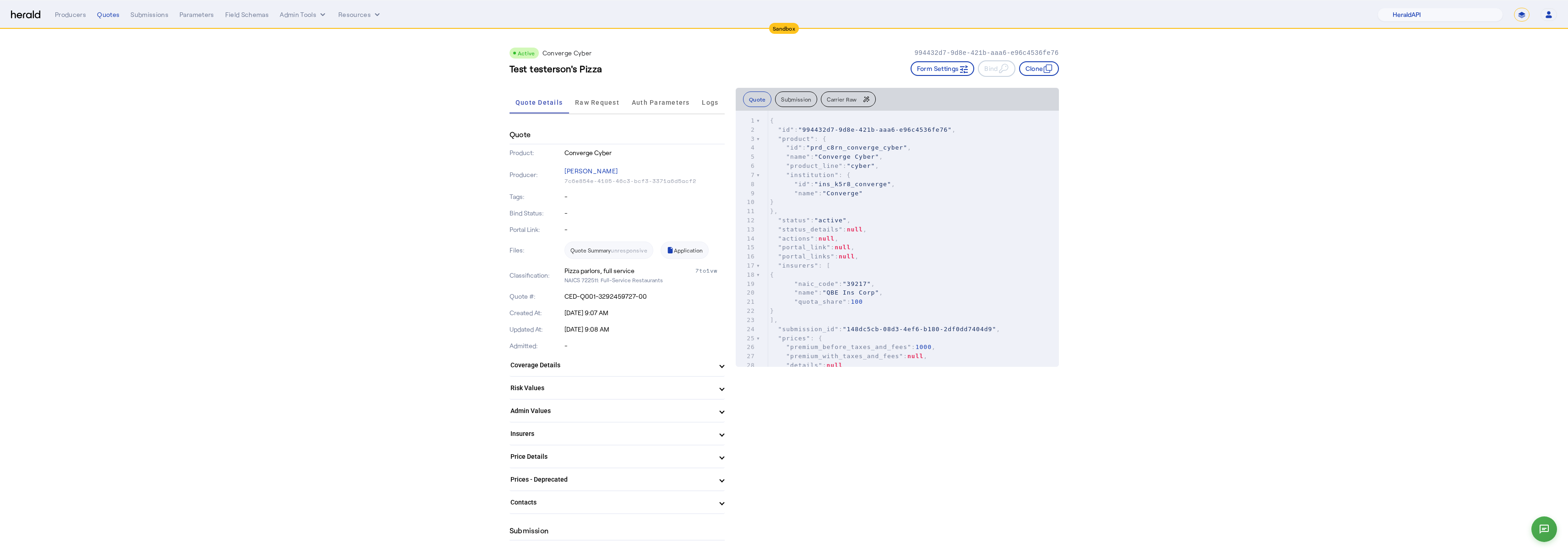
click at [848, 103] on button "Carrier Raw" at bounding box center [848, 99] width 54 height 16
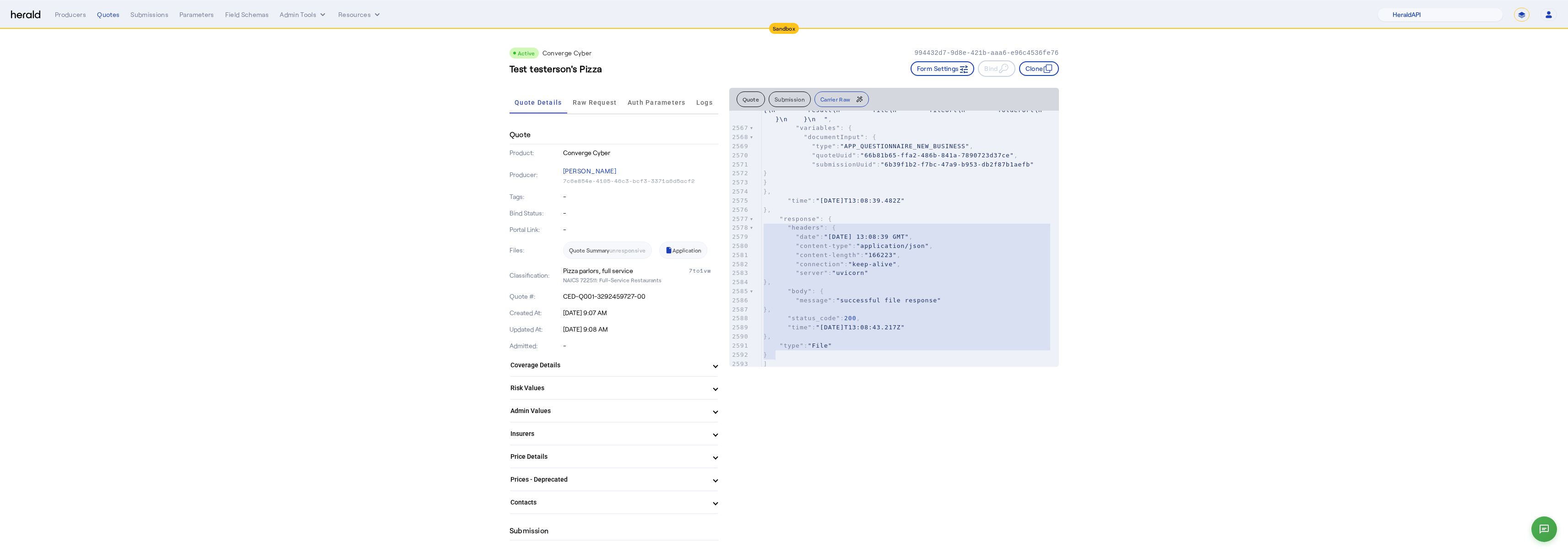
type textarea "**********"
drag, startPoint x: 782, startPoint y: 348, endPoint x: 744, endPoint y: 201, distance: 151.8
click at [762, 201] on div "2553 "status_code" : 200 , 2554 "time" : "2025-08-12T13:08:39.672Z" 2555 }, 255…" at bounding box center [910, 92] width 297 height 553
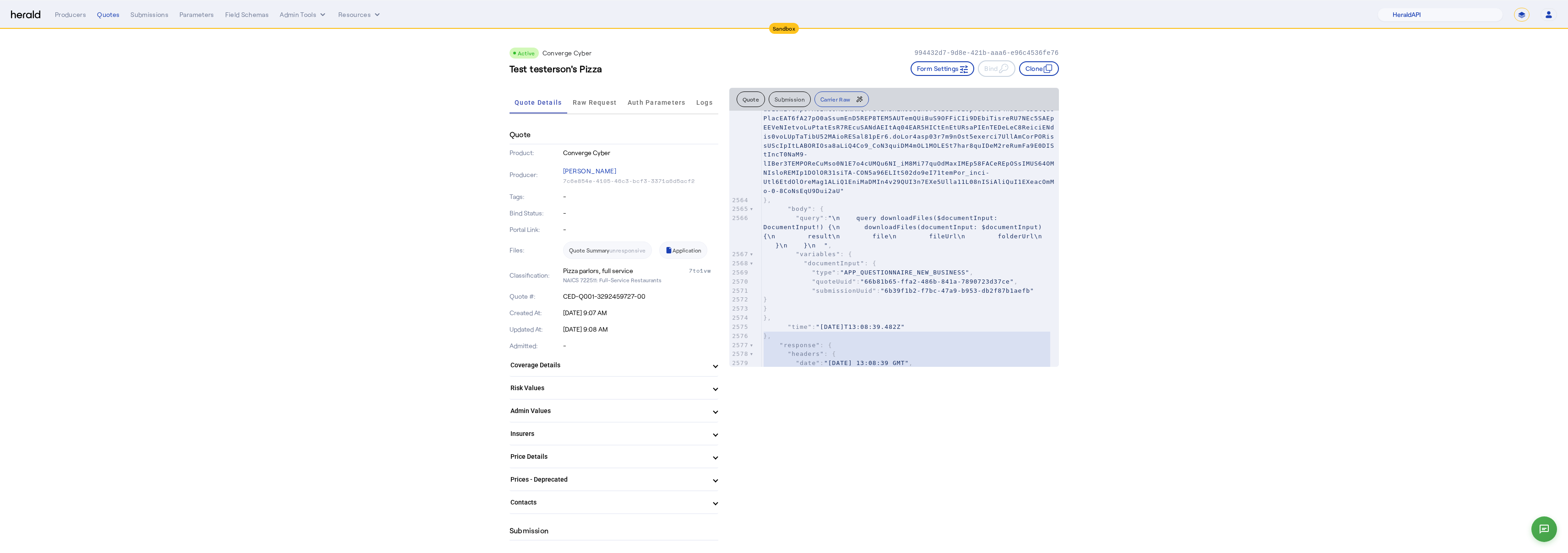
click at [643, 115] on div "Quote Details Raw Request Auth Parameters Logs" at bounding box center [614, 103] width 209 height 30
click at [602, 104] on span "Raw Request" at bounding box center [594, 102] width 44 height 6
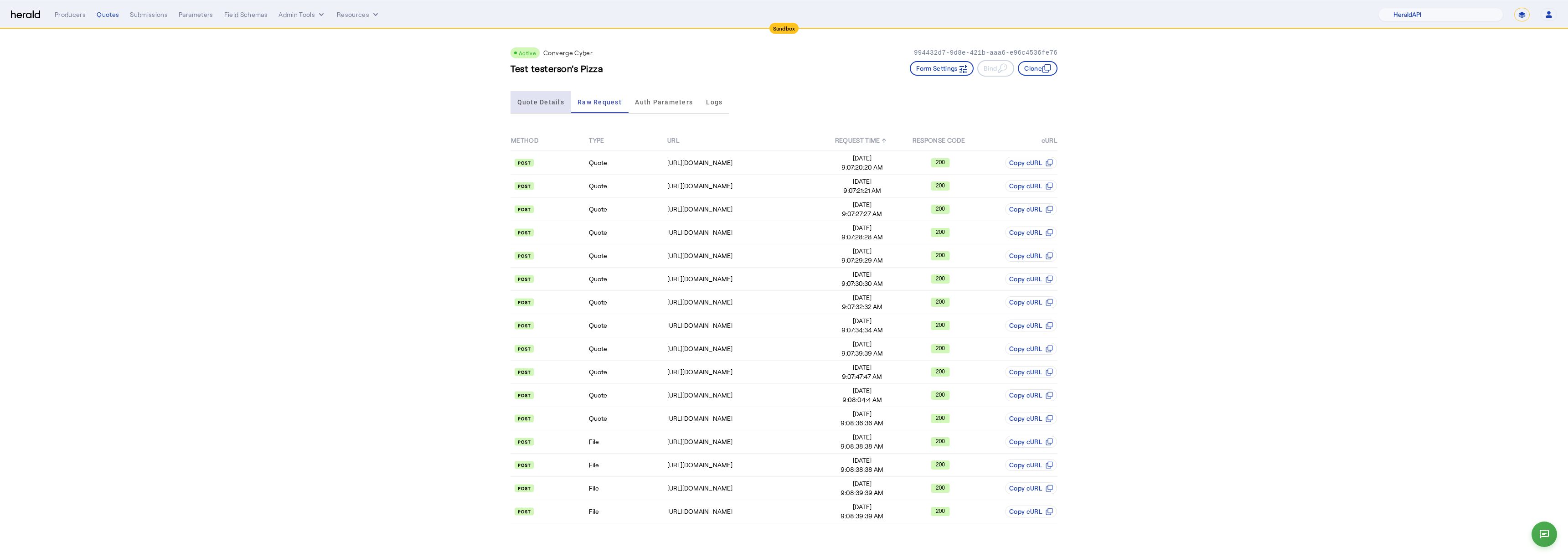
click at [536, 99] on span "Quote Details" at bounding box center [541, 101] width 47 height 6
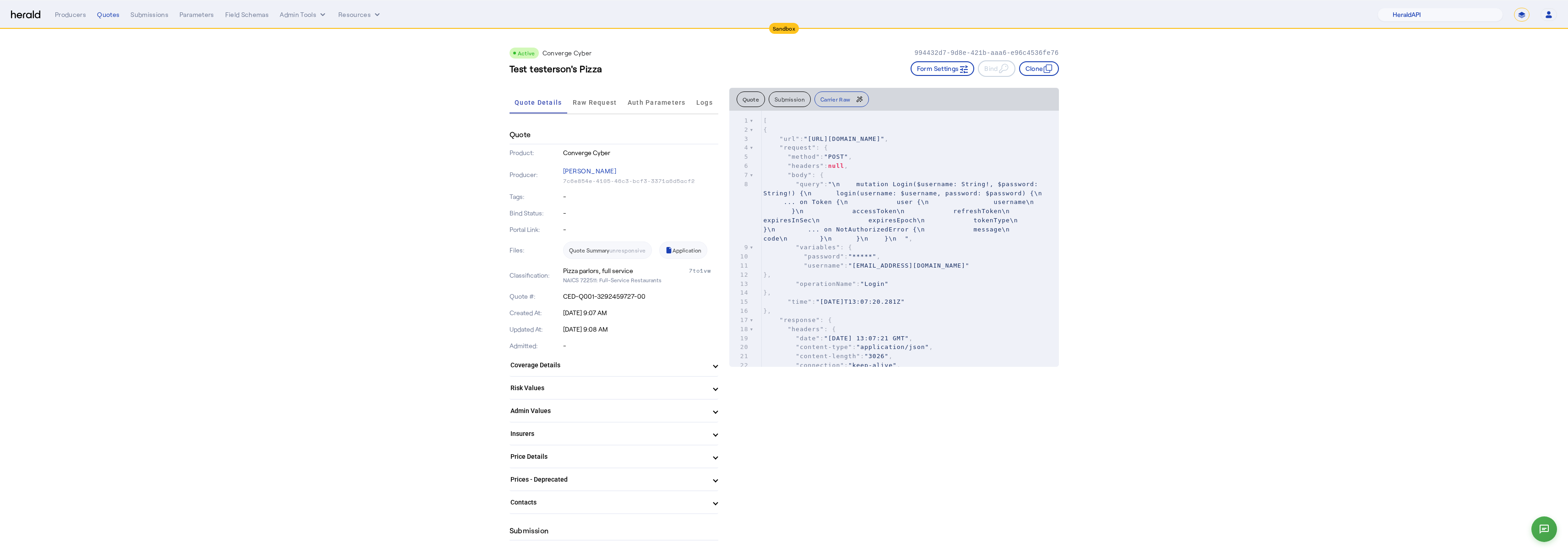
click at [778, 97] on button "Submission" at bounding box center [789, 99] width 42 height 16
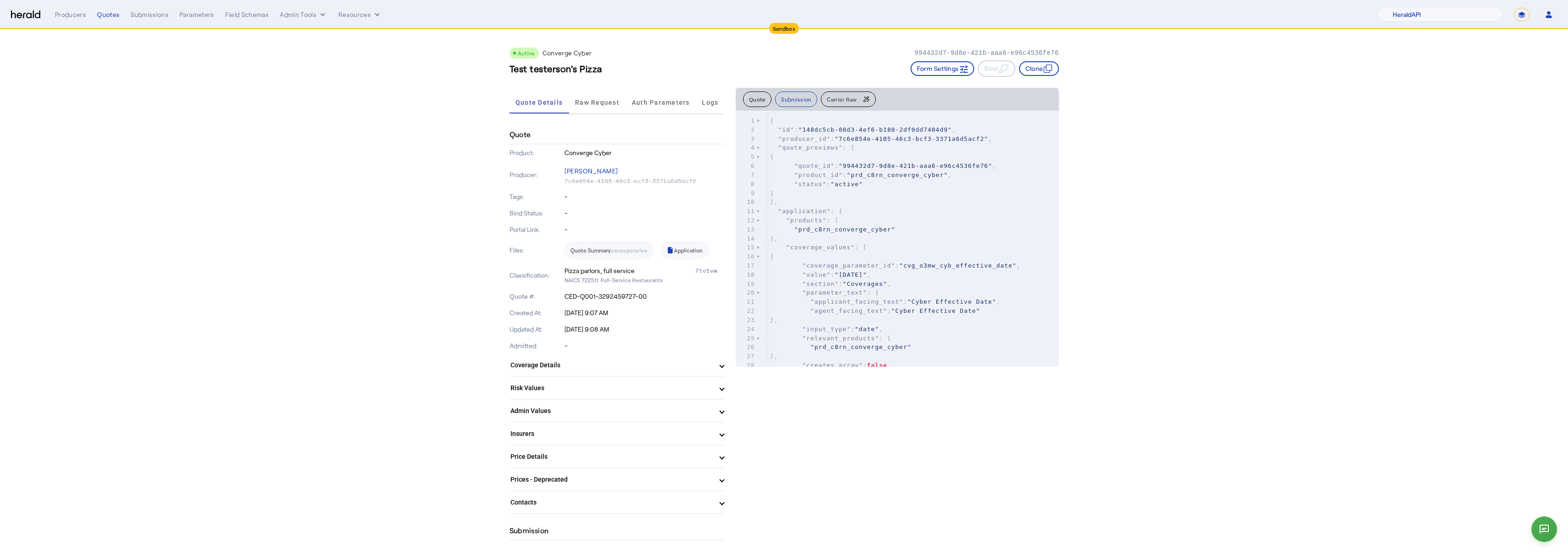
click at [797, 138] on span ""producer_id"" at bounding box center [804, 139] width 53 height 7
type textarea "**********"
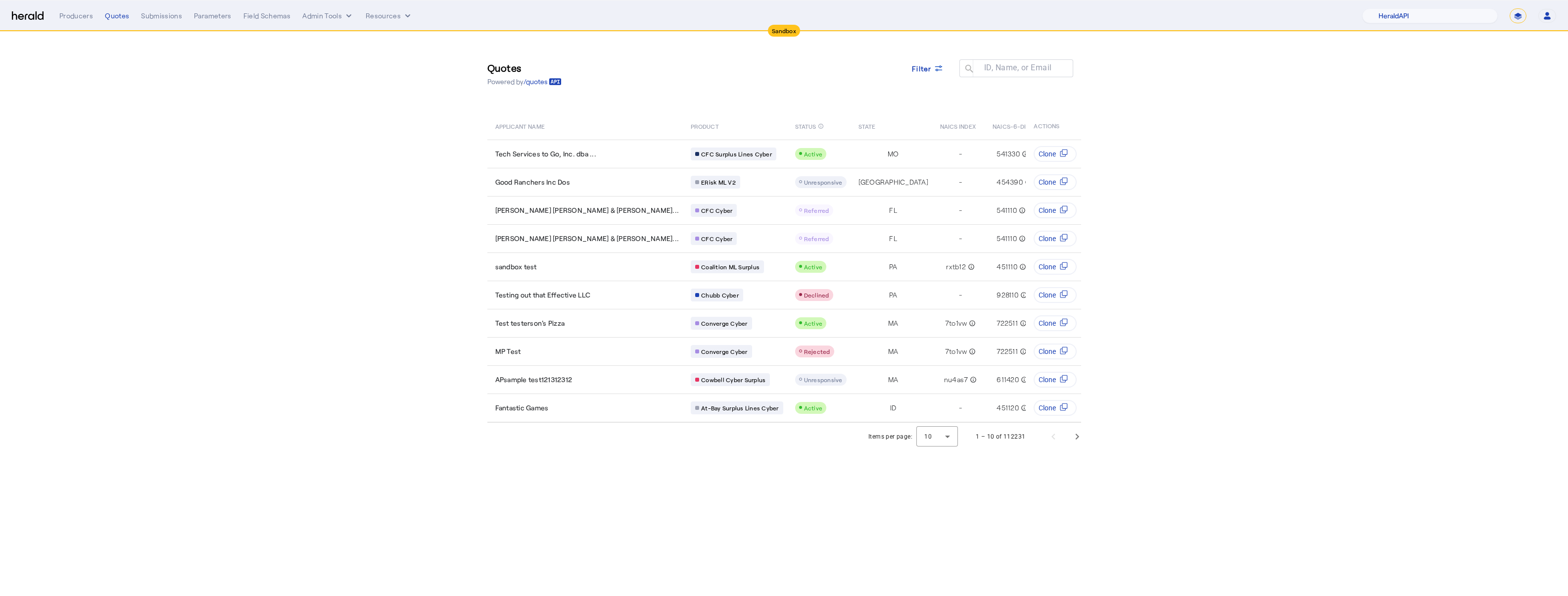
select select "pfm_2v8p_herald_api"
select select "*******"
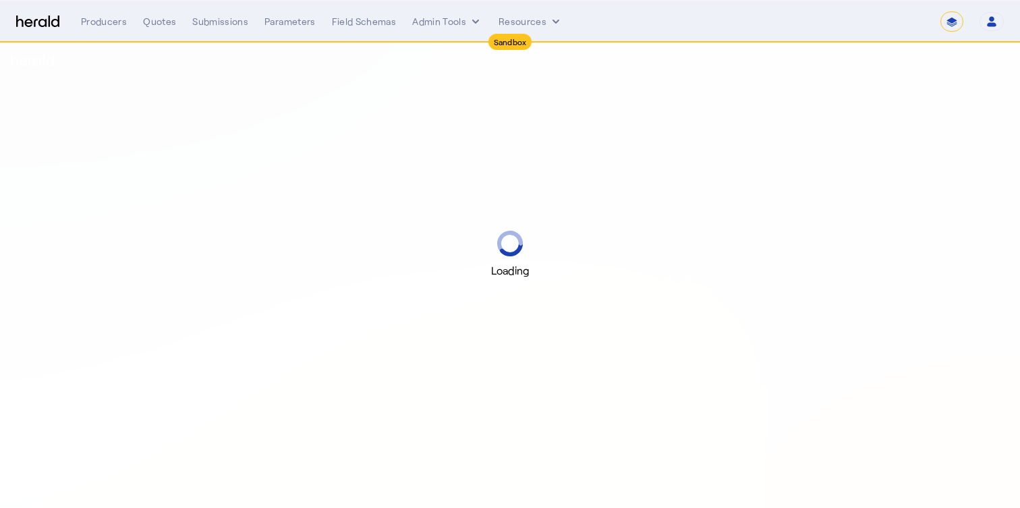
select select "*******"
select select "pfm_2v8p_herald_api"
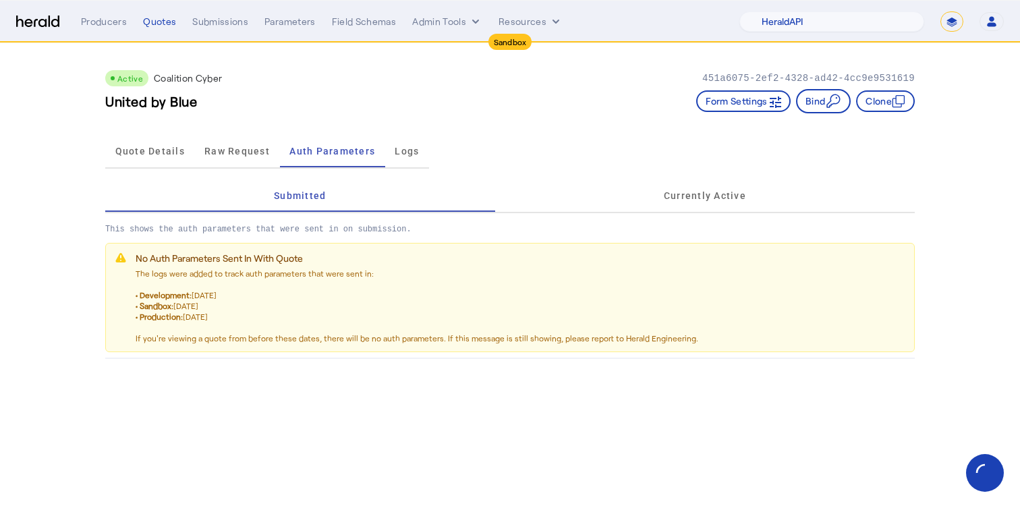
select select "pfm_2v8p_herald_api"
select select "*******"
click at [143, 163] on span "Quote Details" at bounding box center [150, 151] width 70 height 32
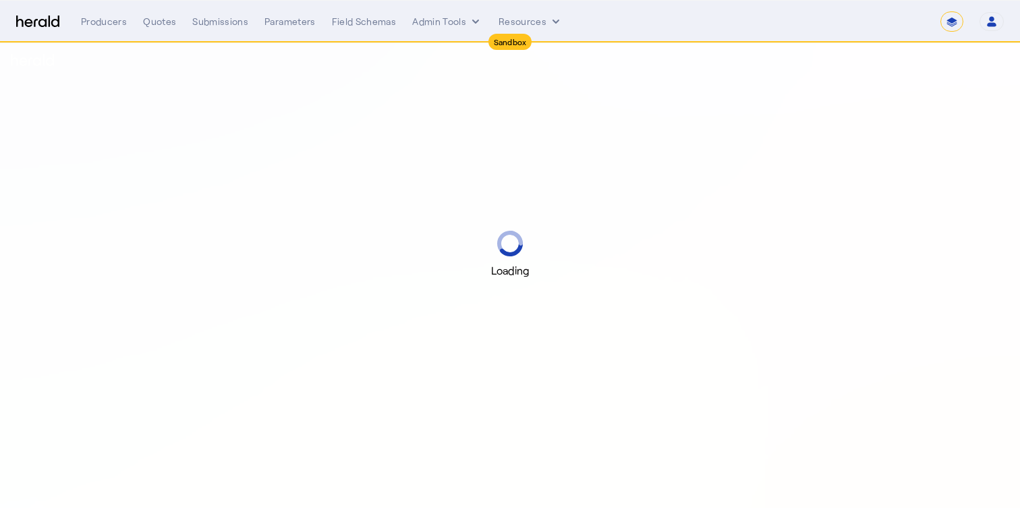
select select "*******"
select select "pfm_2v8p_herald_api"
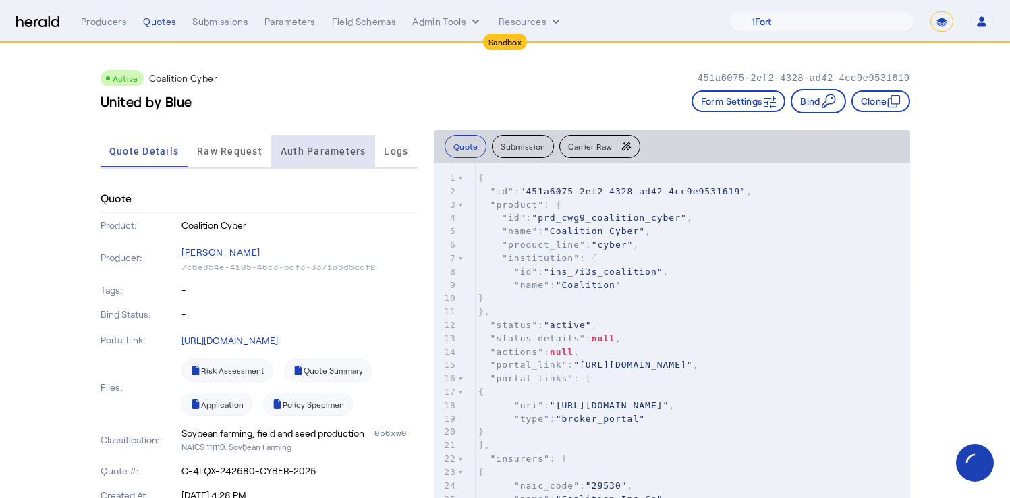
click at [329, 152] on span "Auth Parameters" at bounding box center [324, 150] width 86 height 9
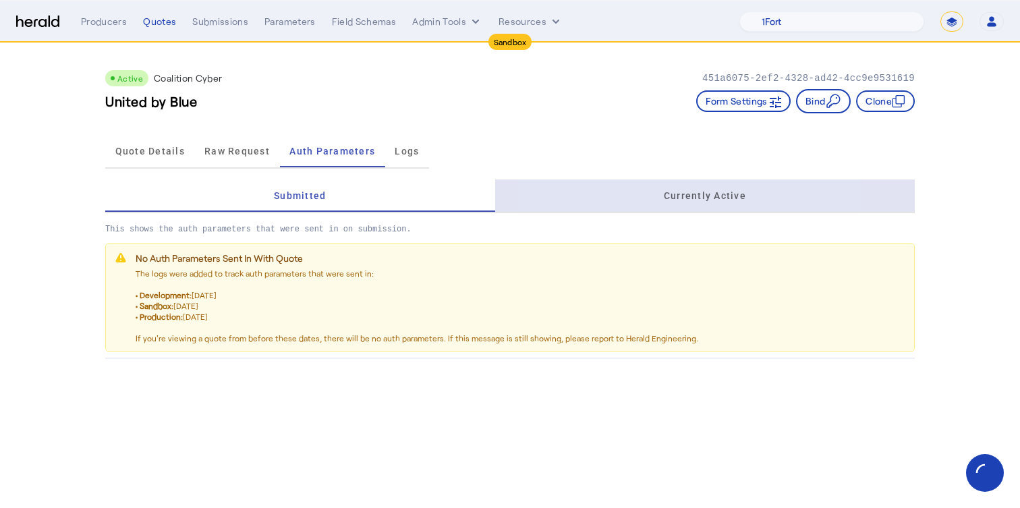
click at [631, 200] on div "Currently Active" at bounding box center [705, 196] width 420 height 32
